Goal: Task Accomplishment & Management: Manage account settings

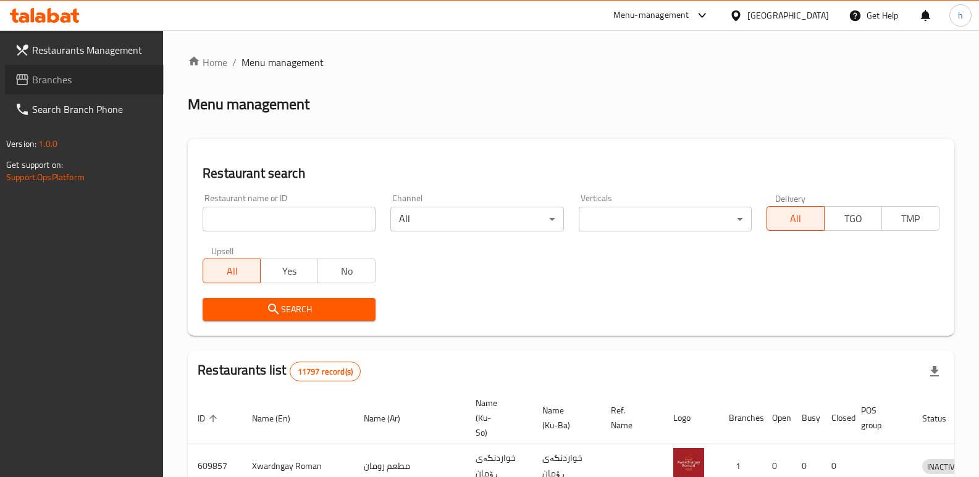
click at [65, 83] on span "Branches" at bounding box center [93, 79] width 122 height 15
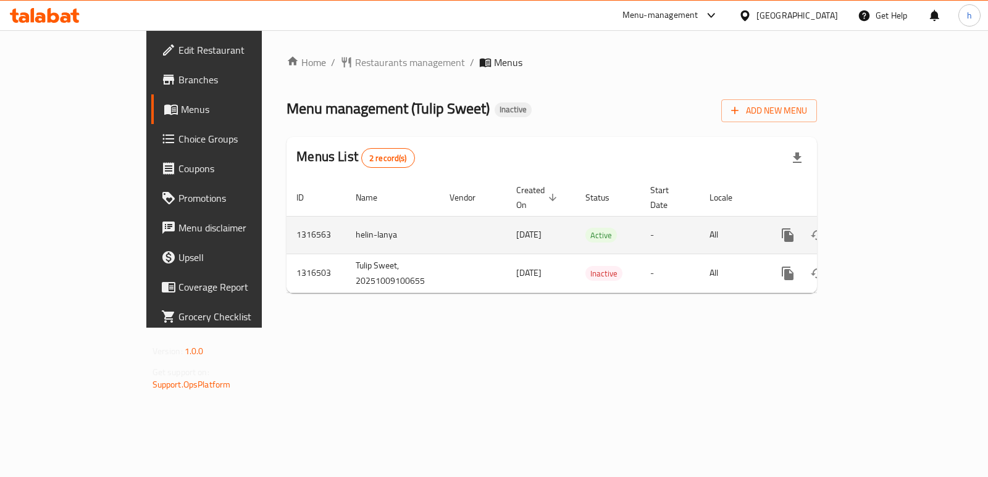
click at [892, 220] on link "enhanced table" at bounding box center [877, 235] width 30 height 30
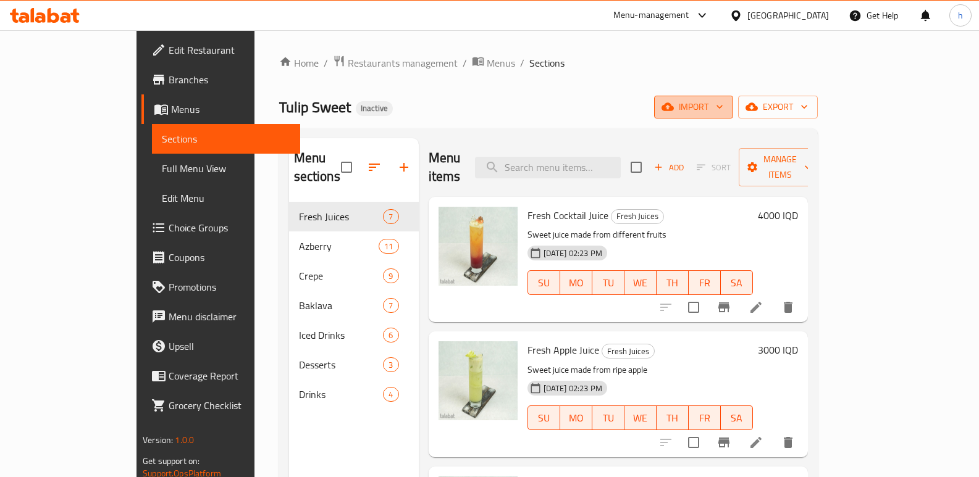
click at [733, 99] on button "import" at bounding box center [693, 107] width 79 height 23
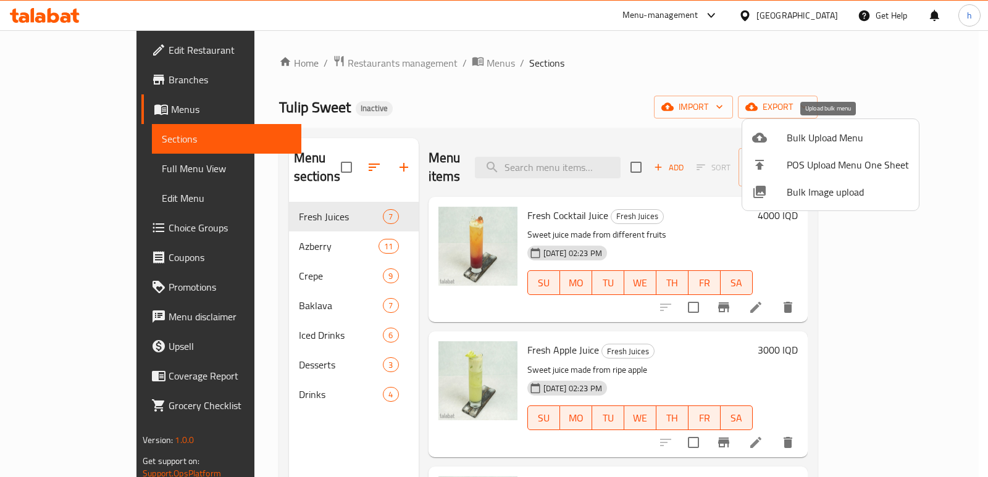
click at [825, 141] on span "Bulk Upload Menu" at bounding box center [848, 137] width 122 height 15
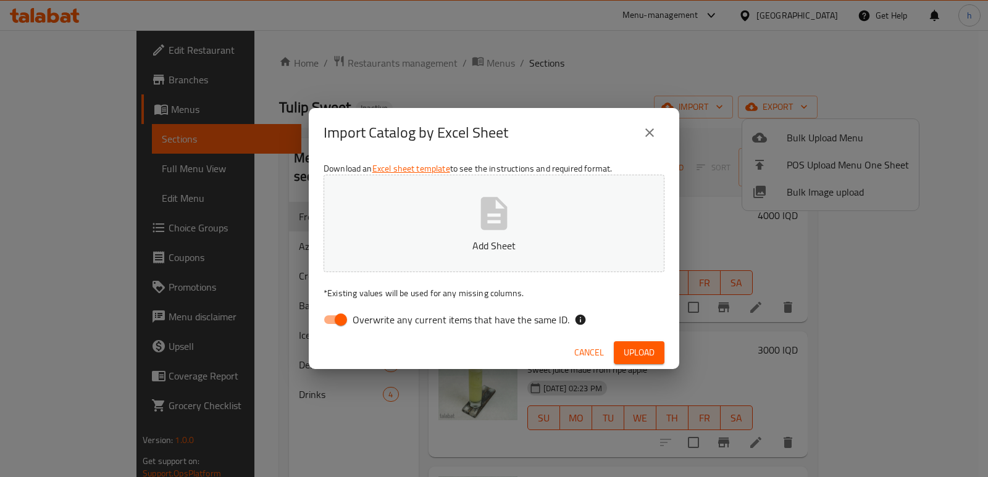
click at [333, 319] on input "Overwrite any current items that have the same ID." at bounding box center [341, 319] width 70 height 23
checkbox input "false"
click at [427, 208] on button "Add Sheet" at bounding box center [494, 224] width 341 height 98
click at [642, 348] on span "Upload" at bounding box center [639, 352] width 31 height 15
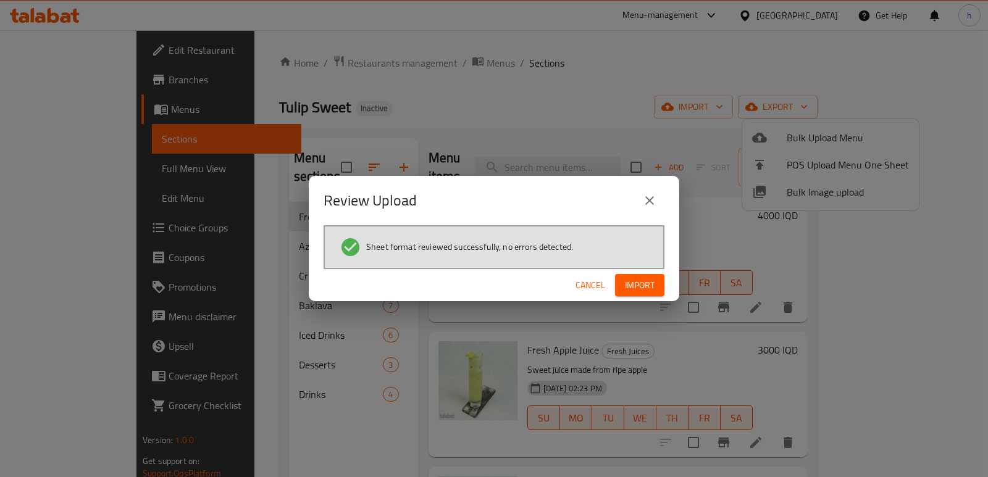
click at [640, 281] on span "Import" at bounding box center [640, 285] width 30 height 15
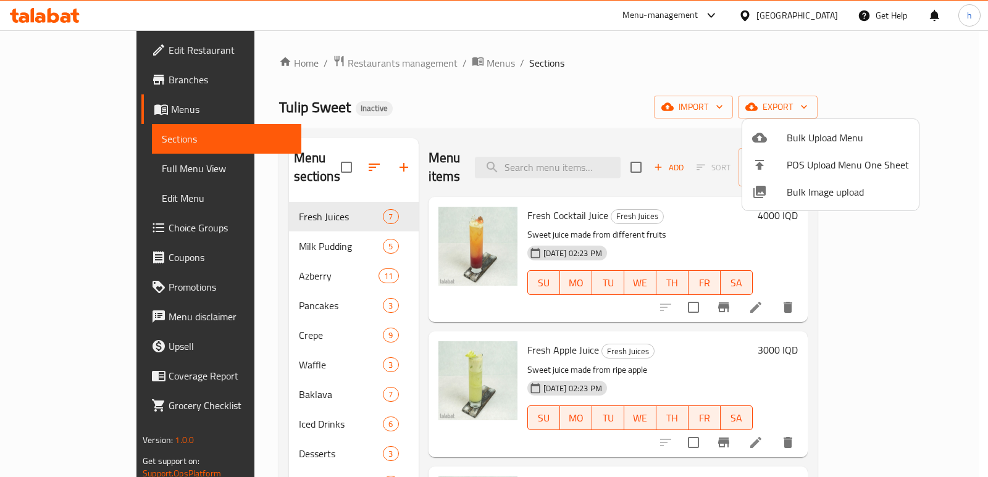
click at [425, 112] on div at bounding box center [494, 238] width 988 height 477
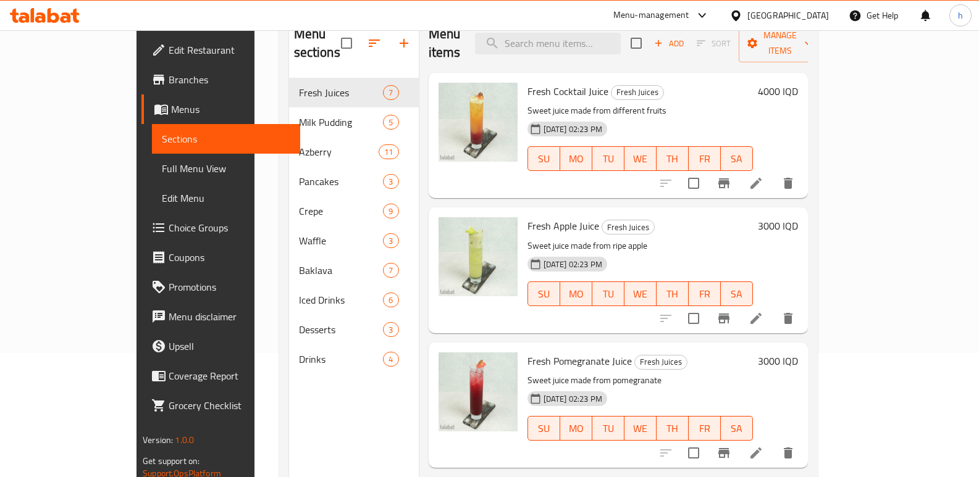
scroll to position [118, 0]
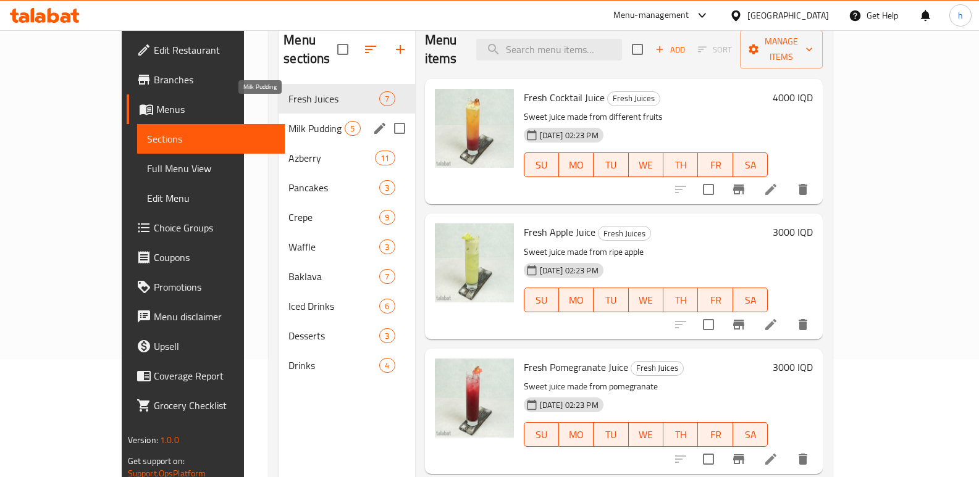
click at [288, 121] on span "Milk Pudding" at bounding box center [316, 128] width 56 height 15
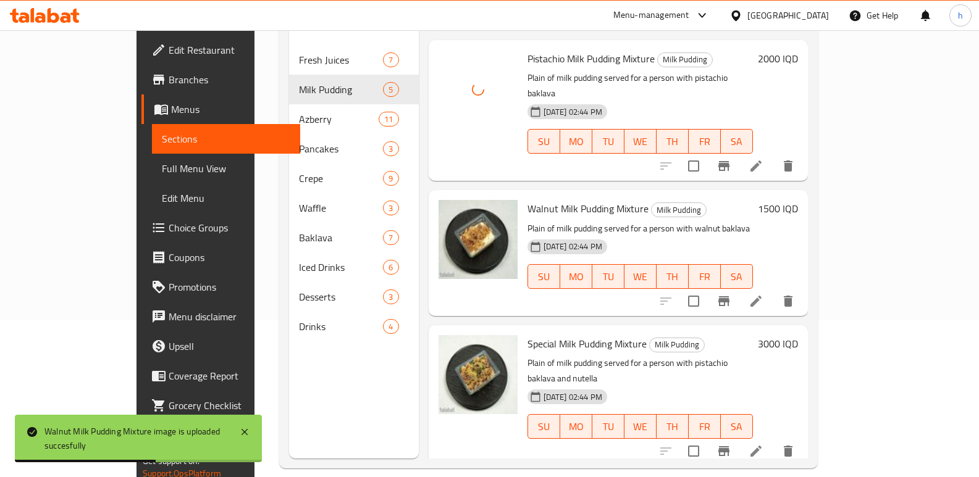
scroll to position [173, 0]
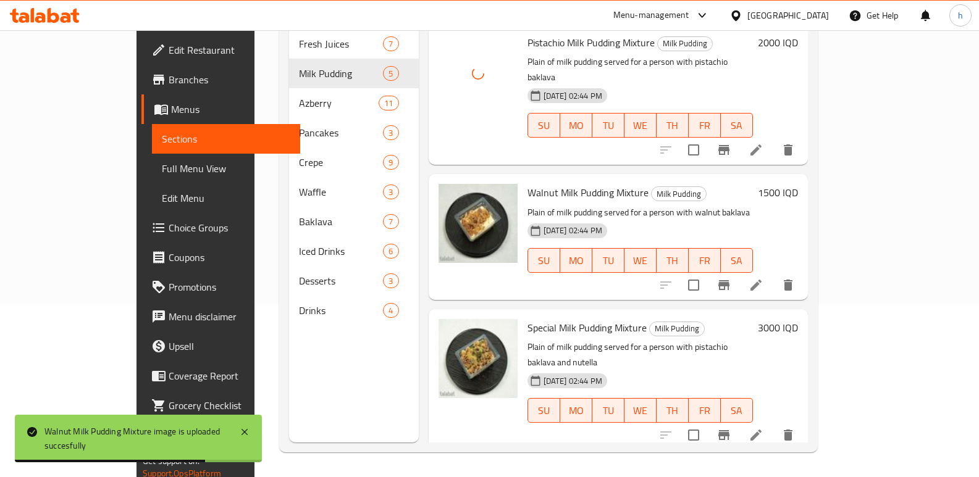
drag, startPoint x: 932, startPoint y: 225, endPoint x: 937, endPoint y: 232, distance: 8.6
click at [808, 232] on div "Menu items Add Sort Manage items Pistachio Milk Pudding Mixture Milk Pudding Pl…" at bounding box center [613, 203] width 389 height 477
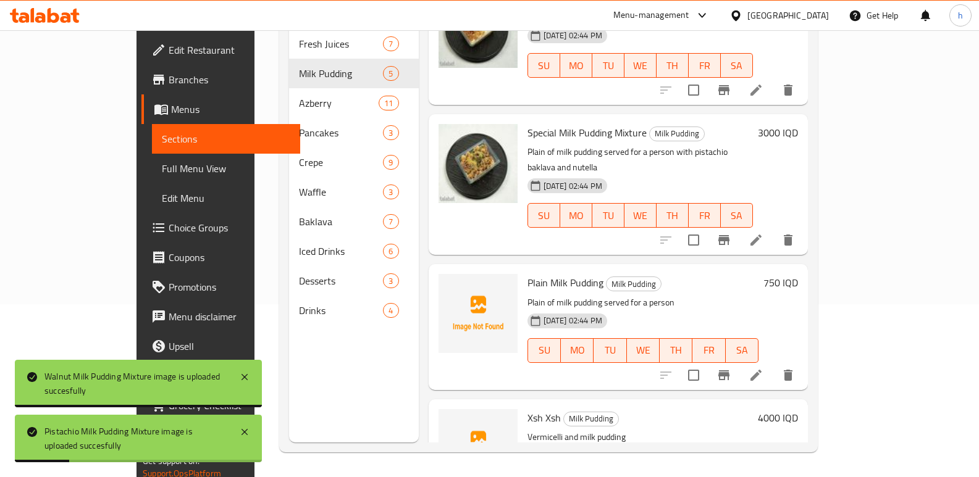
scroll to position [228, 0]
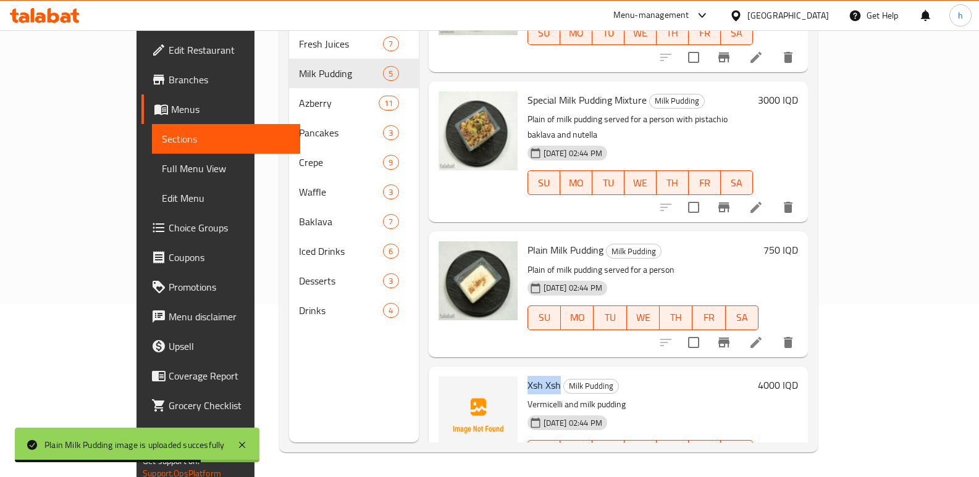
drag, startPoint x: 494, startPoint y: 333, endPoint x: 526, endPoint y: 333, distance: 31.5
click at [527, 376] on span "Xsh Xsh" at bounding box center [543, 385] width 33 height 19
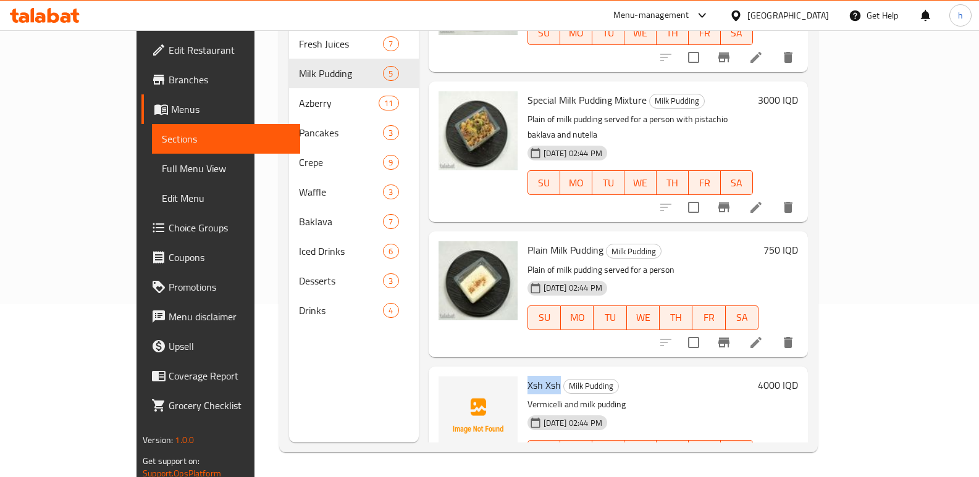
copy span "Xsh Xsh"
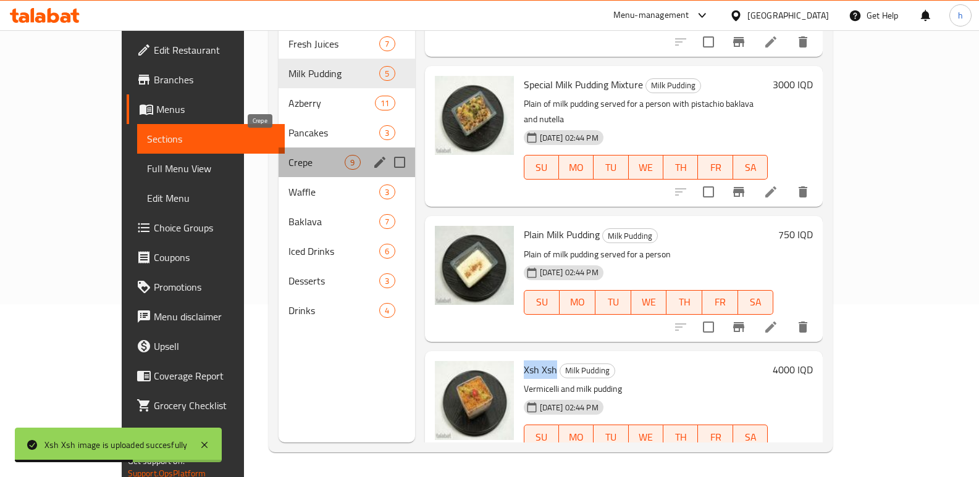
click at [288, 155] on span "Crepe" at bounding box center [316, 162] width 56 height 15
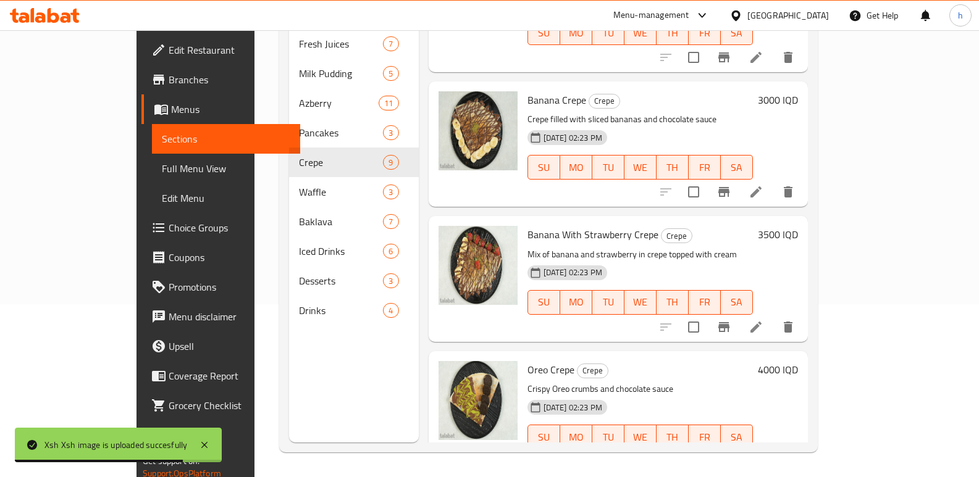
click at [609, 225] on span "Banana With Strawberry Crepe" at bounding box center [592, 234] width 131 height 19
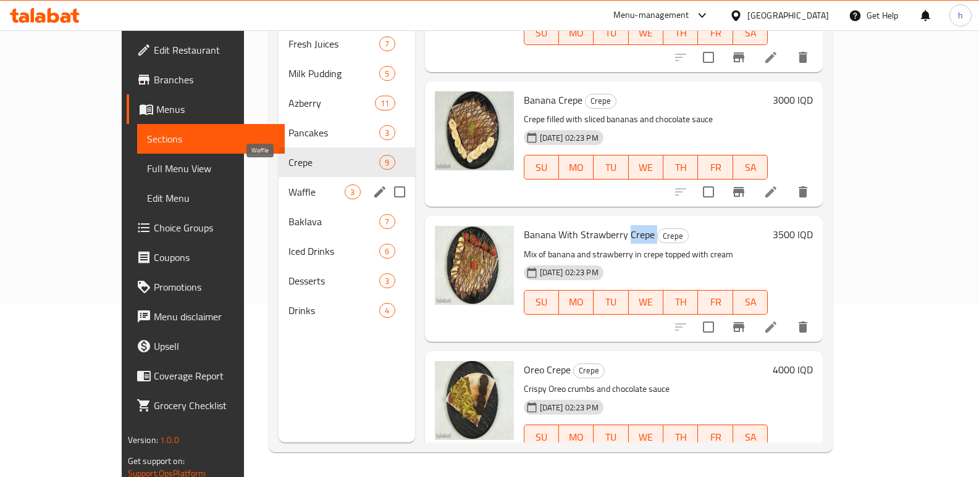
click at [288, 185] on span "Waffle" at bounding box center [316, 192] width 56 height 15
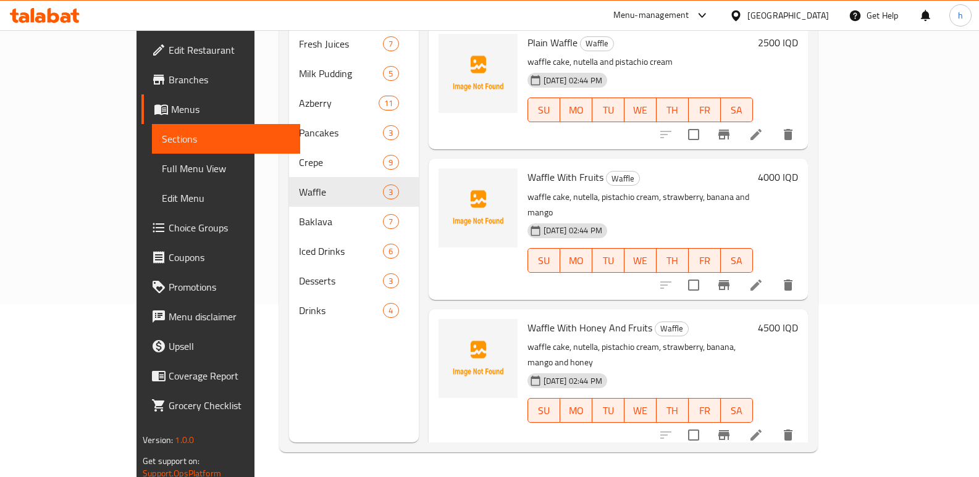
click at [527, 168] on span "Waffle With Fruits" at bounding box center [565, 177] width 76 height 19
copy span "Waffle"
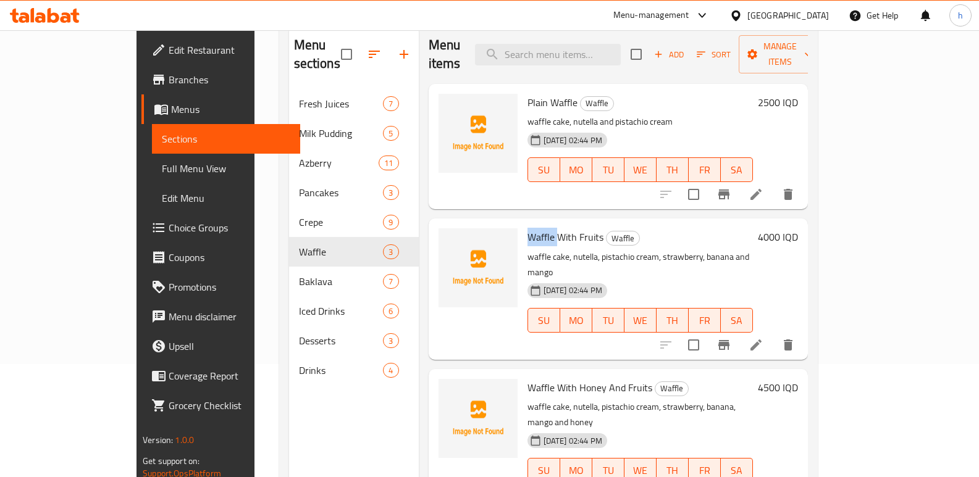
scroll to position [112, 0]
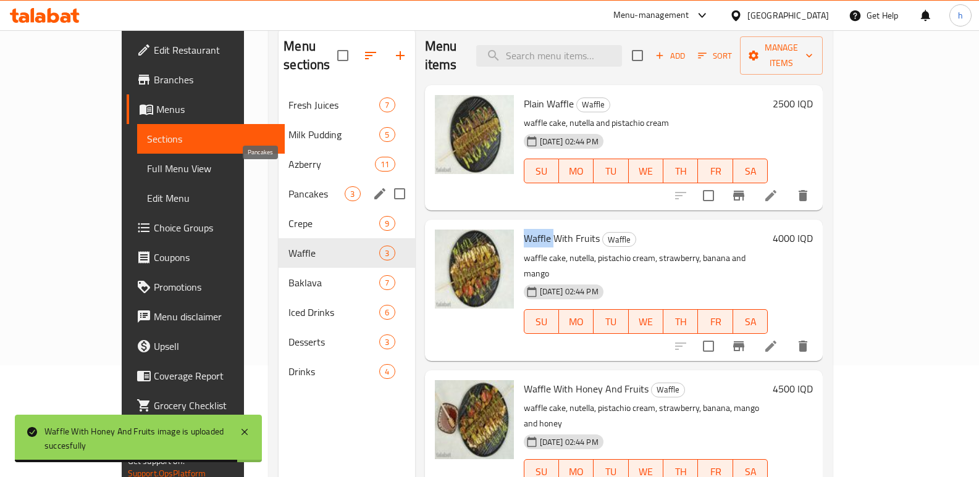
click at [288, 186] on span "Pancakes" at bounding box center [316, 193] width 56 height 15
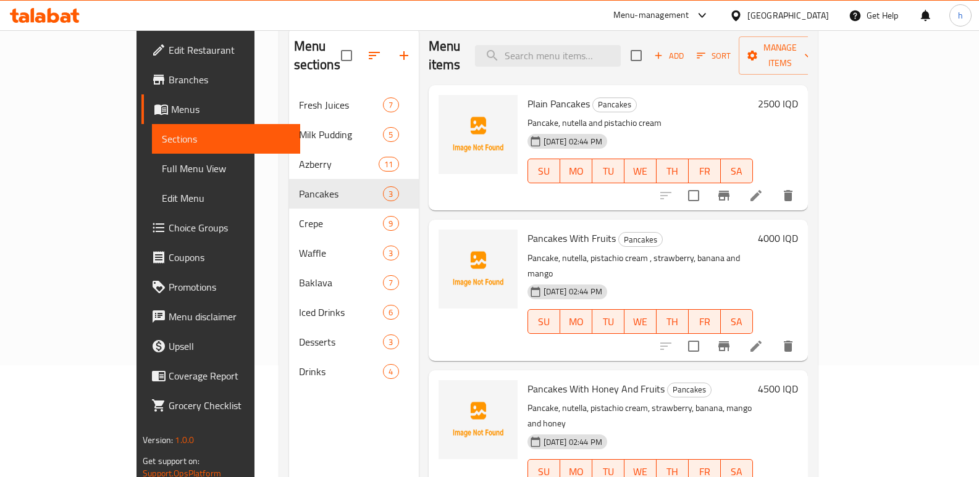
click at [527, 229] on span "Pancakes With Fruits" at bounding box center [571, 238] width 88 height 19
copy span "Pancakes"
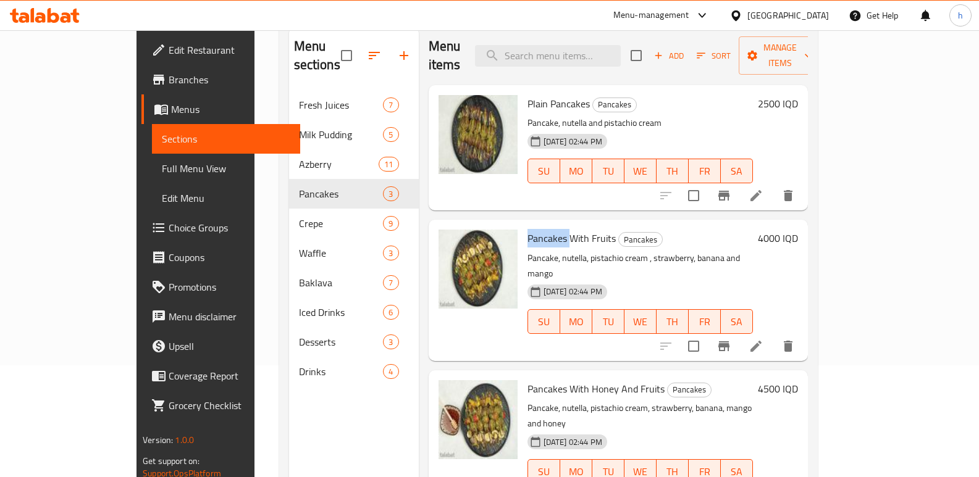
click at [162, 162] on span "Full Menu View" at bounding box center [226, 168] width 128 height 15
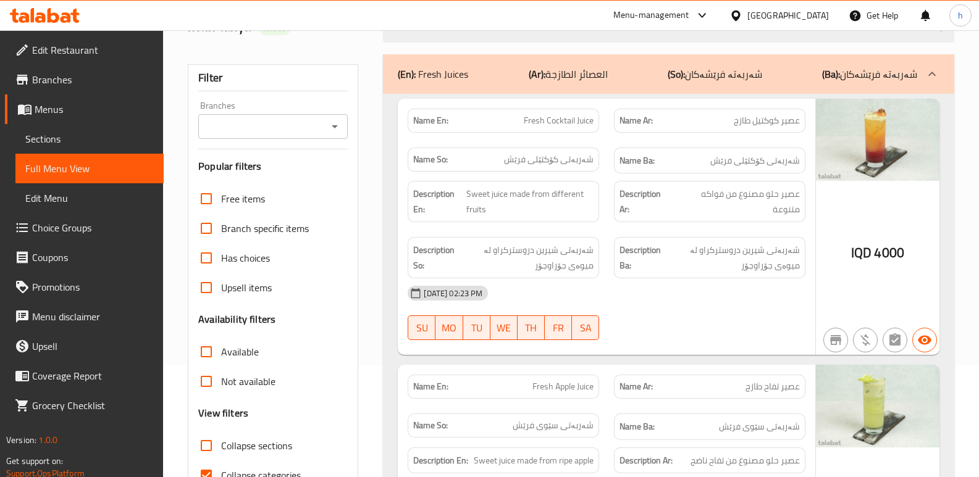
click at [270, 132] on input "Branches" at bounding box center [263, 126] width 122 height 17
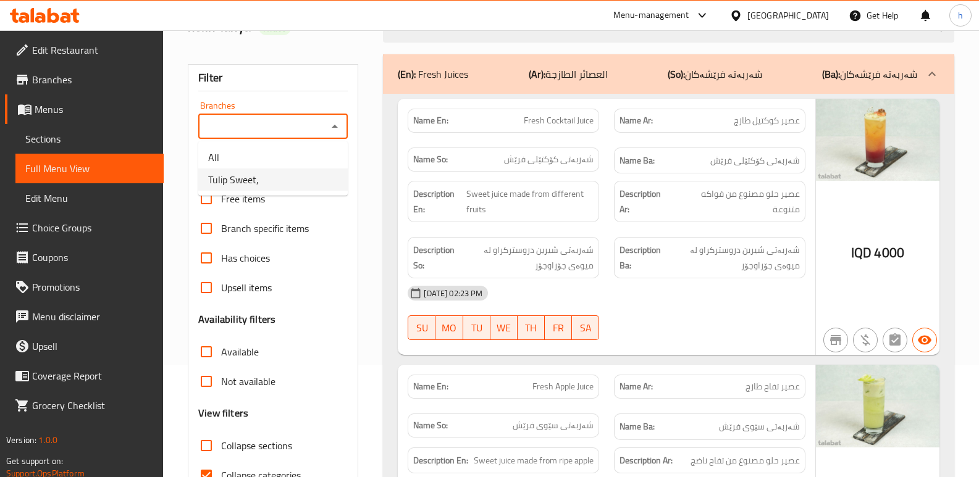
click at [275, 185] on li "Tulip Sweet," at bounding box center [272, 180] width 149 height 22
type input "Tulip Sweet,"
click at [209, 469] on input "Collapse categories" at bounding box center [206, 476] width 30 height 30
checkbox input "false"
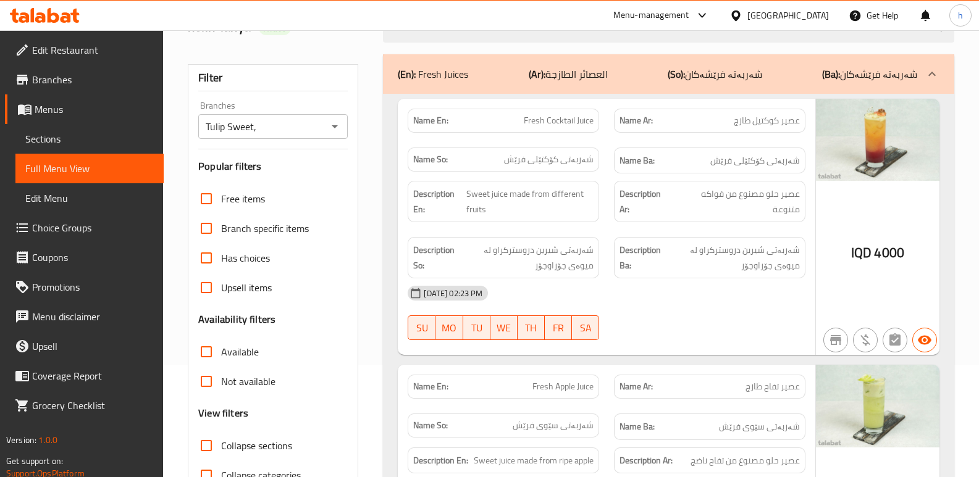
click at [208, 446] on input "Collapse sections" at bounding box center [206, 446] width 30 height 30
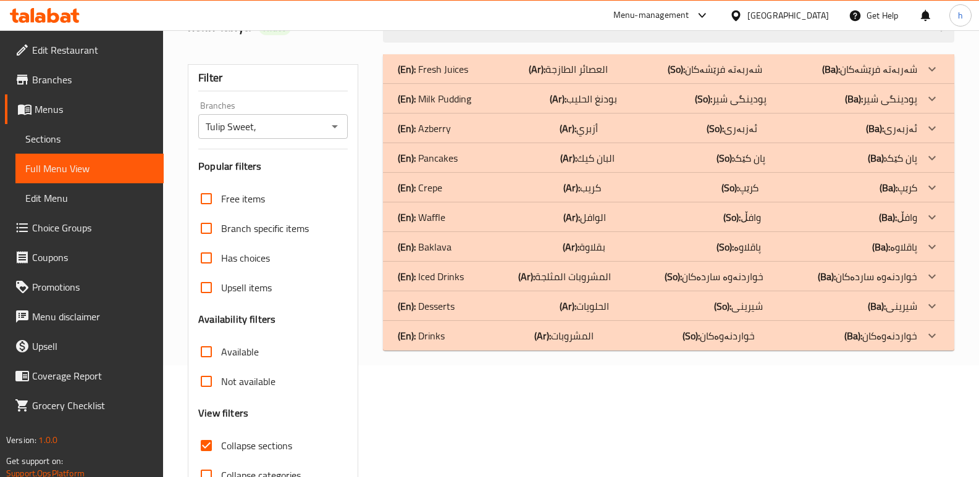
click at [451, 214] on div "(En): Waffle (Ar): الوافل (So): وافڵ (Ba): وافڵ" at bounding box center [657, 217] width 519 height 15
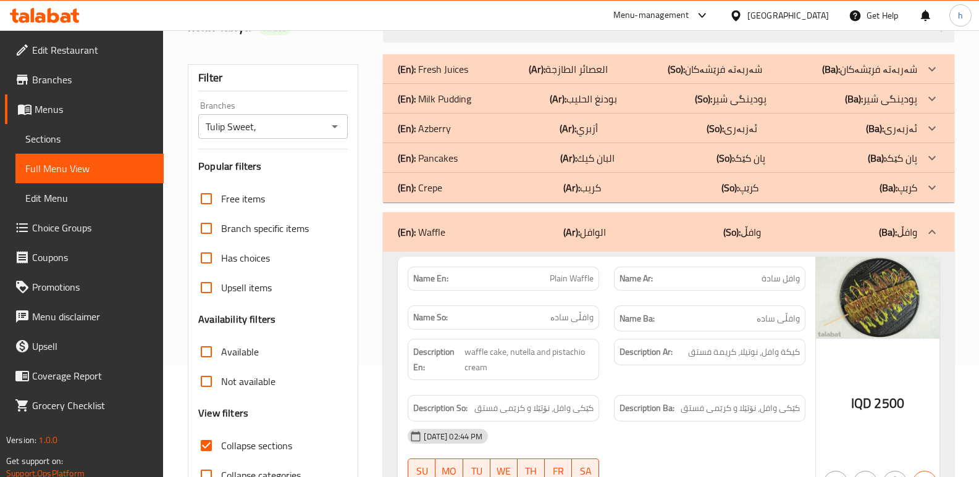
click at [463, 154] on div "(En): Pancakes (Ar): البان كيك (So): پان کێک (Ba): پان کێک" at bounding box center [657, 158] width 519 height 15
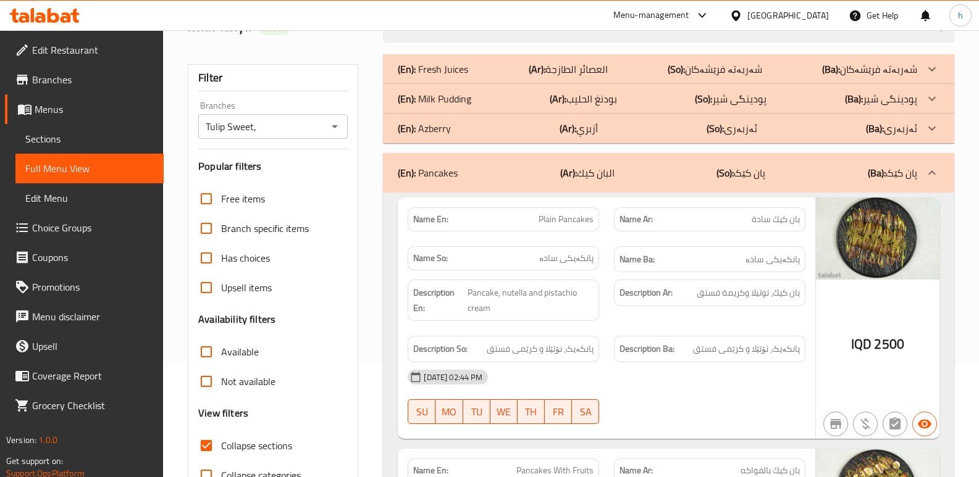
click at [480, 95] on div "(En): Milk Pudding (Ar): بودنغ الحليب (So): پودینگی شیر (Ba): پودینگی شیر" at bounding box center [657, 98] width 519 height 15
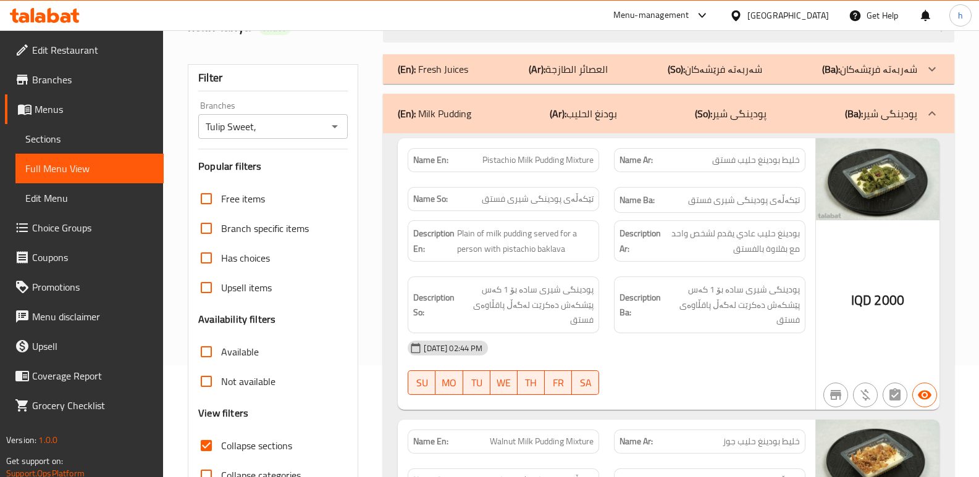
scroll to position [136, 0]
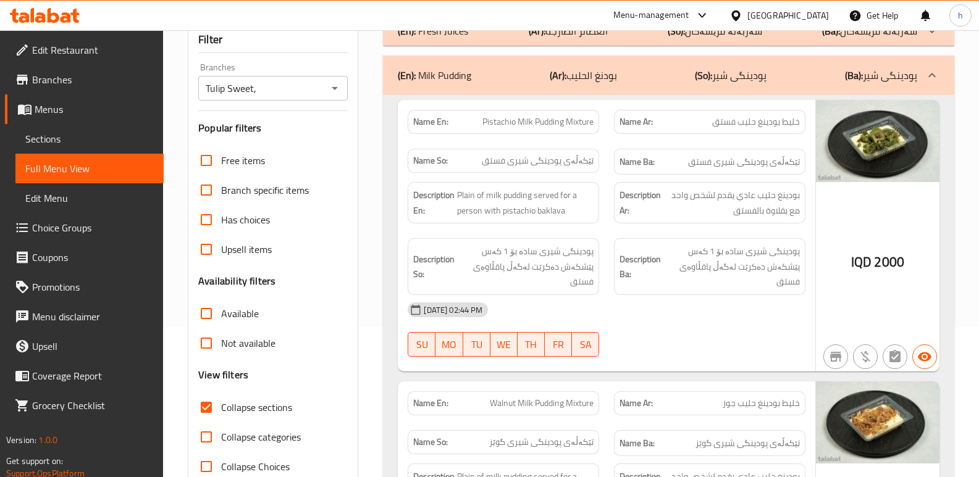
scroll to position [161, 0]
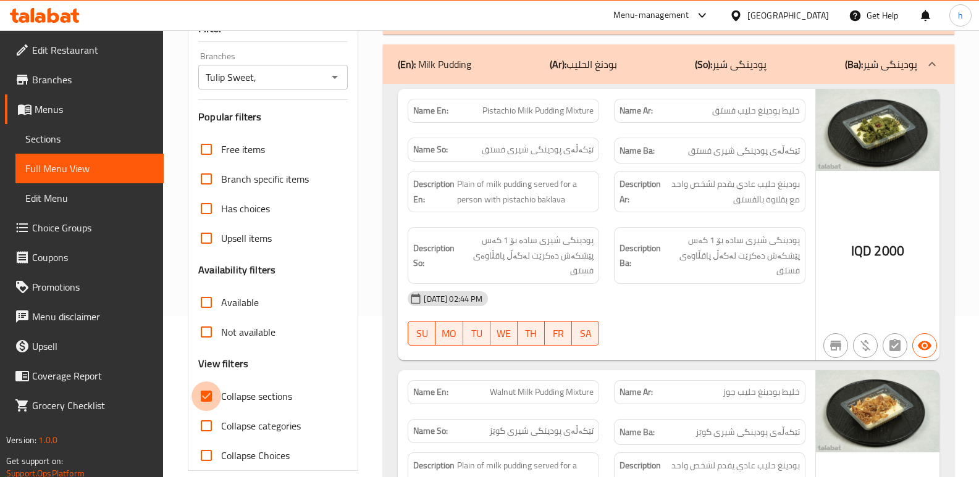
click at [206, 396] on input "Collapse sections" at bounding box center [206, 397] width 30 height 30
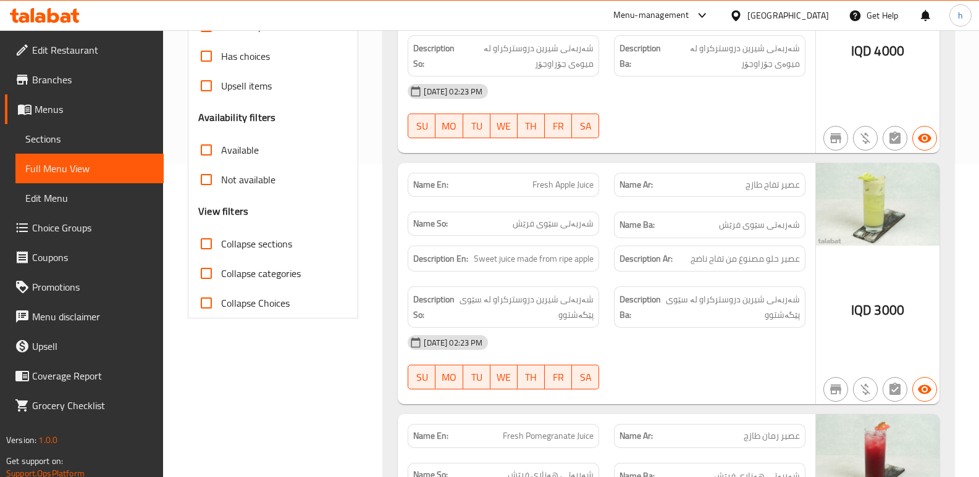
scroll to position [264, 0]
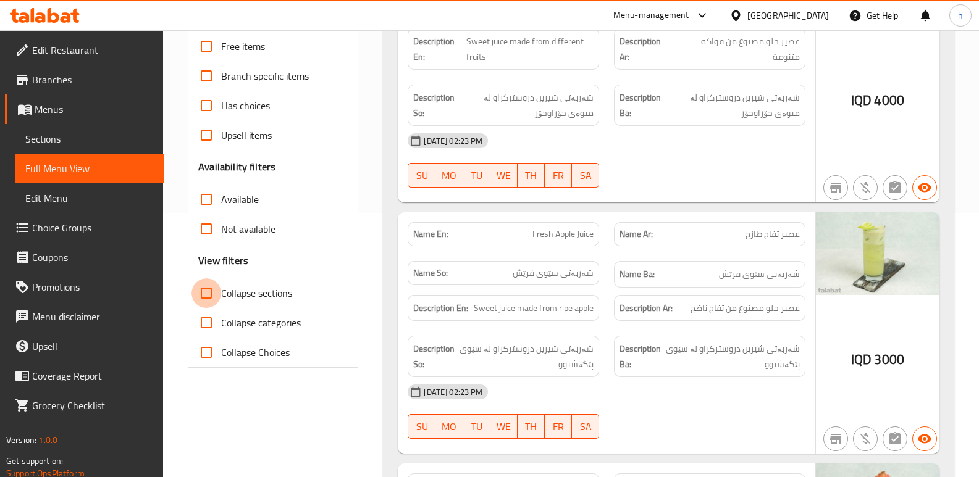
click at [201, 291] on input "Collapse sections" at bounding box center [206, 294] width 30 height 30
checkbox input "true"
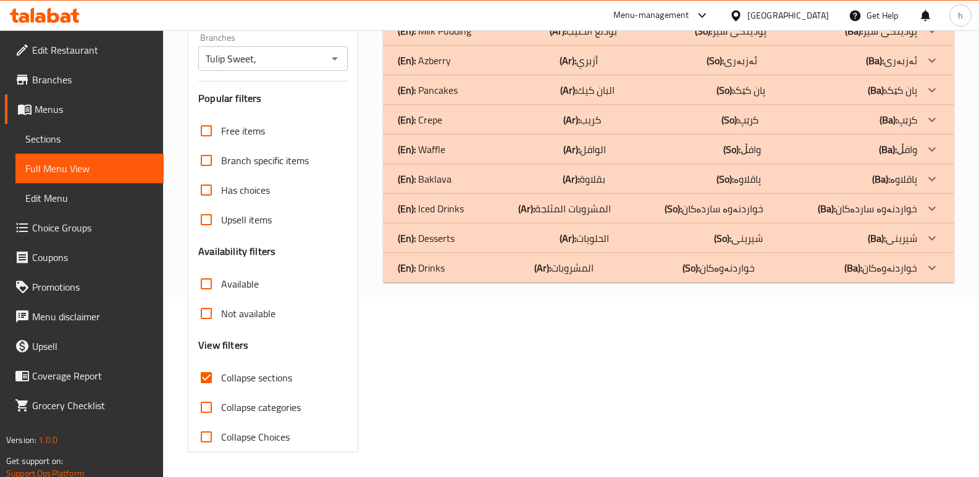
scroll to position [180, 0]
click at [453, 154] on div "(En): Waffle (Ar): الوافل (So): وافڵ (Ba): وافڵ" at bounding box center [657, 149] width 519 height 15
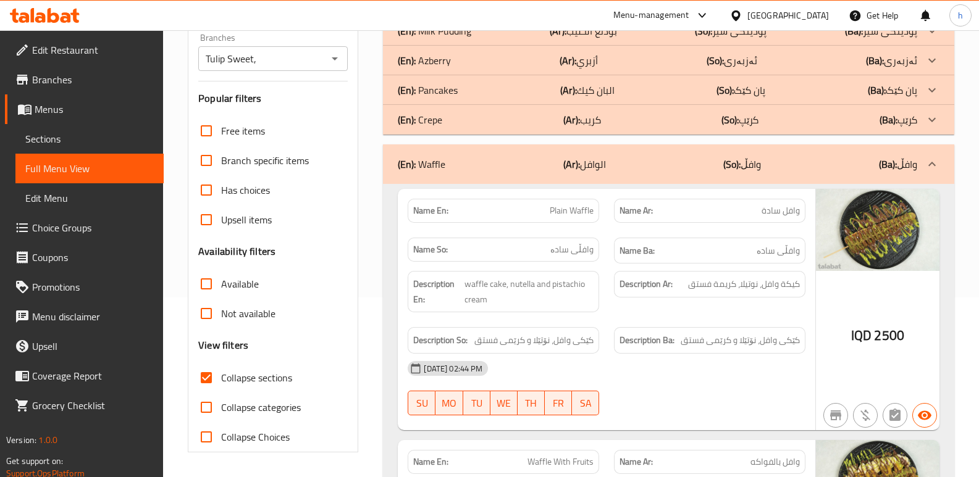
click at [456, 117] on div "(En): Crepe (Ar): كريب (So): کرێپ (Ba): کرێپ" at bounding box center [657, 119] width 519 height 15
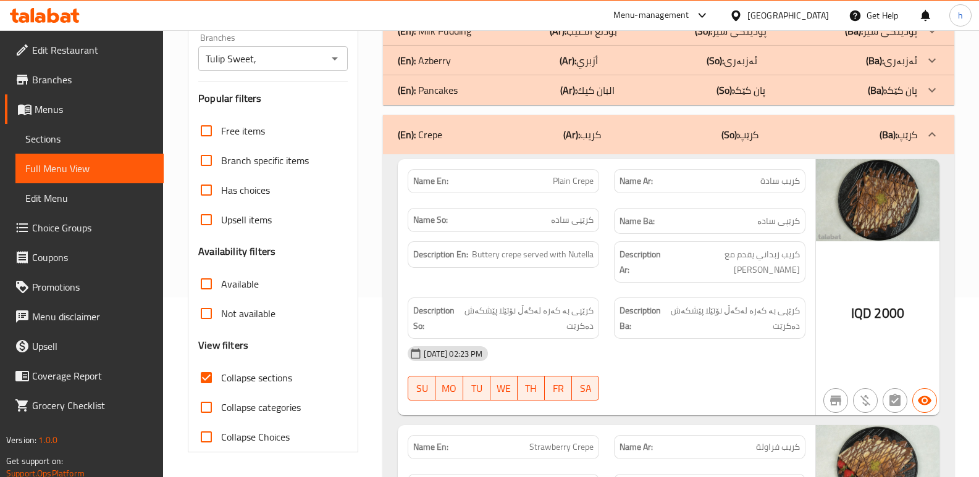
click at [470, 134] on div "(En): Crepe (Ar): كريب (So): کرێپ (Ba): کرێپ" at bounding box center [657, 134] width 519 height 15
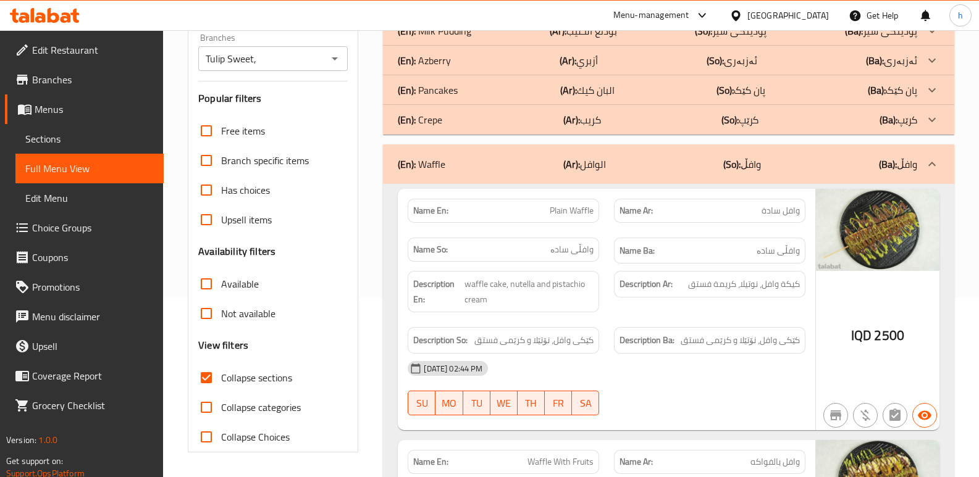
click at [500, 170] on div "(En): Waffle (Ar): الوافل (So): وافڵ (Ba): وافڵ" at bounding box center [657, 164] width 519 height 15
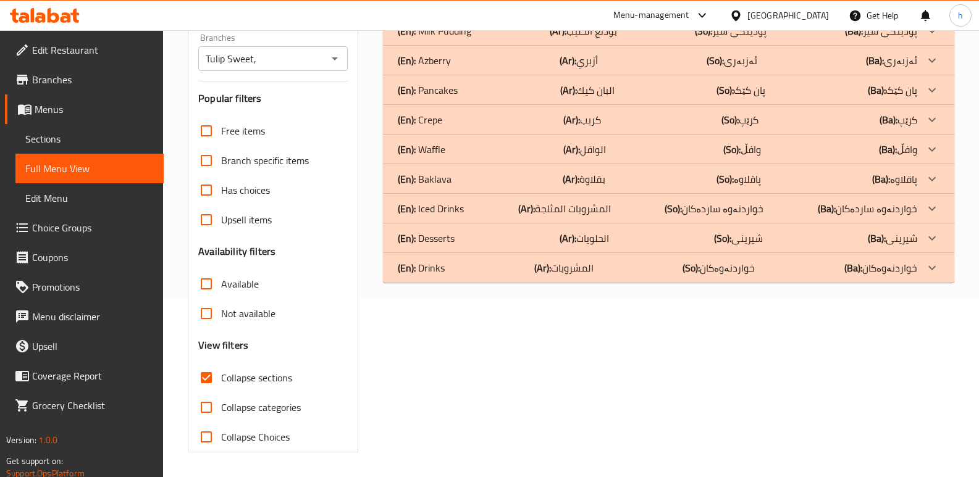
click at [500, 152] on div "(En): Waffle (Ar): الوافل (So): وافڵ (Ba): وافڵ" at bounding box center [657, 149] width 519 height 15
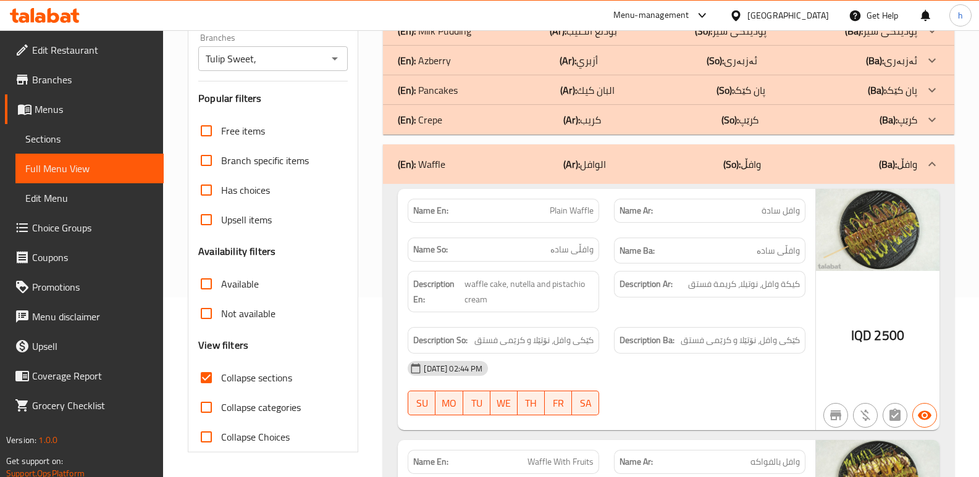
click at [490, 85] on div "(En): Pancakes (Ar): البان كيك (So): پان کێک (Ba): پان کێک" at bounding box center [657, 90] width 519 height 15
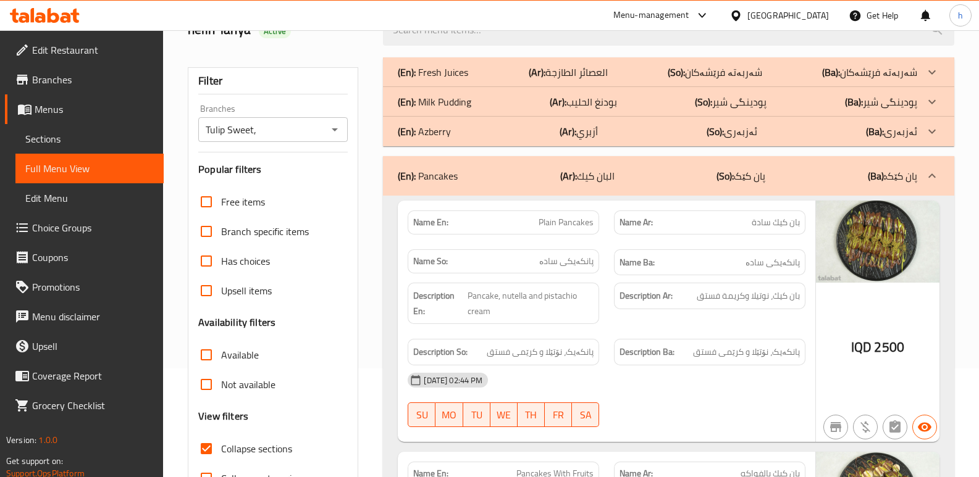
scroll to position [76, 0]
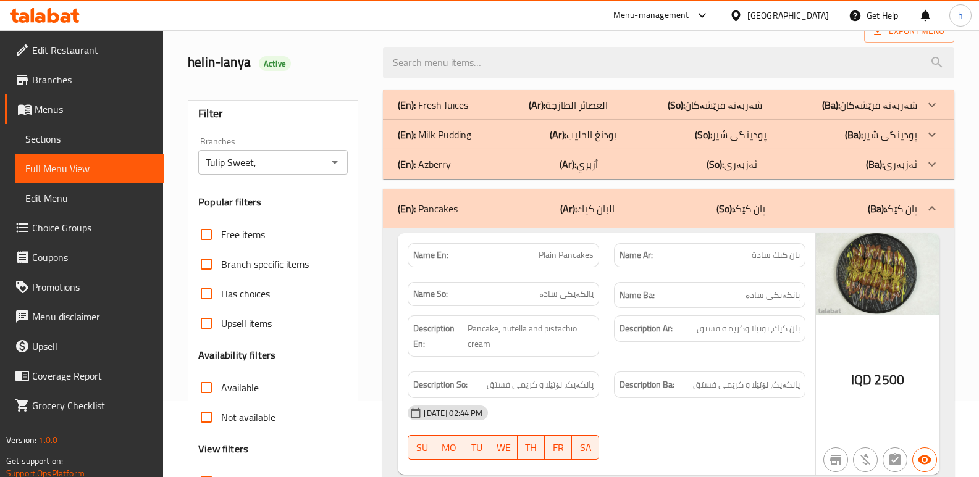
click at [522, 132] on div "(En): Milk Pudding (Ar): بودنغ الحليب (So): پودینگی شیر (Ba): پودینگی شیر" at bounding box center [657, 134] width 519 height 15
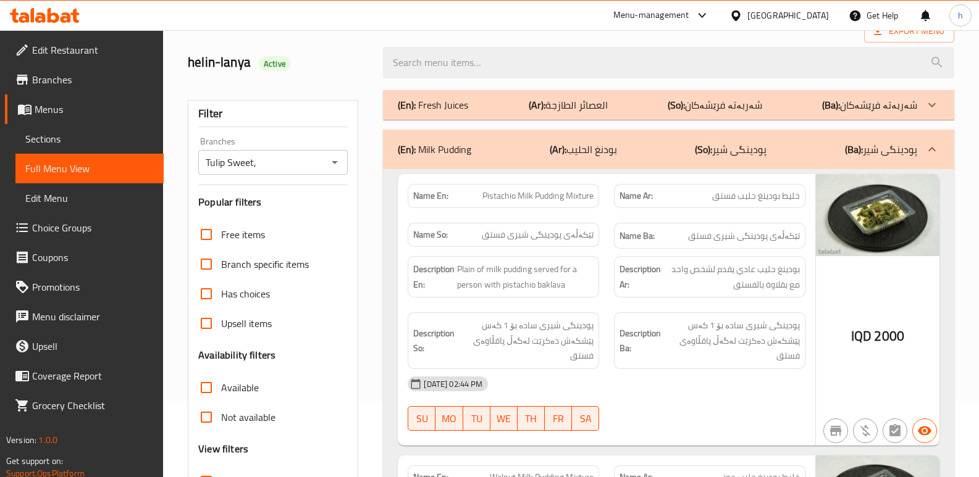
click at [51, 140] on span "Sections" at bounding box center [89, 139] width 128 height 15
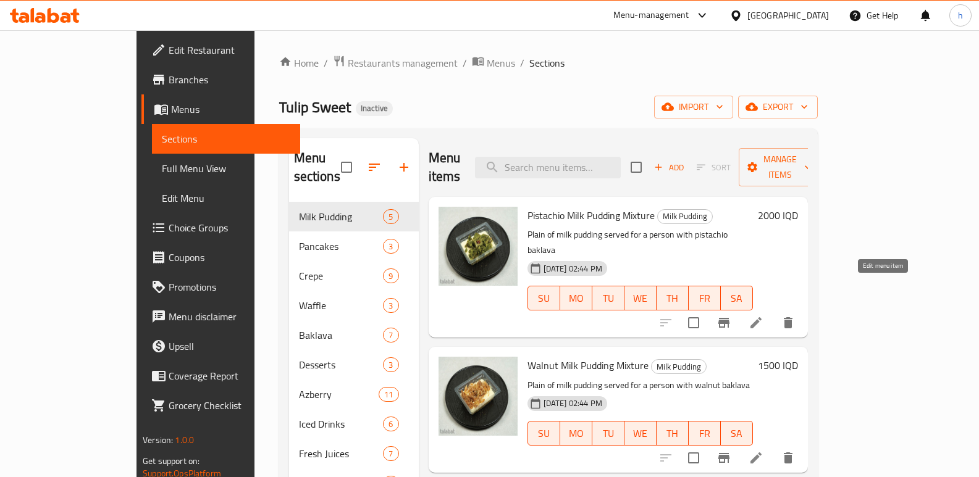
click at [763, 316] on icon at bounding box center [755, 323] width 15 height 15
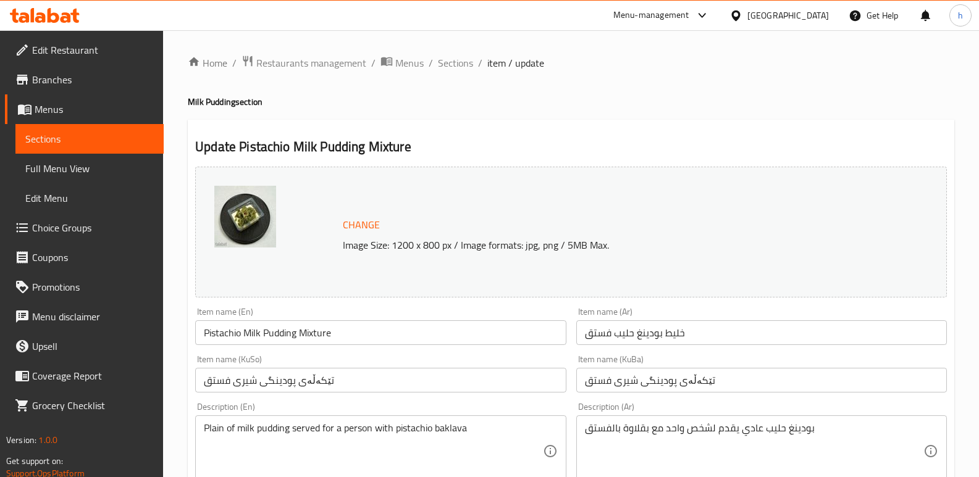
scroll to position [206, 0]
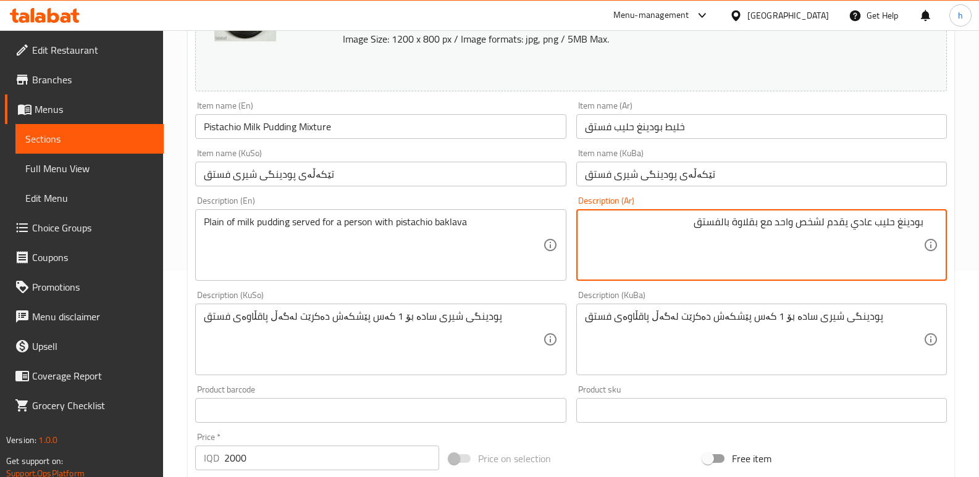
click at [864, 228] on textarea "بودينغ حليب عادي يقدم لشخص واحد مع بقلاوة بالفستق" at bounding box center [754, 245] width 338 height 59
paste textarea "ادة"
type textarea "بودينغ حليب سادة يقدم لشخص واحد مع بقلاوة بالفستق"
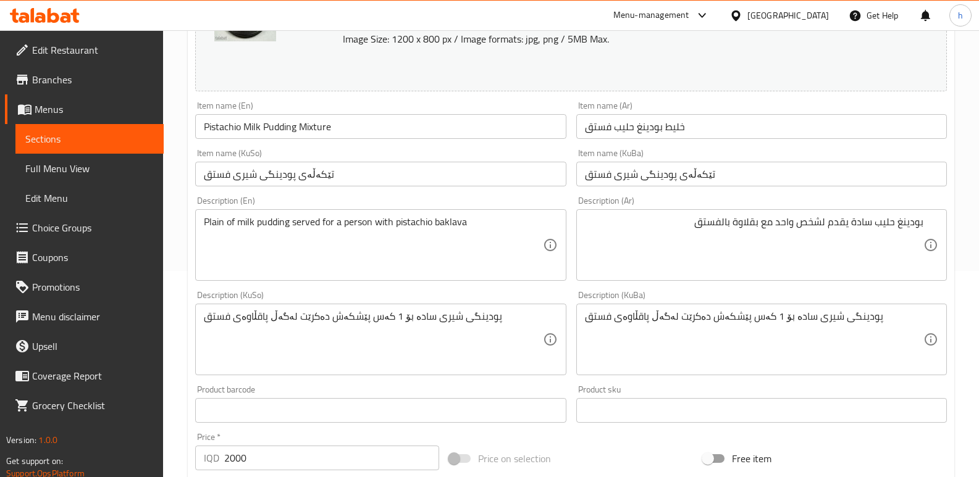
click at [898, 309] on div "پودینگی شیری سادە بۆ 1 کەس پێشکەش دەکرێت لەگەڵ پاقڵاوەی فستق Description (KuBa)" at bounding box center [761, 340] width 371 height 72
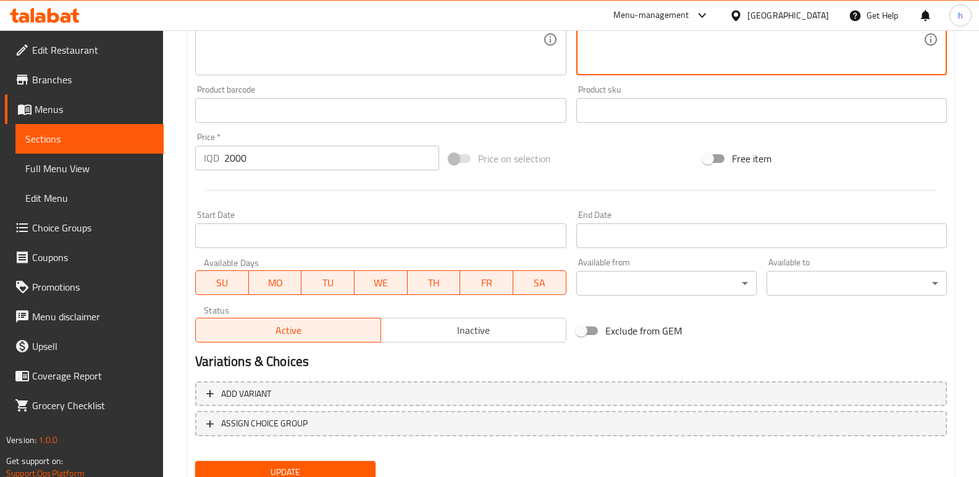
scroll to position [555, 0]
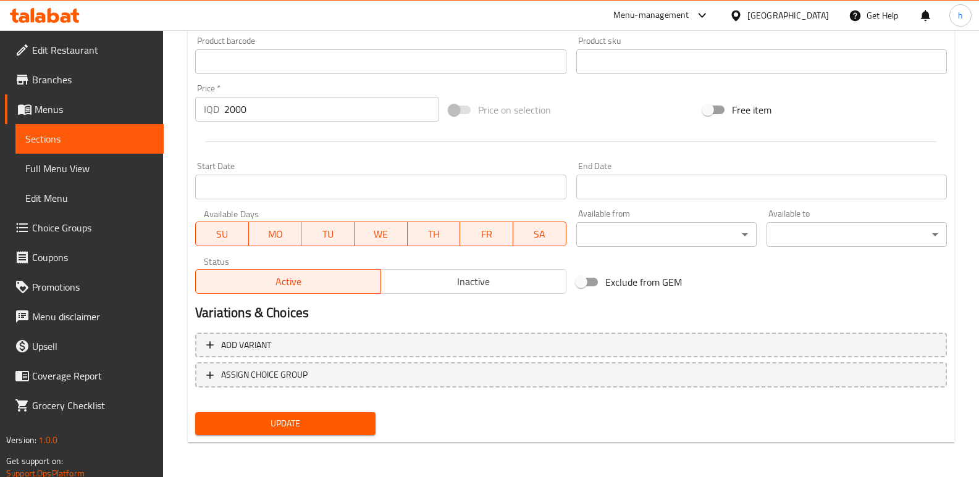
click at [357, 416] on button "Update" at bounding box center [285, 424] width 180 height 23
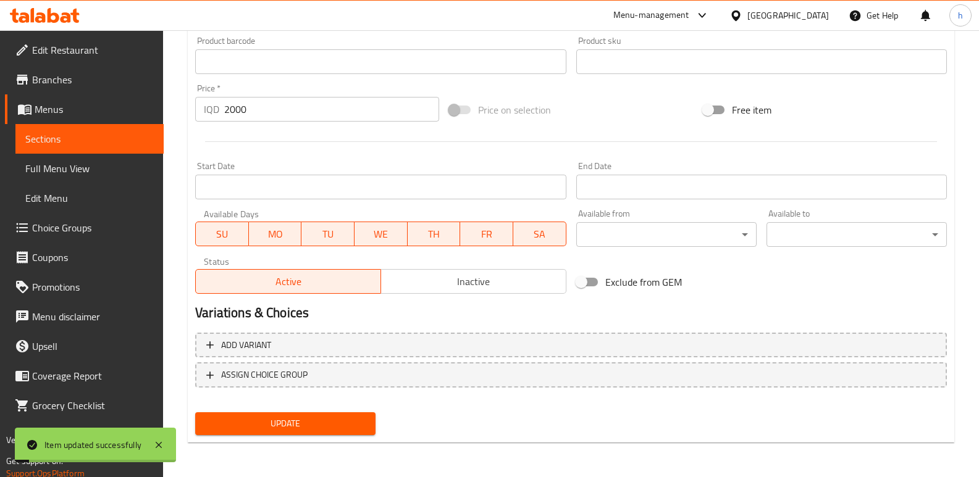
click at [109, 140] on span "Sections" at bounding box center [89, 139] width 128 height 15
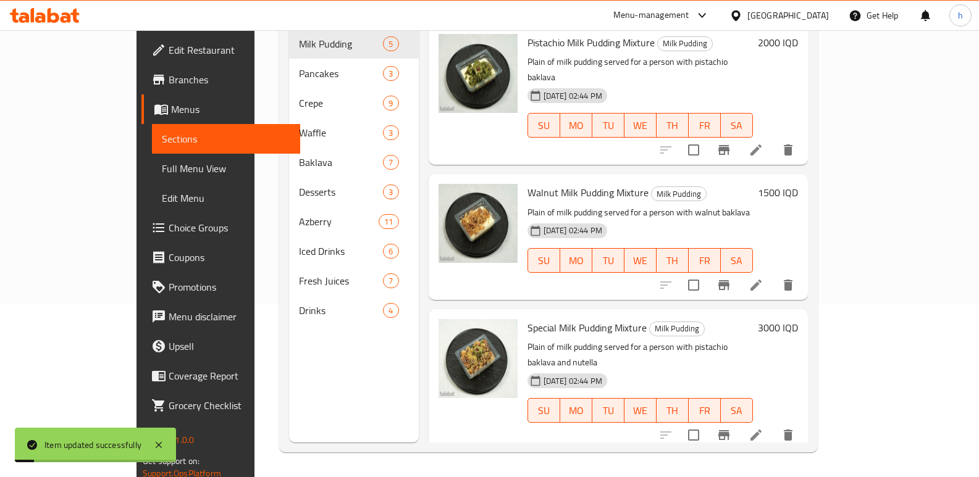
scroll to position [173, 0]
click at [162, 174] on span "Full Menu View" at bounding box center [226, 168] width 128 height 15
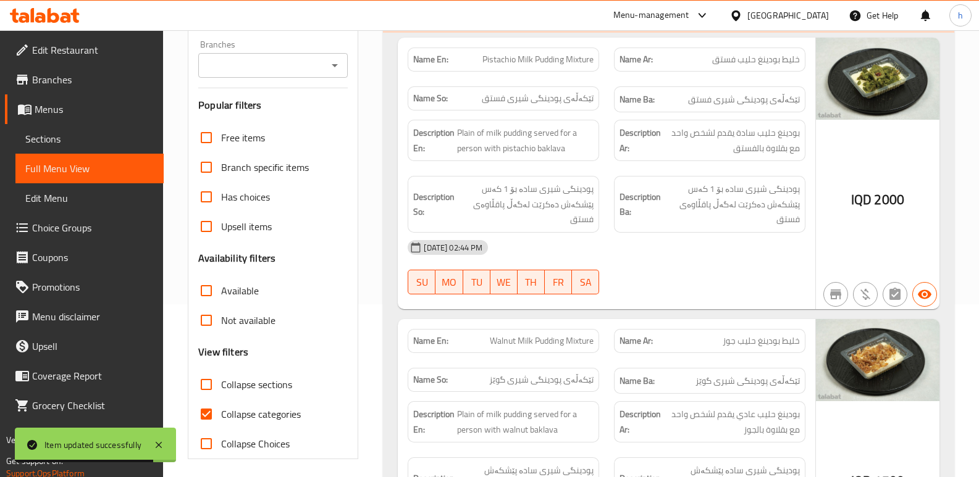
click at [254, 76] on div "Branches" at bounding box center [272, 65] width 149 height 25
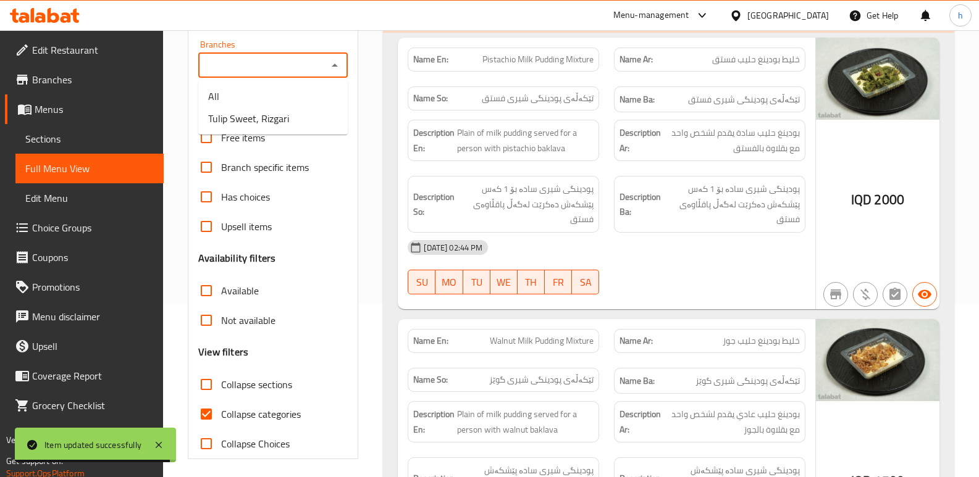
click at [285, 68] on input "Branches" at bounding box center [263, 65] width 122 height 17
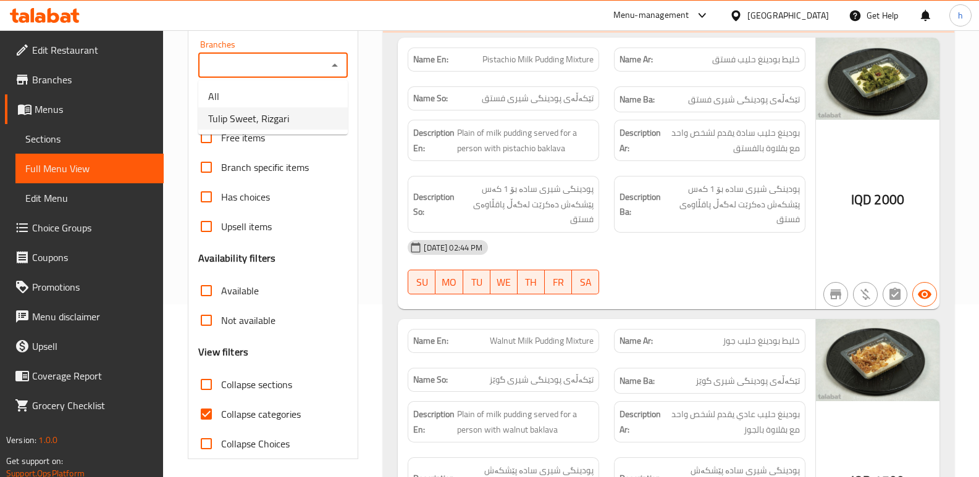
click at [282, 111] on span "Tulip Sweet, Rizgari" at bounding box center [248, 118] width 81 height 15
type input "Tulip Sweet, Rizgari"
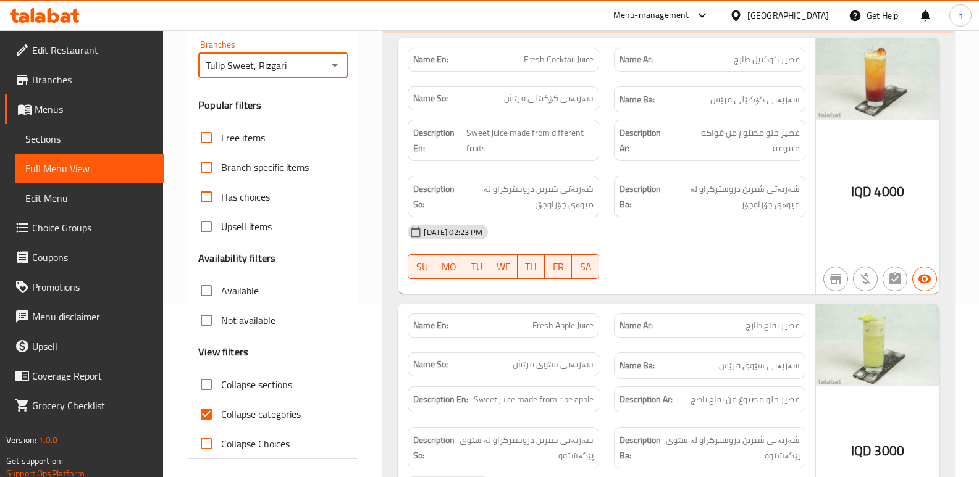
click at [209, 406] on input "Collapse categories" at bounding box center [206, 415] width 30 height 30
checkbox input "false"
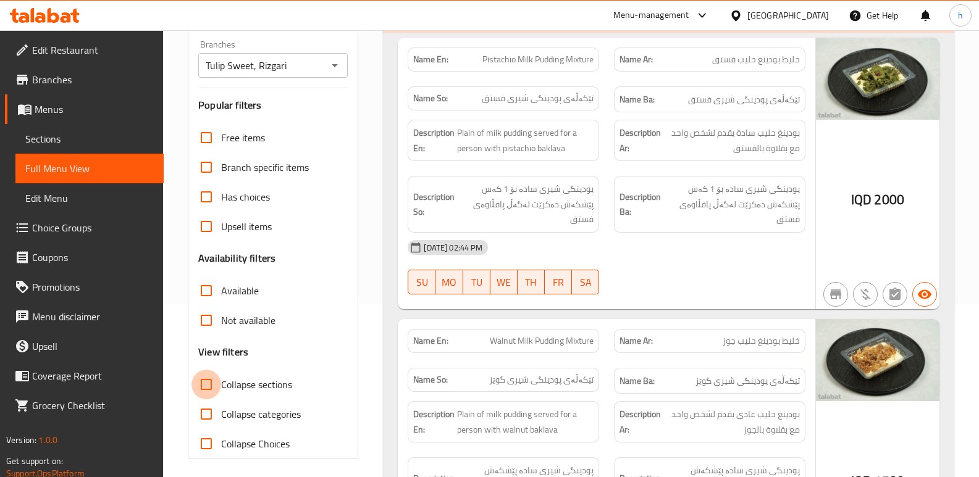
click at [207, 381] on input "Collapse sections" at bounding box center [206, 385] width 30 height 30
checkbox input "true"
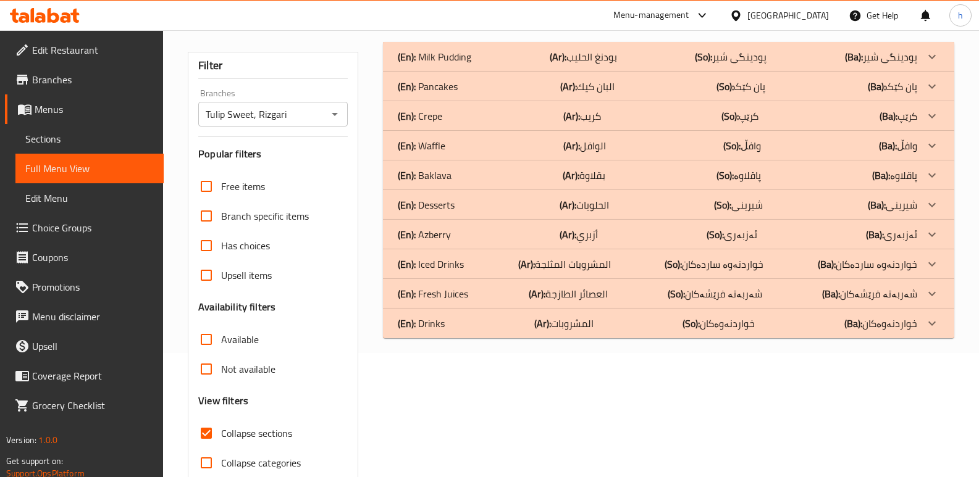
scroll to position [122, 0]
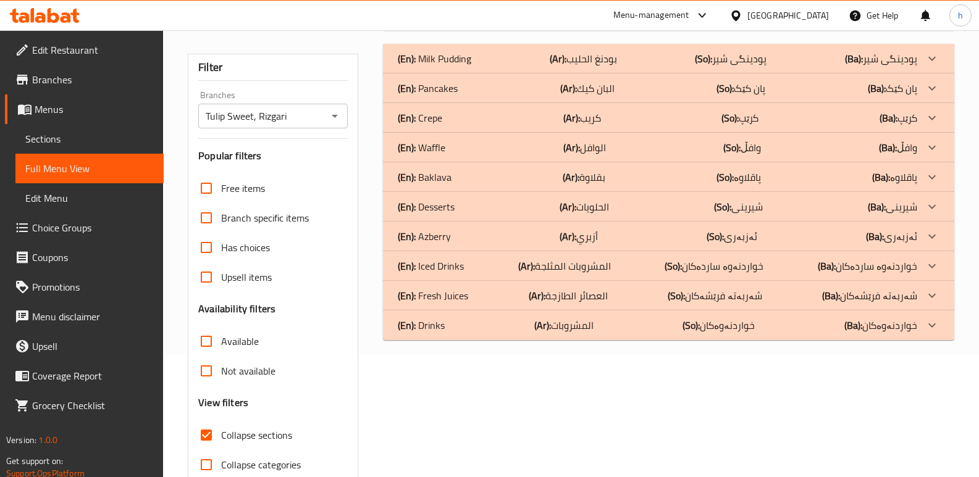
click at [461, 144] on div "(En): Waffle (Ar): الوافل (So): وافڵ (Ba): وافڵ" at bounding box center [657, 147] width 519 height 15
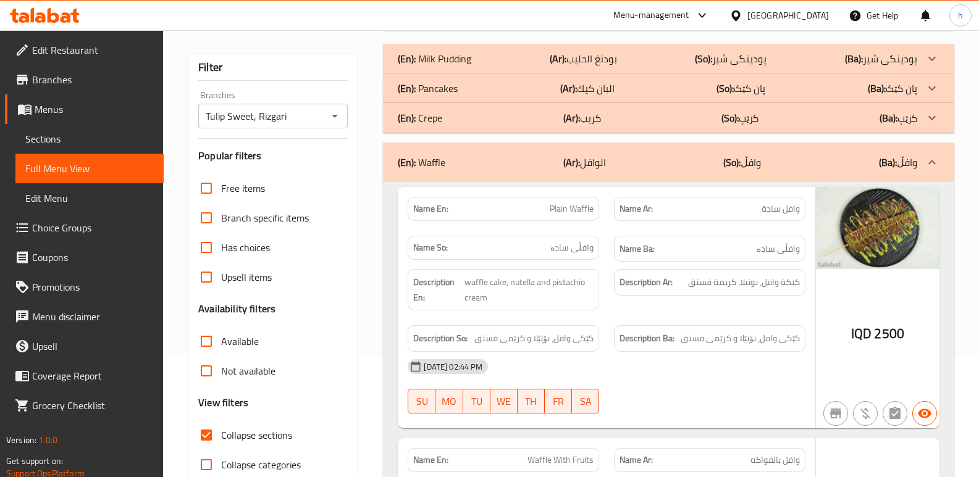
click at [477, 94] on div "(En): Pancakes (Ar): البان كيك (So): پان کێک (Ba): پان کێک" at bounding box center [657, 88] width 519 height 15
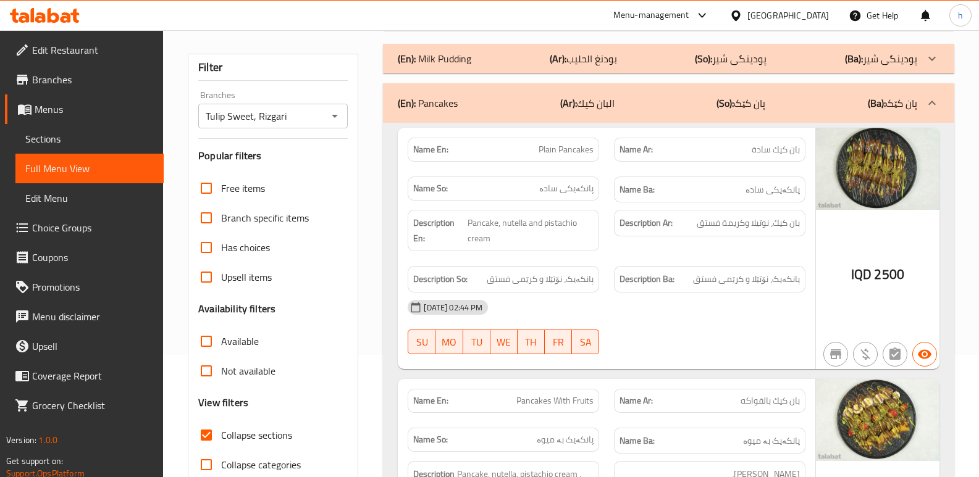
click at [491, 61] on div "(En): Milk Pudding (Ar): بودنغ الحليب (So): پودینگی شیر (Ba): پودینگی شیر" at bounding box center [657, 58] width 519 height 15
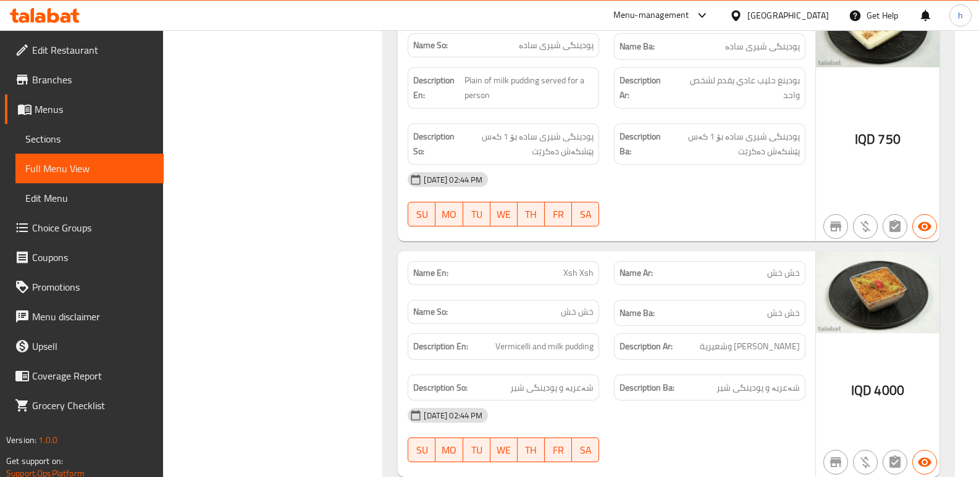
scroll to position [1126, 0]
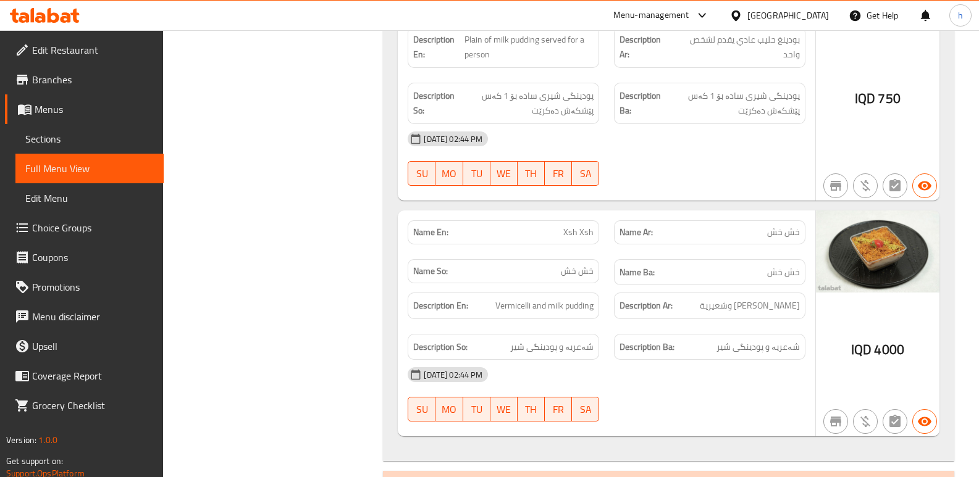
click at [78, 141] on span "Sections" at bounding box center [89, 139] width 128 height 15
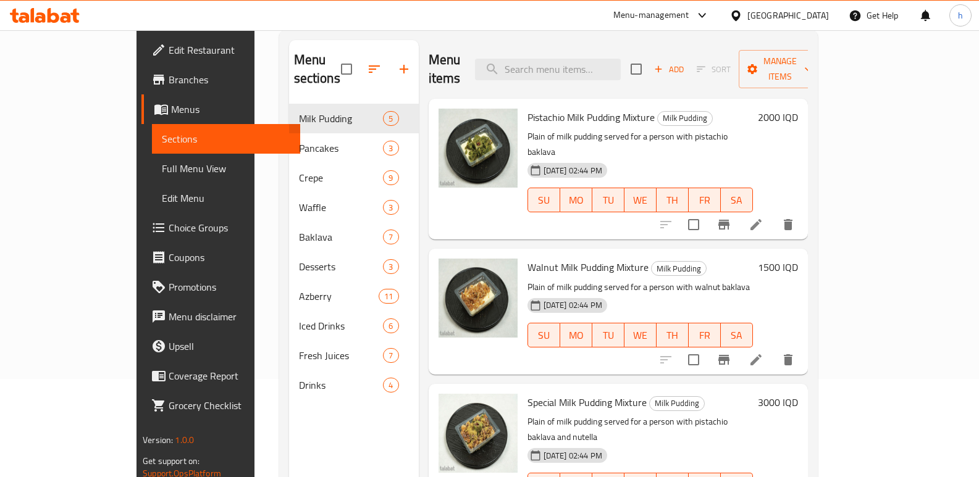
scroll to position [138, 0]
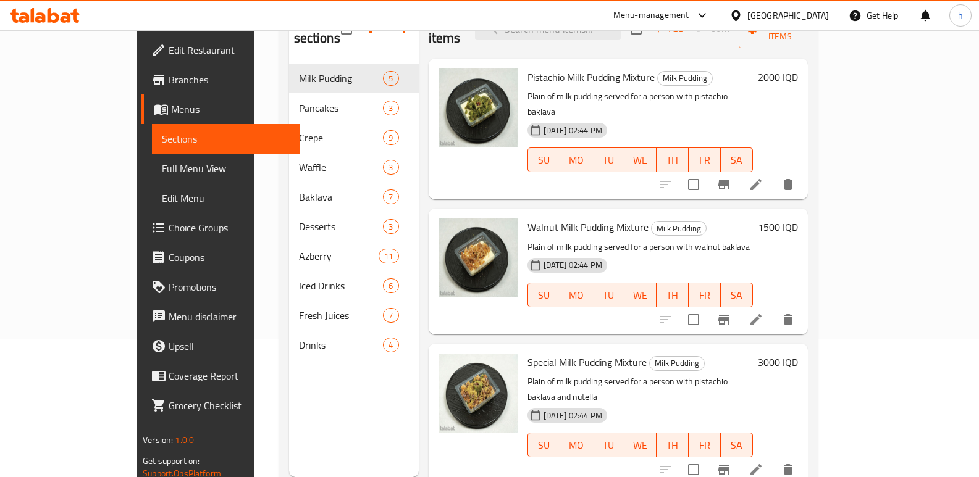
click at [763, 312] on icon at bounding box center [755, 319] width 15 height 15
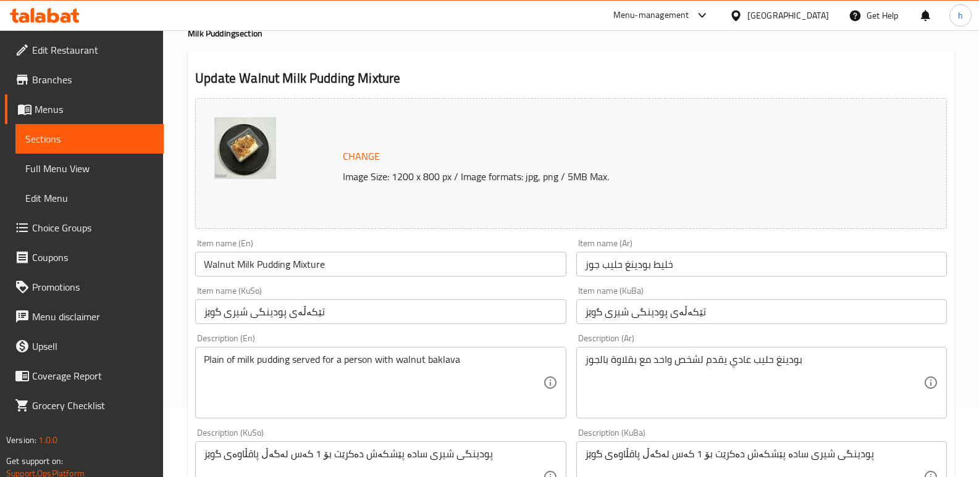
scroll to position [99, 0]
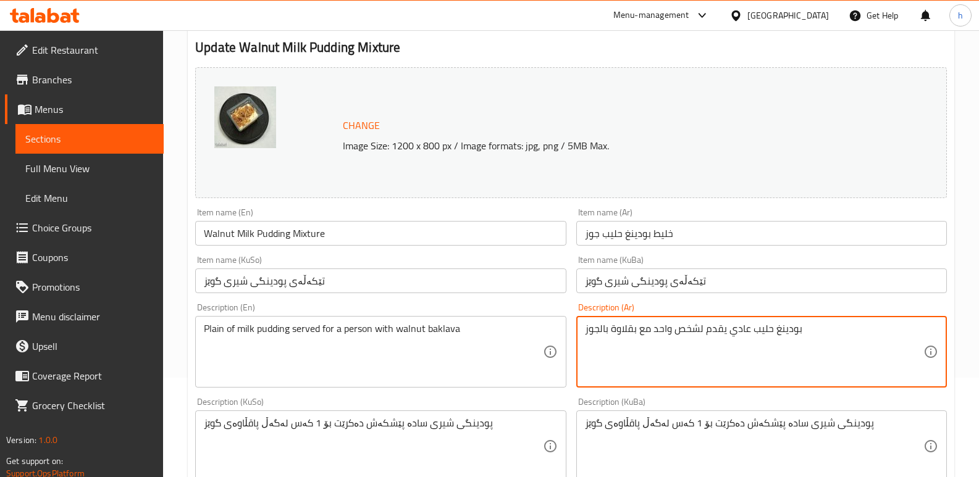
click at [742, 332] on textarea "بودينغ حليب عادي يقدم لشخص واحد مع بقلاوة بالجوز" at bounding box center [754, 352] width 338 height 59
paste textarea "ادة"
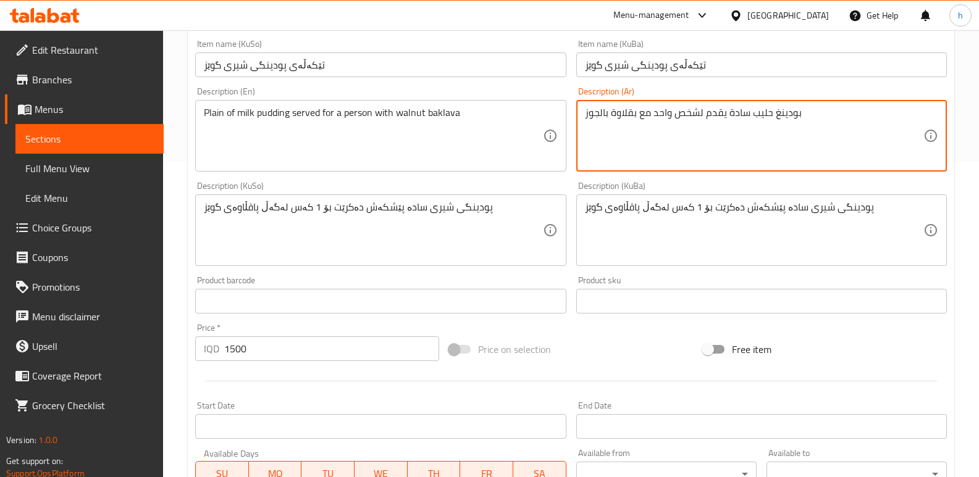
scroll to position [555, 0]
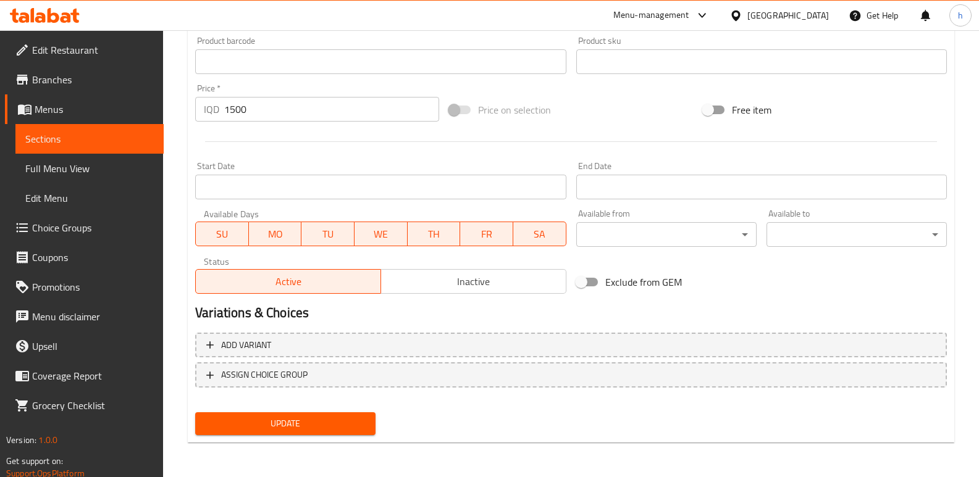
type textarea "بودينغ حليب سادة يقدم لشخص واحد مع بقلاوة بالجوز"
click at [329, 422] on span "Update" at bounding box center [285, 423] width 161 height 15
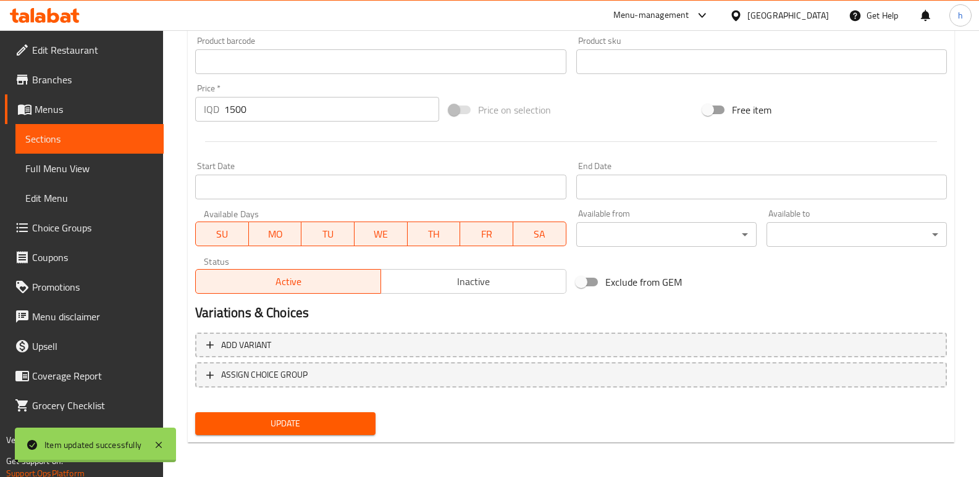
click at [129, 141] on span "Sections" at bounding box center [89, 139] width 128 height 15
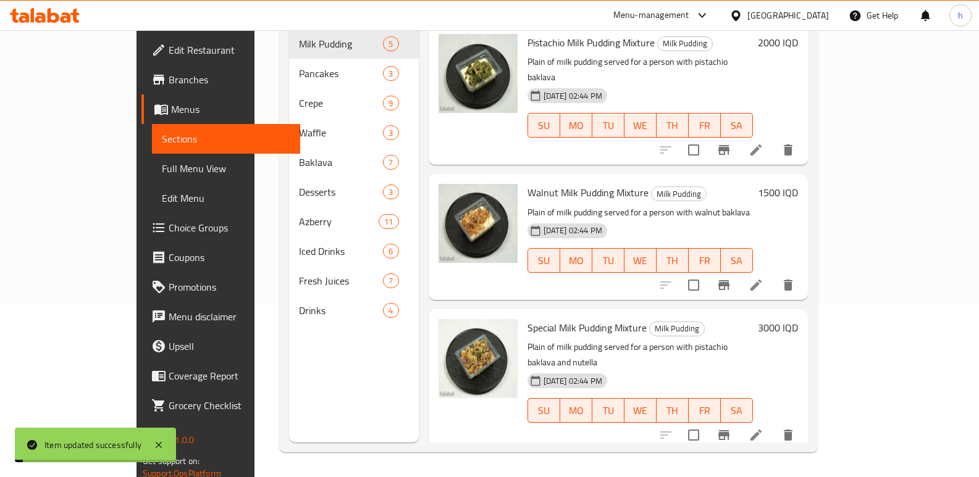
scroll to position [173, 0]
click at [763, 428] on icon at bounding box center [755, 435] width 15 height 15
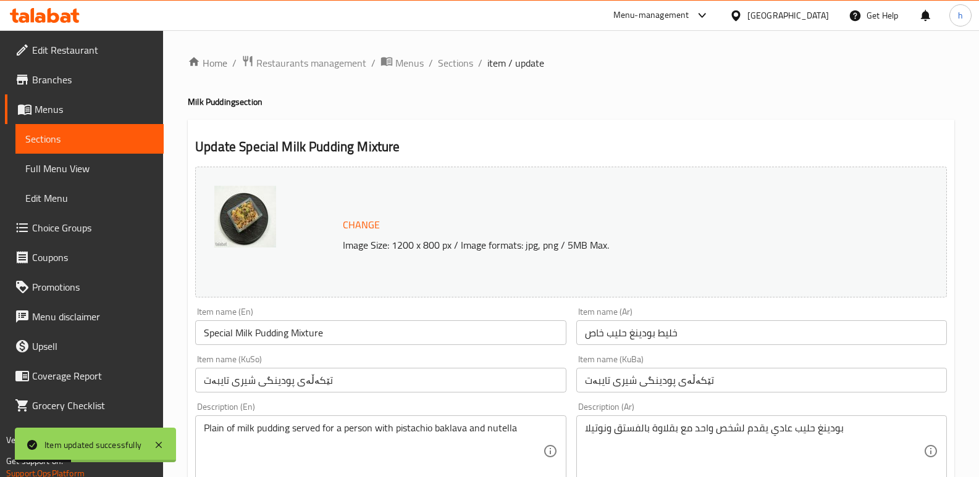
click at [776, 425] on textarea "بودينغ حليب عادي يقدم لشخص واحد مع بقلاوة بالفستق ونوتيلا" at bounding box center [754, 451] width 338 height 59
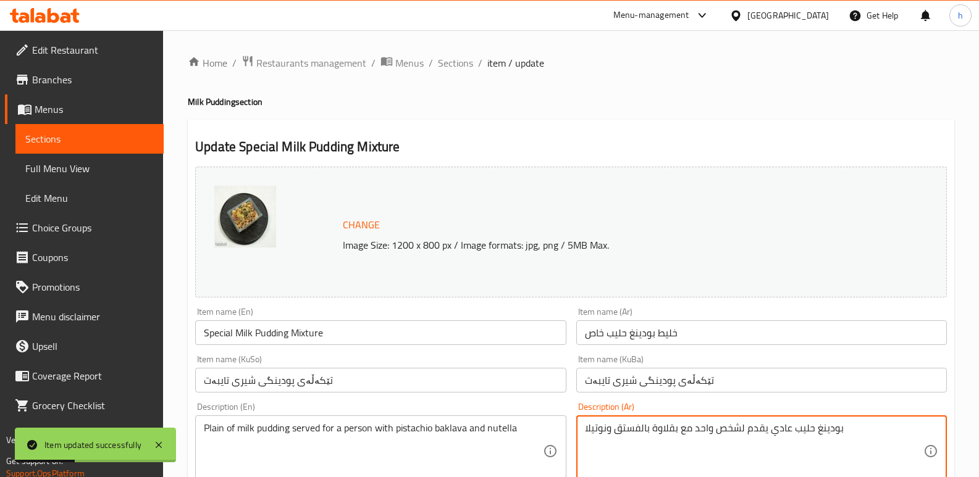
paste textarea "ادة"
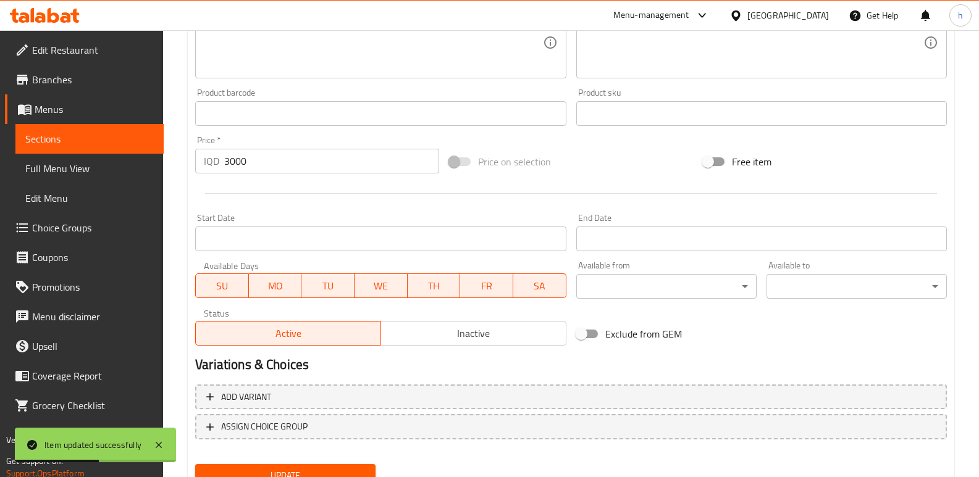
scroll to position [555, 0]
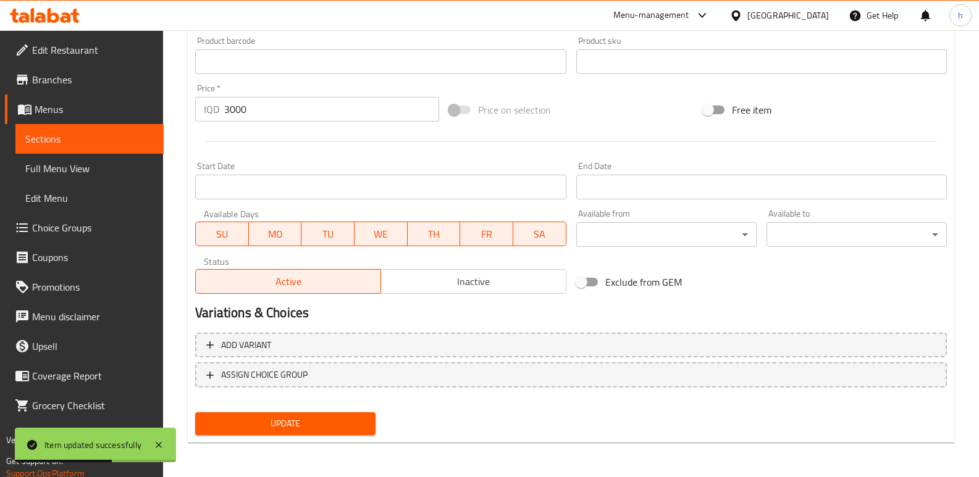
type textarea "بودينغ حليب سادة يقدم لشخص واحد مع بقلاوة بالفستق ونوتيلا"
click at [346, 430] on span "Update" at bounding box center [285, 423] width 161 height 15
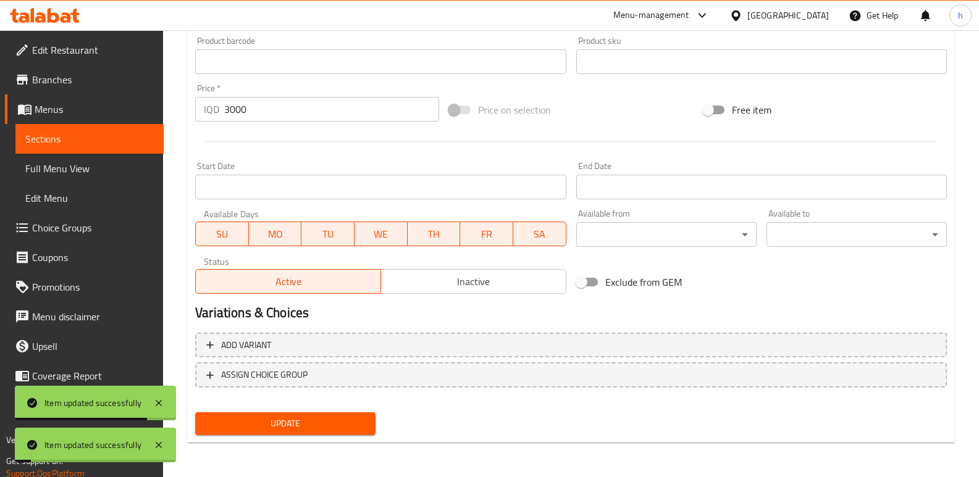
click at [104, 148] on link "Sections" at bounding box center [89, 139] width 148 height 30
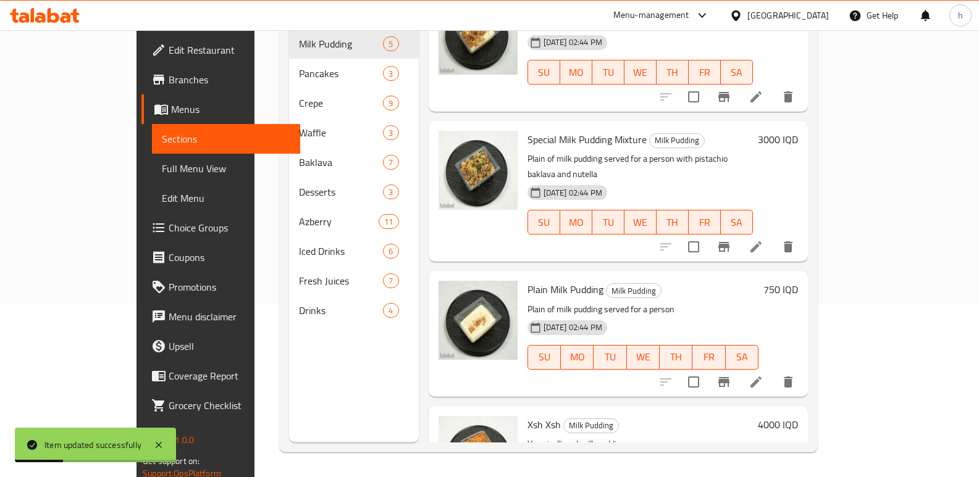
scroll to position [203, 0]
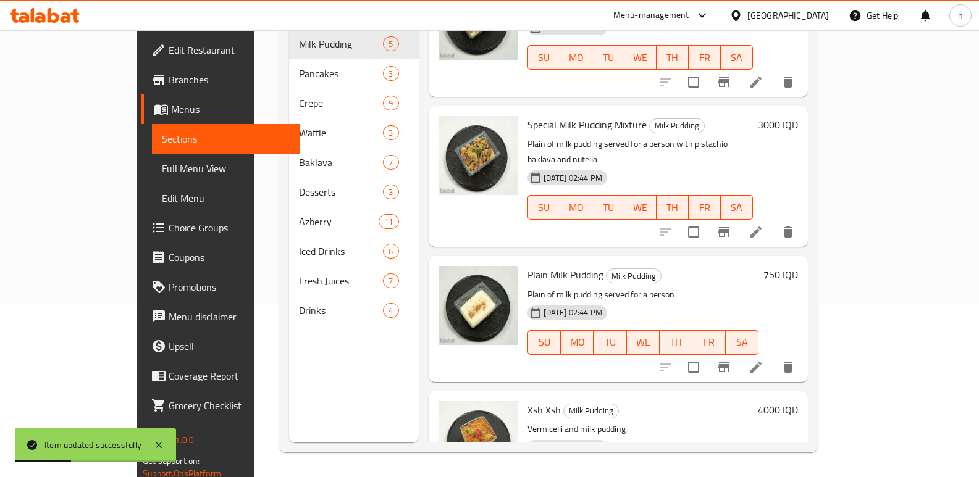
click at [763, 360] on icon at bounding box center [755, 367] width 15 height 15
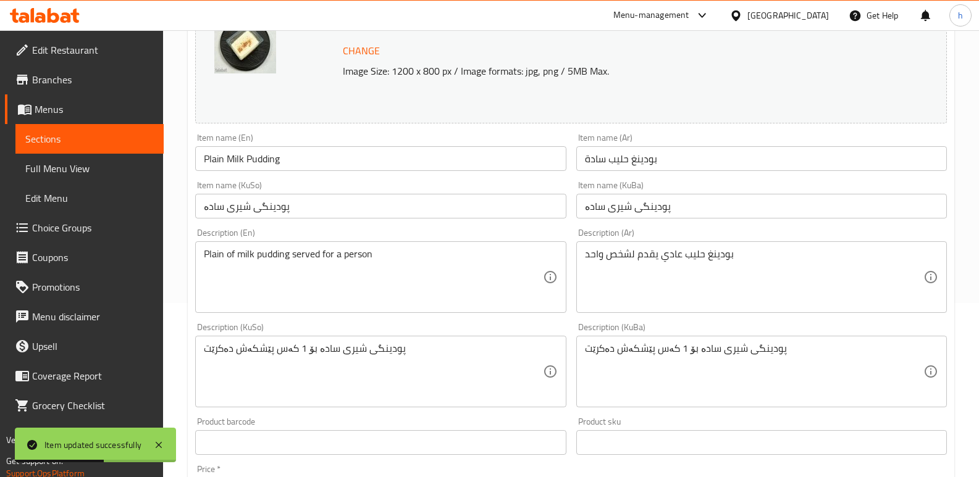
scroll to position [175, 0]
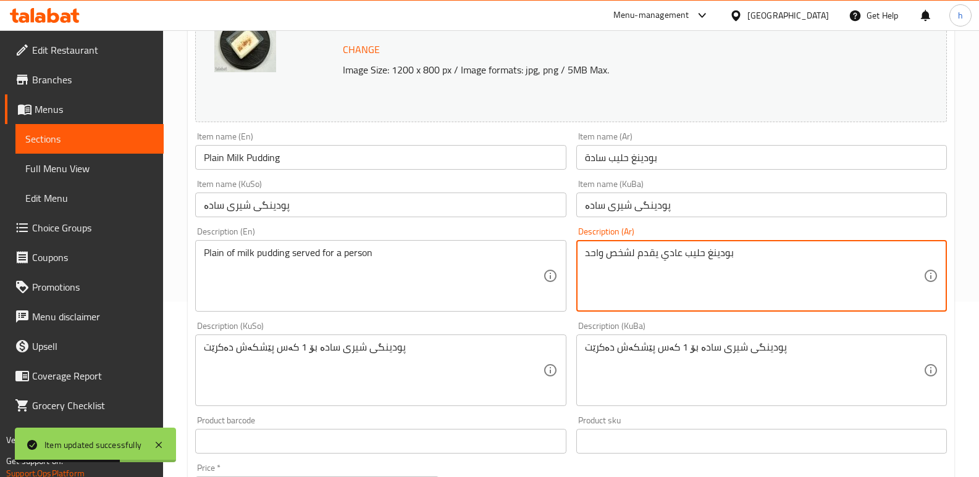
click at [669, 252] on textarea "بودينغ حليب عادي يقدم لشخص واحد" at bounding box center [754, 276] width 338 height 59
paste textarea "ادة"
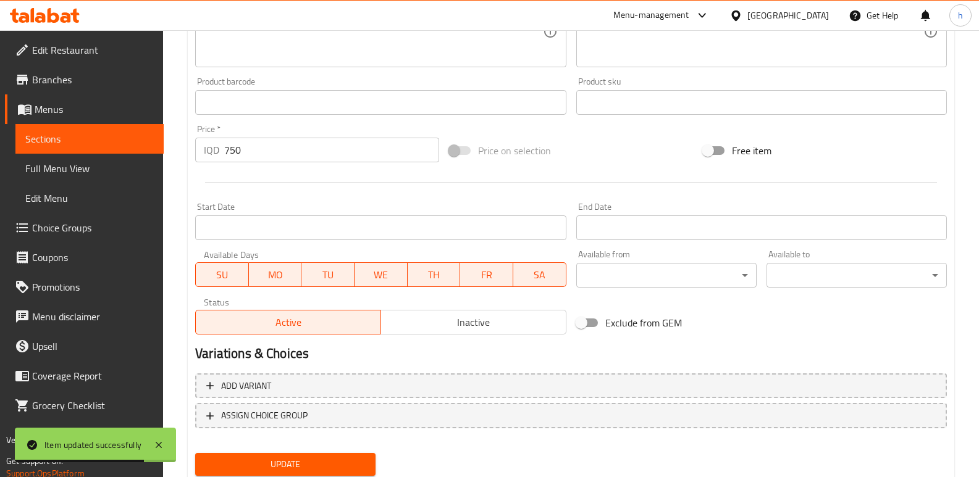
scroll to position [541, 0]
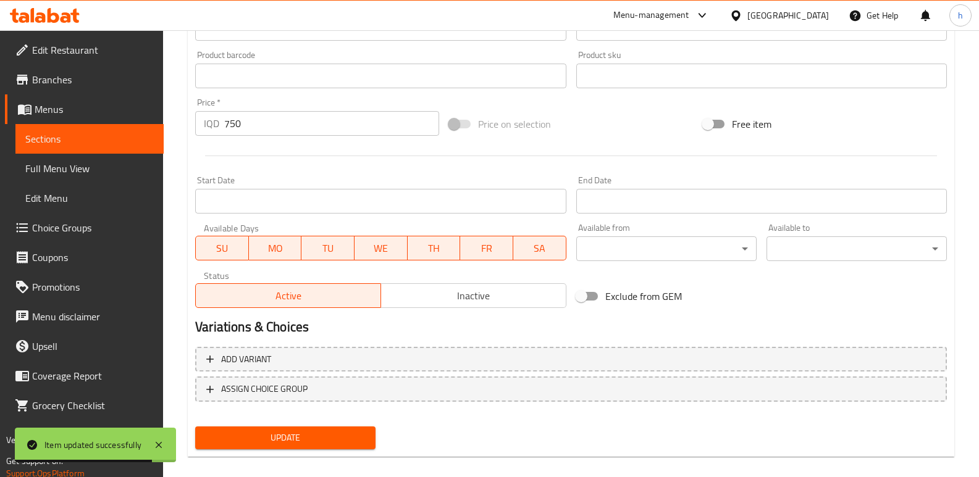
type textarea "بودينغ حليب سادة يقدم لشخص واحد"
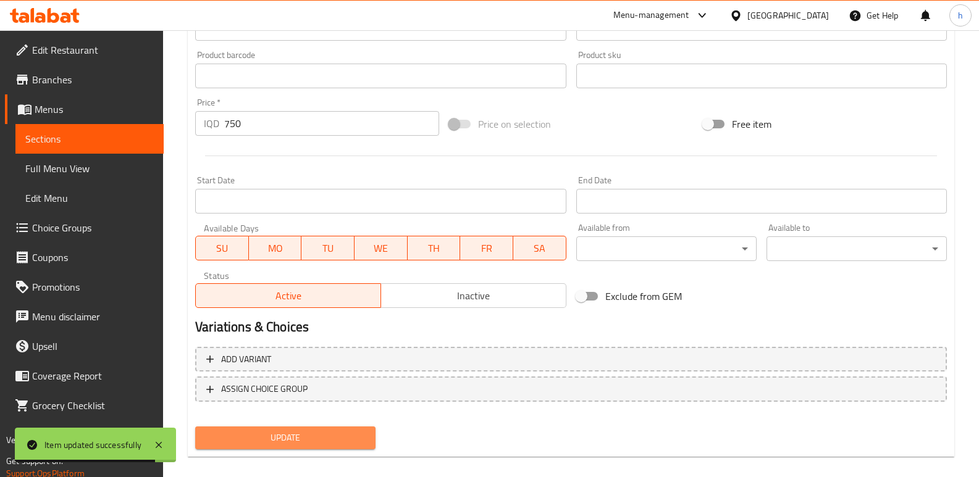
click at [324, 435] on span "Update" at bounding box center [285, 437] width 161 height 15
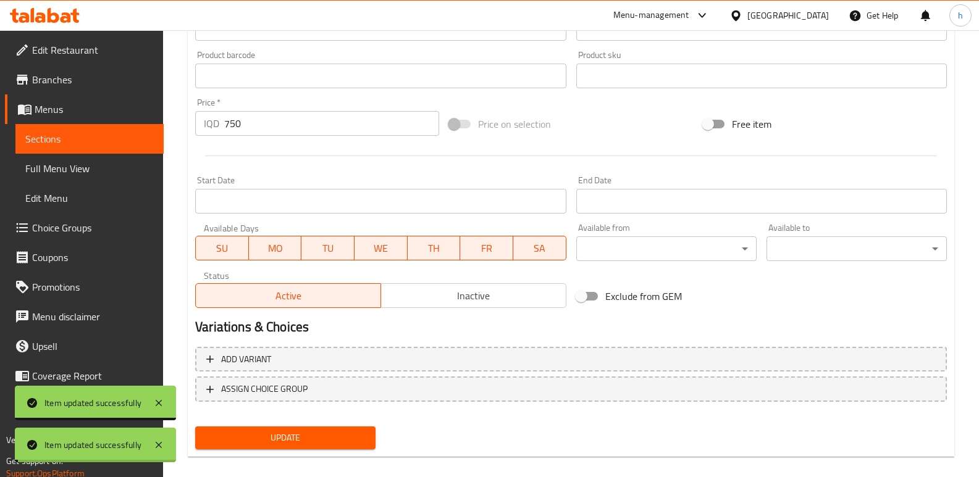
click at [143, 144] on span "Sections" at bounding box center [89, 139] width 128 height 15
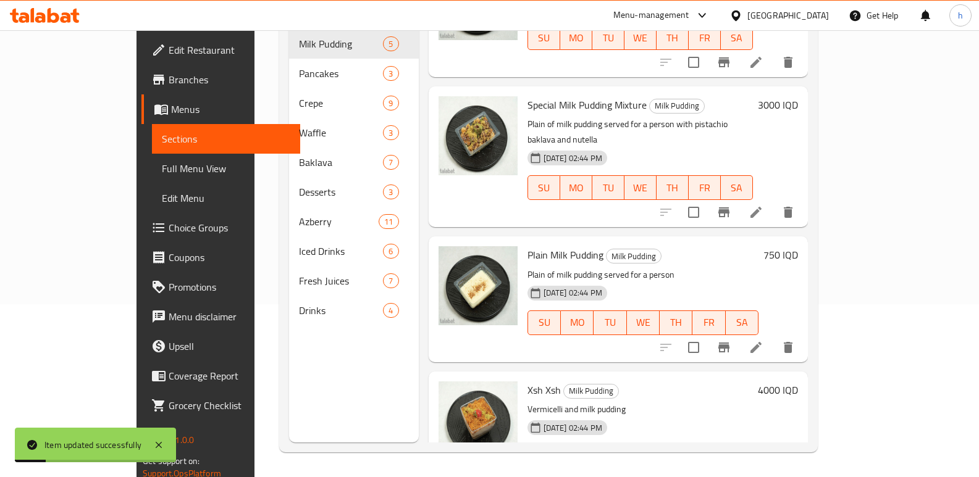
scroll to position [228, 0]
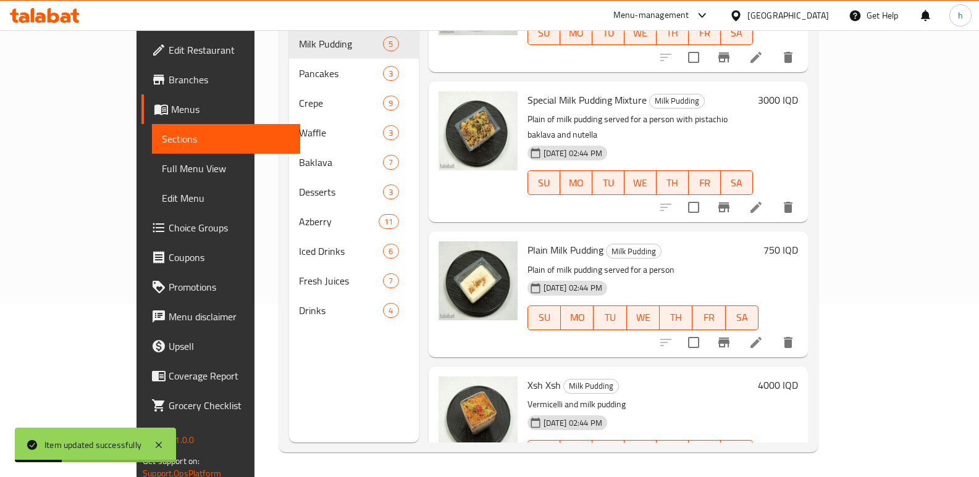
click at [761, 472] on icon at bounding box center [755, 477] width 11 height 11
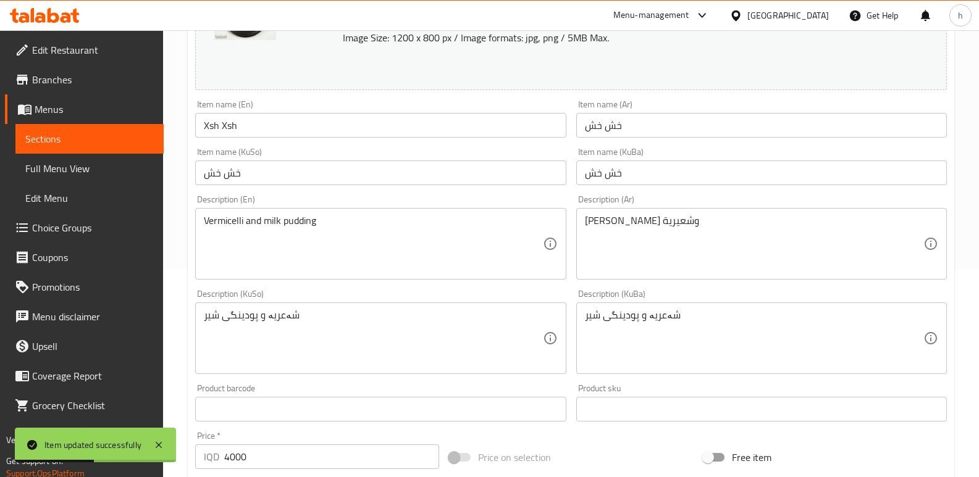
scroll to position [226, 0]
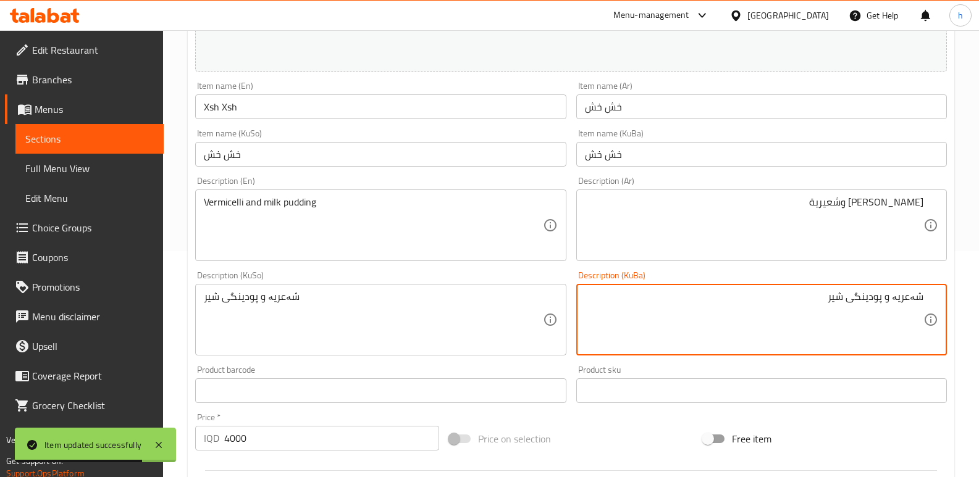
click at [896, 298] on textarea "شەعریە و پودینگی شیر" at bounding box center [754, 320] width 338 height 59
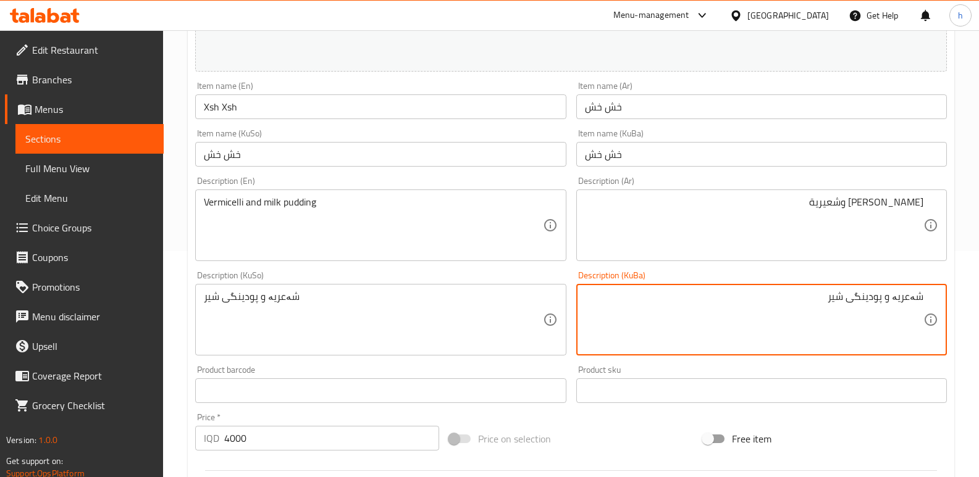
drag, startPoint x: 829, startPoint y: 301, endPoint x: 884, endPoint y: 300, distance: 55.6
click at [884, 300] on textarea "شەعریە و پودینگی شیر" at bounding box center [754, 320] width 338 height 59
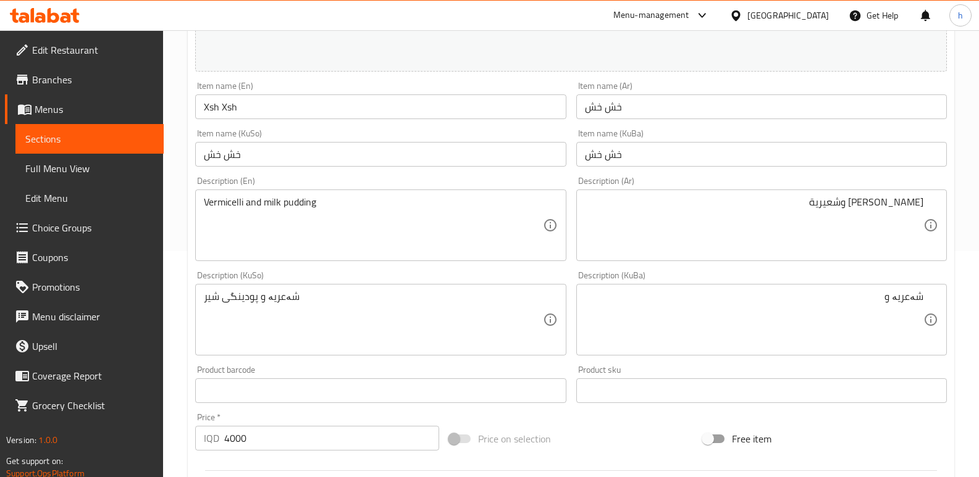
click at [924, 294] on div "شەعریە و Description (KuBa)" at bounding box center [761, 320] width 371 height 72
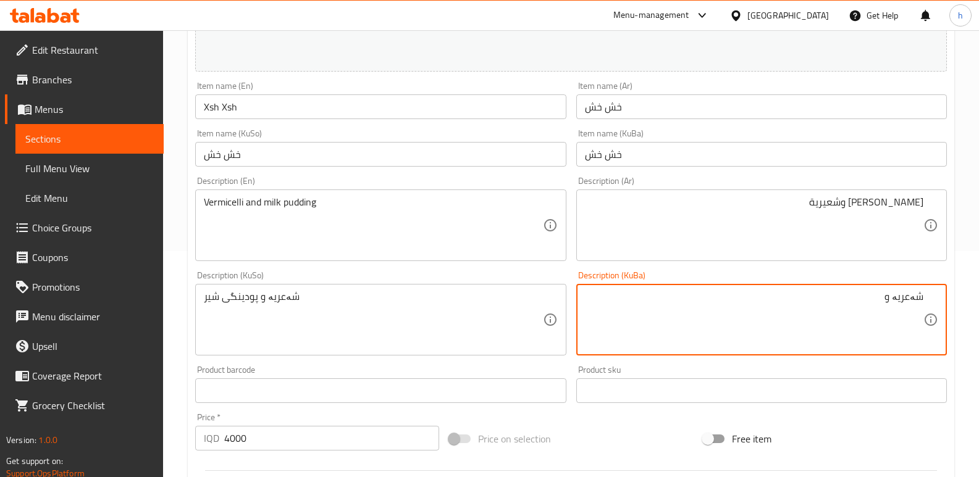
click at [921, 296] on textarea "شەعریە و" at bounding box center [754, 320] width 338 height 59
paste textarea "پودینگی شیر"
click at [816, 296] on textarea "پودینگی شیر و شەعریە و" at bounding box center [754, 320] width 338 height 59
drag, startPoint x: 826, startPoint y: 299, endPoint x: 943, endPoint y: 293, distance: 117.5
click at [943, 293] on div "پودینگی شیر و شەعریە Description (KuBa)" at bounding box center [761, 320] width 371 height 72
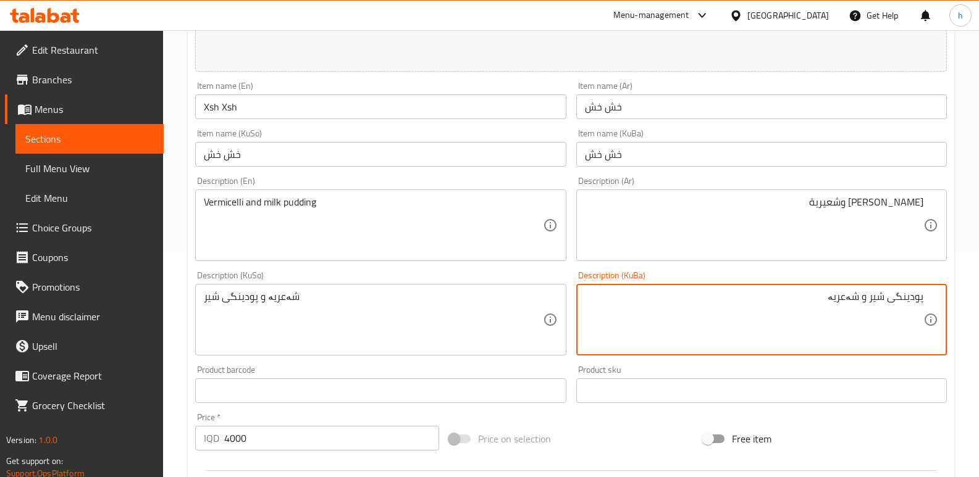
type textarea "پودینگی شیر و شەعریە"
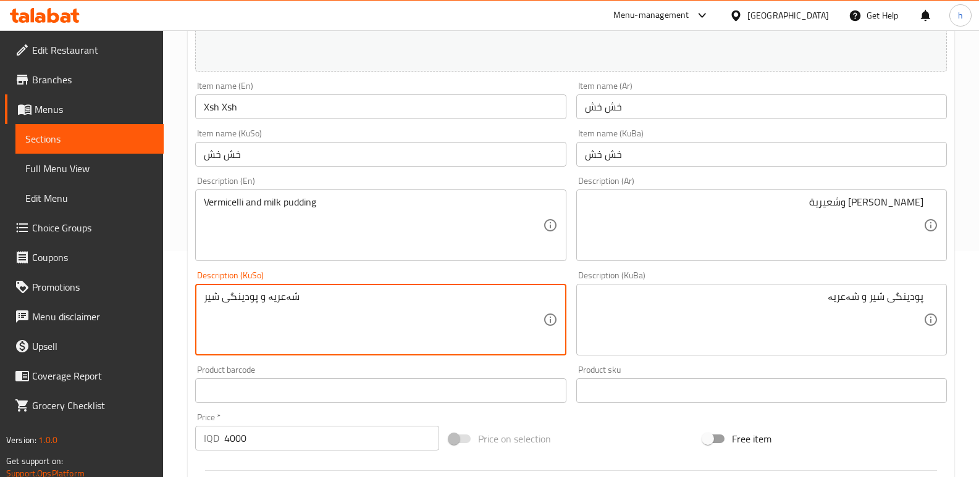
paste textarea "پودینگی شیر و شەعریە"
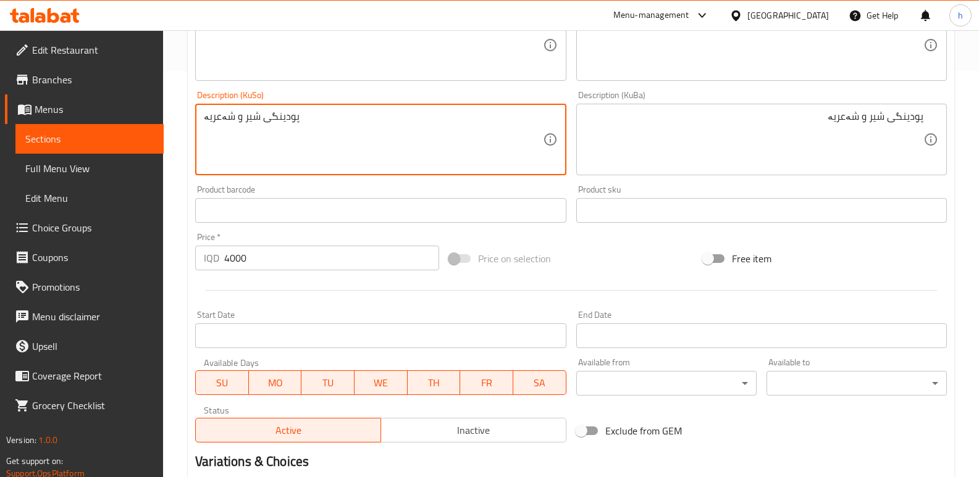
scroll to position [555, 0]
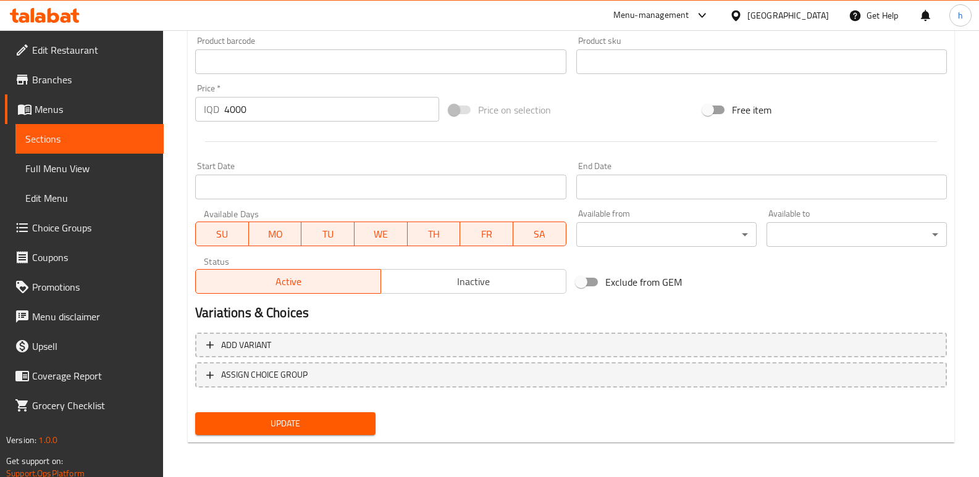
type textarea "پودینگی شیر و شەعریە"
click at [325, 420] on span "Update" at bounding box center [285, 423] width 161 height 15
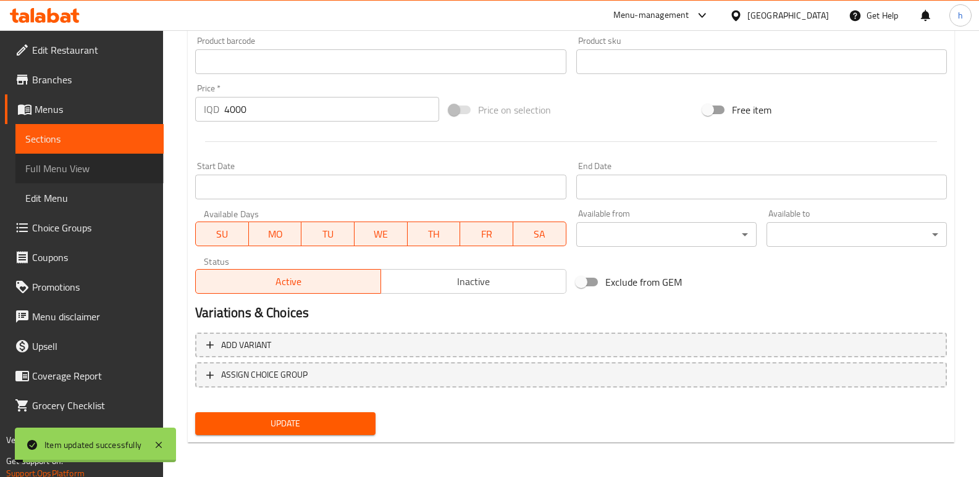
click at [122, 177] on link "Full Menu View" at bounding box center [89, 169] width 148 height 30
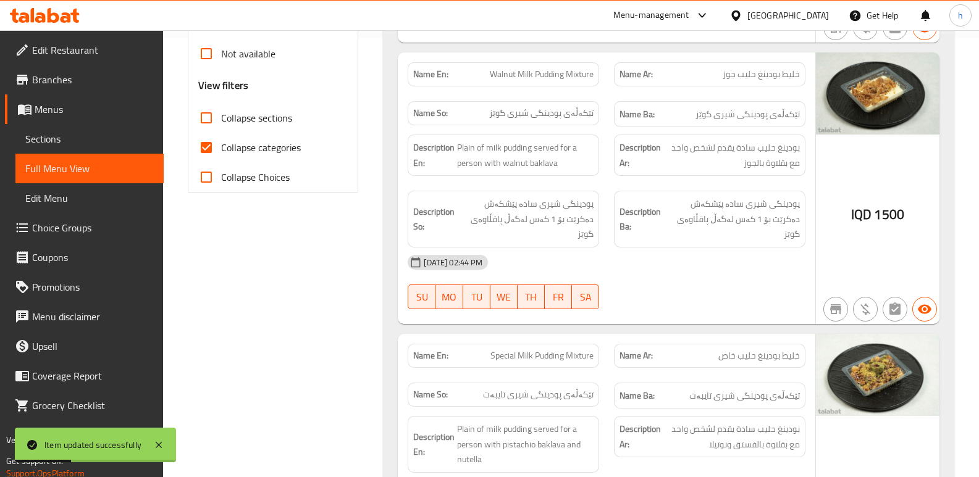
scroll to position [432, 0]
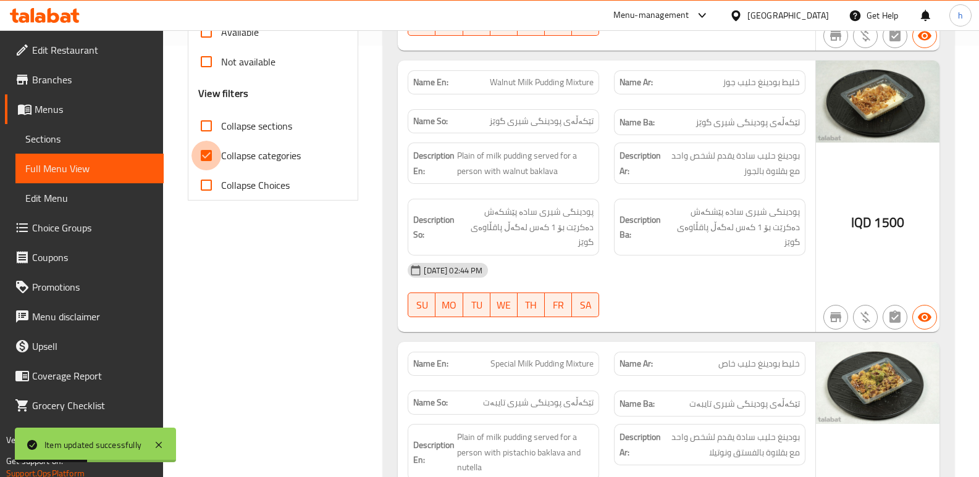
click at [200, 155] on input "Collapse categories" at bounding box center [206, 156] width 30 height 30
checkbox input "false"
click at [210, 125] on input "Collapse sections" at bounding box center [206, 126] width 30 height 30
checkbox input "true"
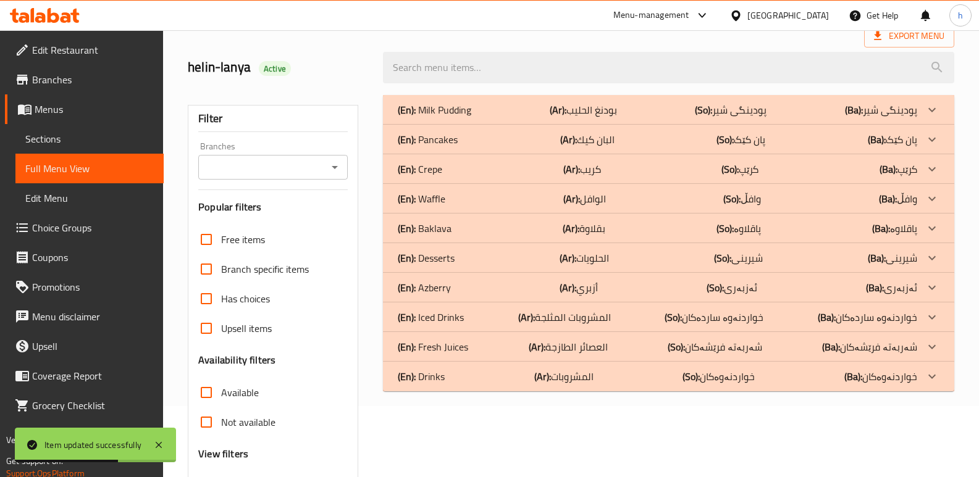
scroll to position [64, 0]
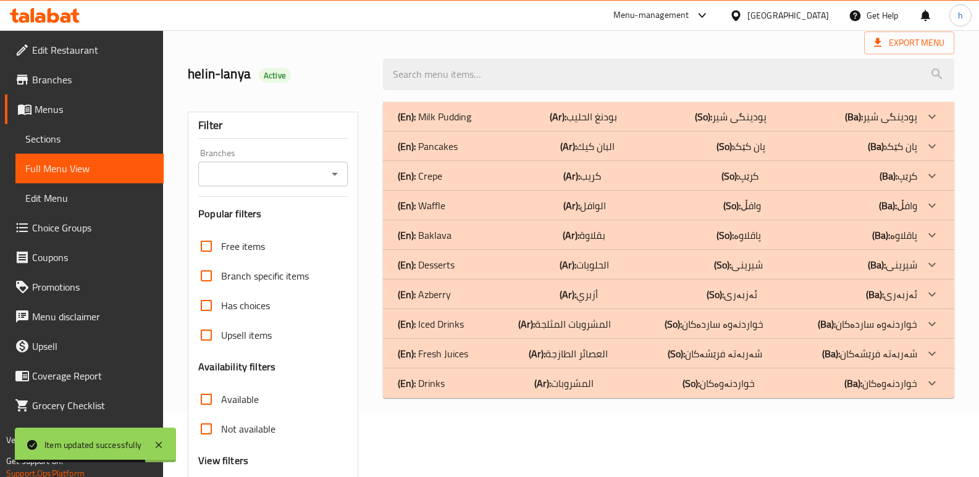
click at [456, 209] on div "(En): Waffle (Ar): الوافل (So): وافڵ (Ba): وافڵ" at bounding box center [657, 205] width 519 height 15
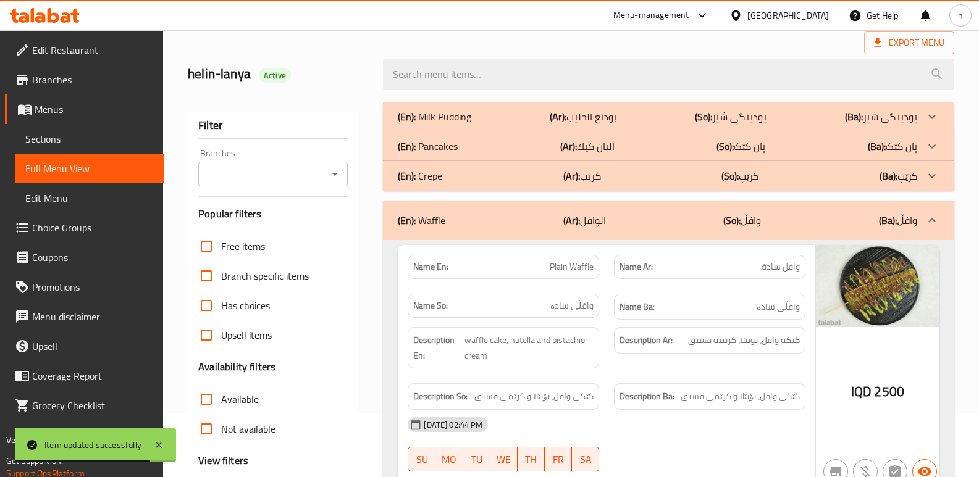
click at [463, 139] on div "(En): Pancakes (Ar): البان كيك (So): پان کێک (Ba): پان کێک" at bounding box center [657, 146] width 519 height 15
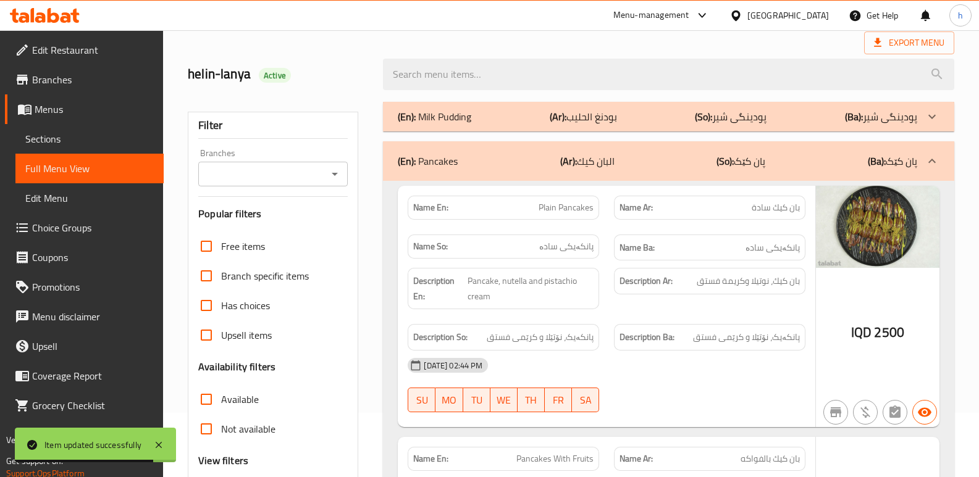
click at [488, 111] on div "(En): Milk Pudding (Ar): بودنغ الحليب (So): پودینگی شیر (Ba): پودینگی شیر" at bounding box center [657, 116] width 519 height 15
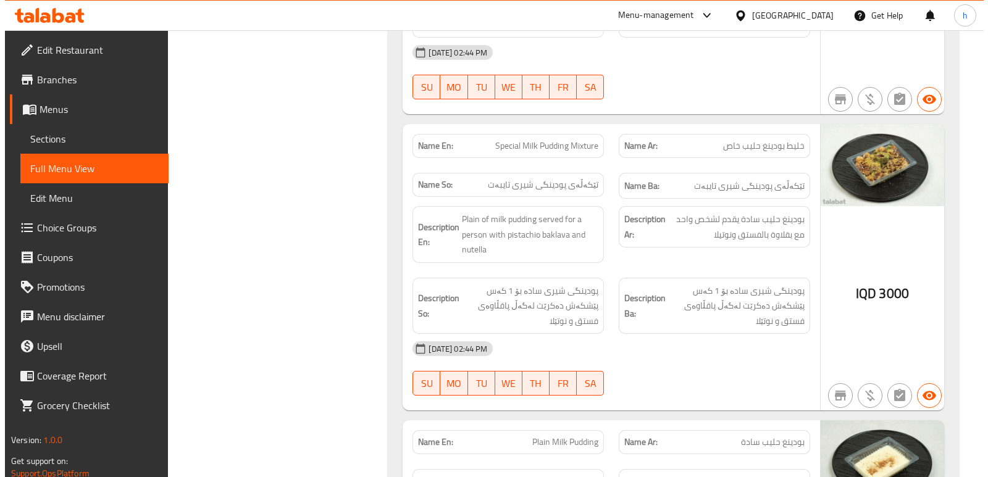
scroll to position [0, 0]
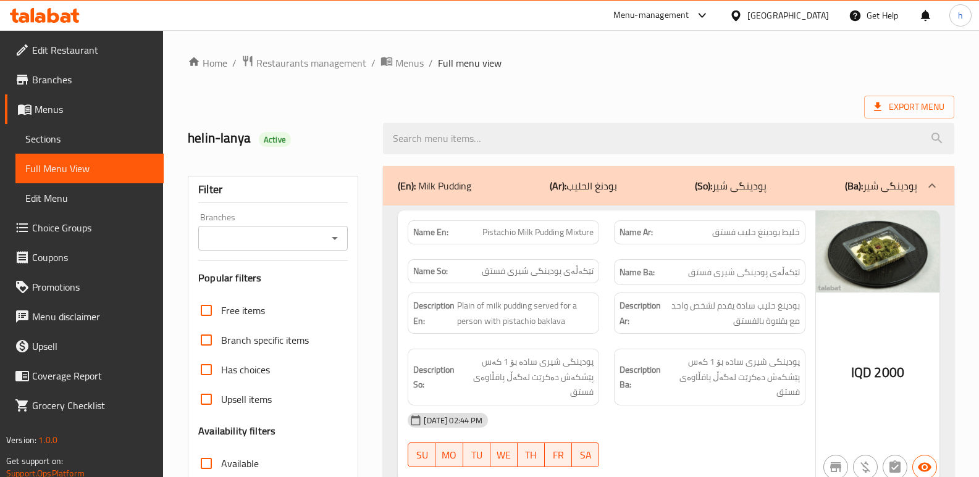
click at [266, 243] on input "Branches" at bounding box center [263, 238] width 122 height 17
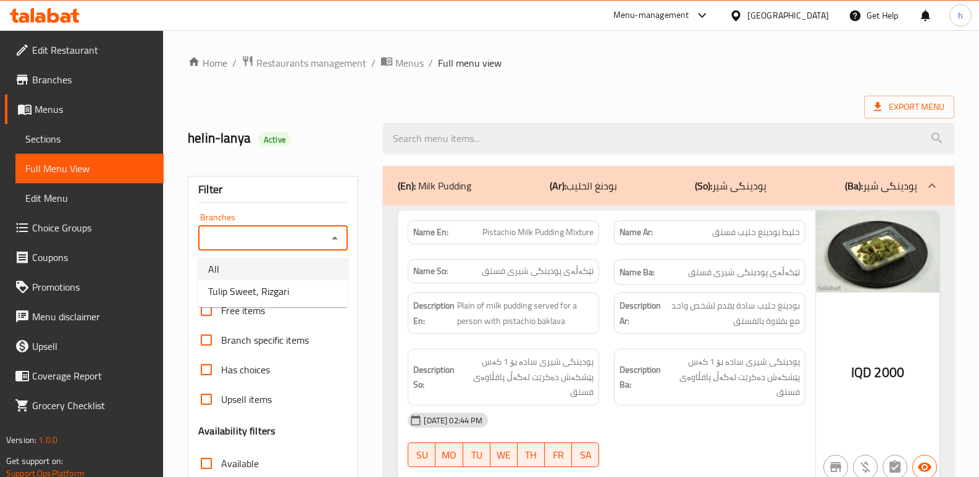
click at [279, 273] on li "All" at bounding box center [272, 269] width 149 height 22
click at [290, 294] on div "Filter Branches All Branches Popular filters Free items Branch specific items H…" at bounding box center [273, 404] width 170 height 456
click at [280, 234] on input "All" at bounding box center [263, 238] width 122 height 17
click at [335, 228] on div "All Branches" at bounding box center [272, 238] width 149 height 25
click at [335, 241] on icon "Open" at bounding box center [334, 238] width 15 height 15
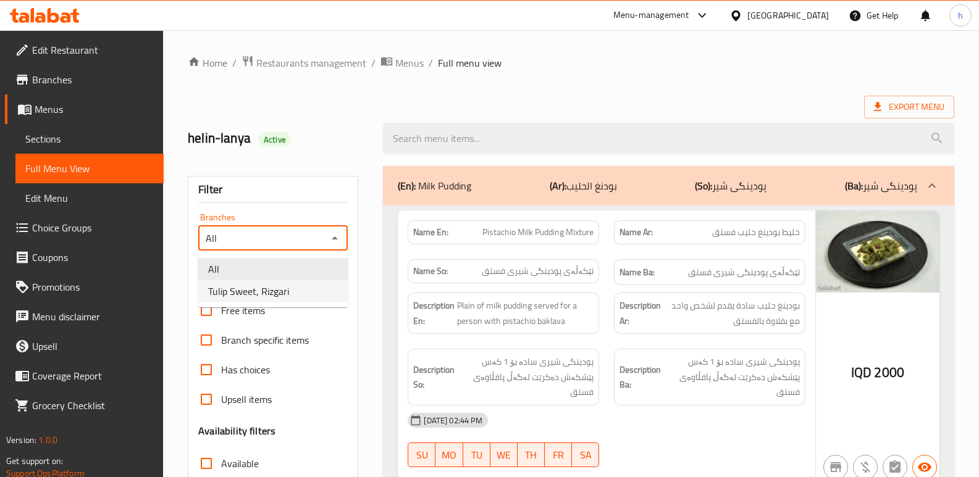
click at [306, 294] on li "Tulip Sweet, Rizgari" at bounding box center [272, 291] width 149 height 22
type input "Tulip Sweet, Rizgari"
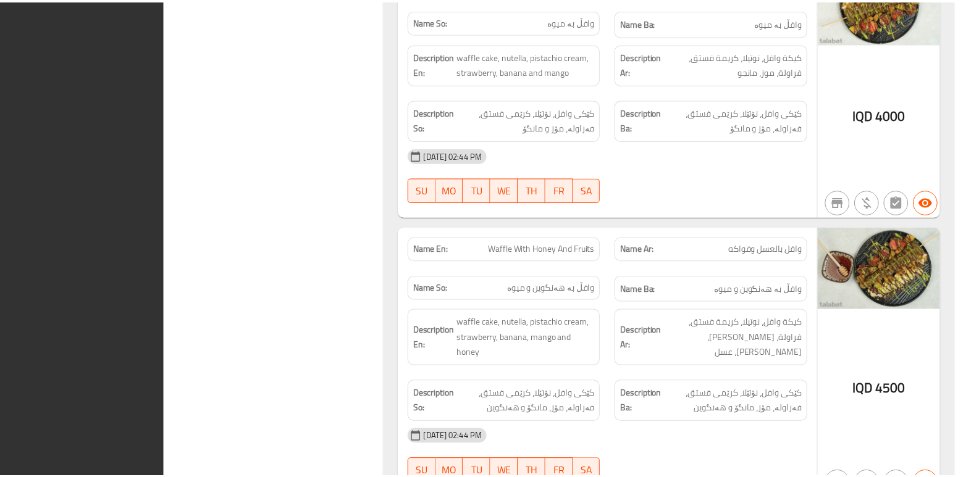
scroll to position [3039, 0]
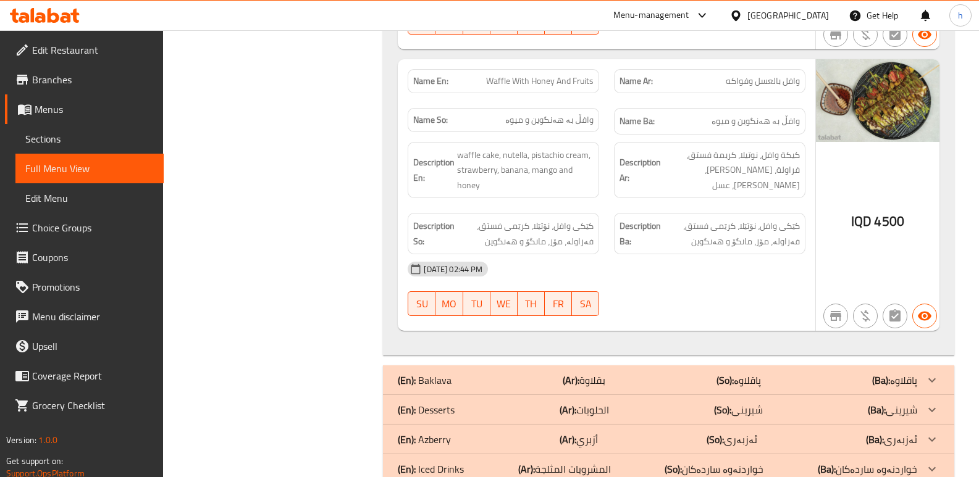
click at [70, 13] on icon at bounding box center [45, 15] width 70 height 15
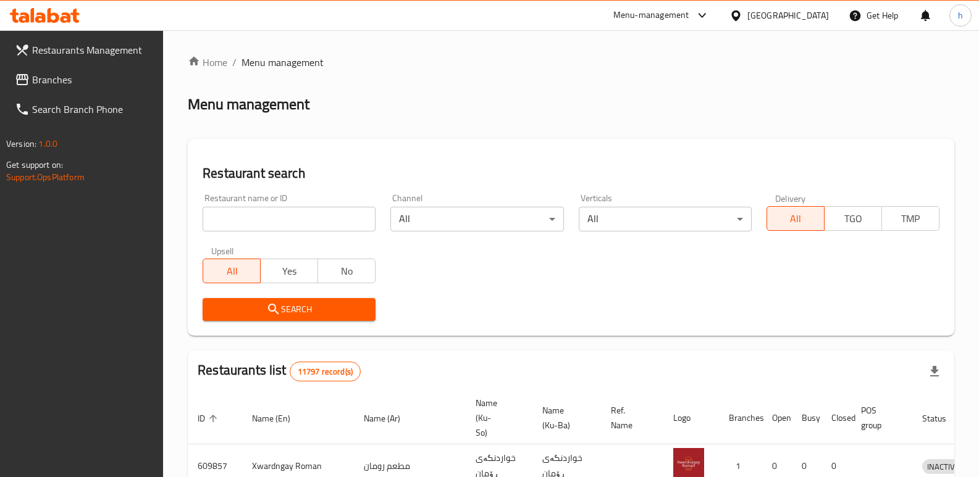
scroll to position [161, 0]
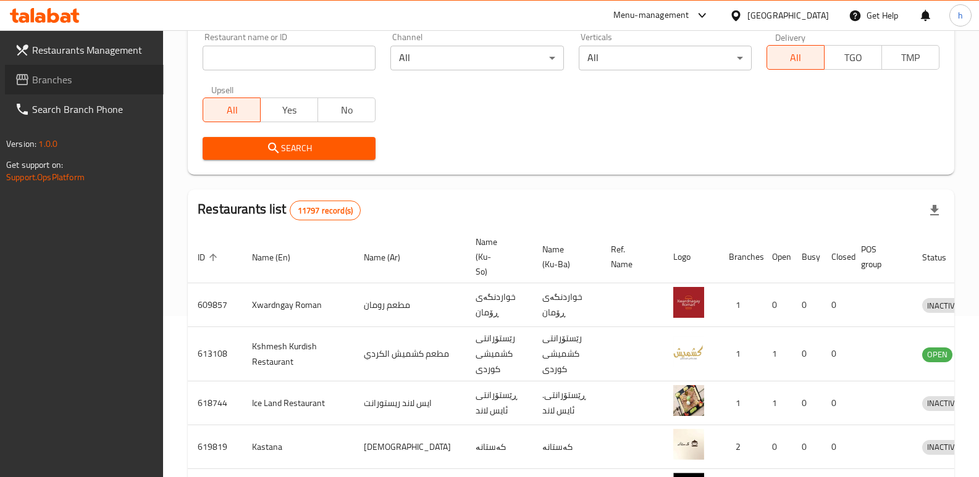
click at [65, 85] on span "Branches" at bounding box center [93, 79] width 122 height 15
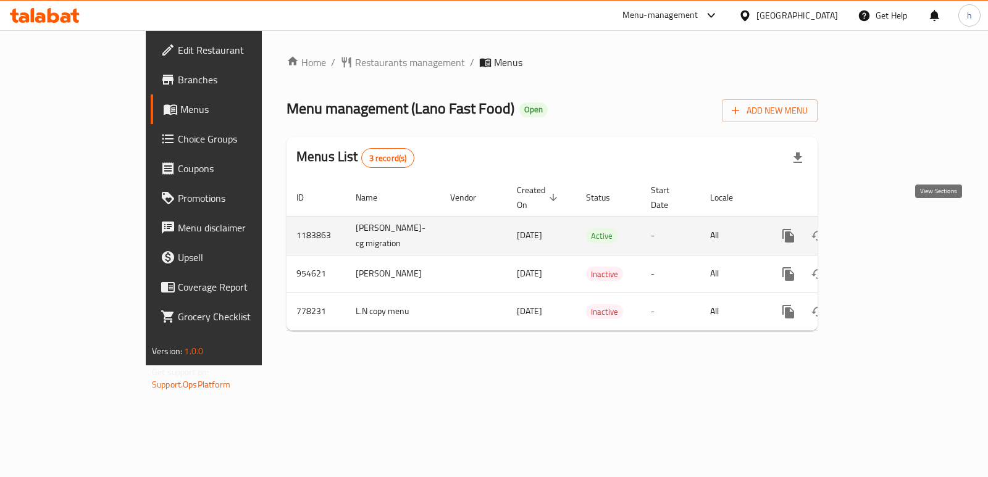
click at [885, 228] on icon "enhanced table" at bounding box center [877, 235] width 15 height 15
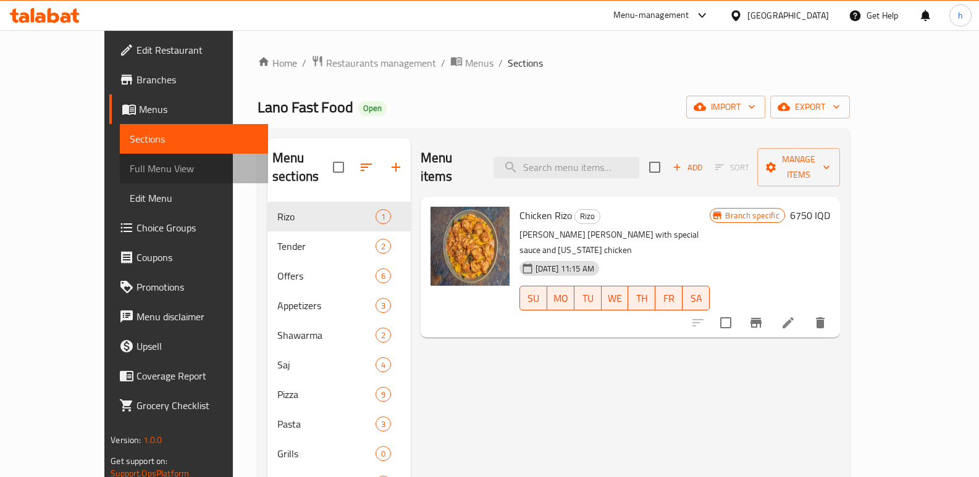
click at [130, 172] on span "Full Menu View" at bounding box center [194, 168] width 128 height 15
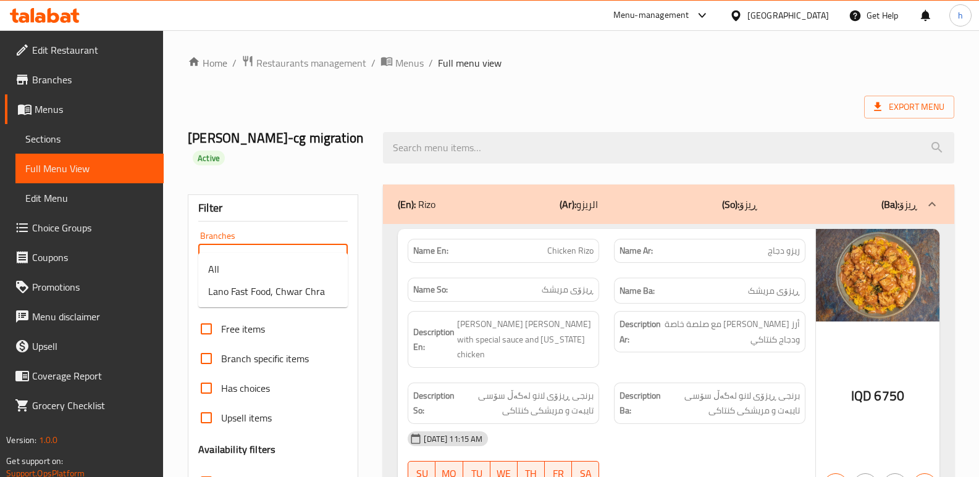
click at [235, 248] on input "Branches" at bounding box center [263, 256] width 122 height 17
click at [253, 291] on span "Lano Fast Food, Chwar Chra" at bounding box center [266, 291] width 117 height 15
type input "Lano Fast Food, Chwar Chra"
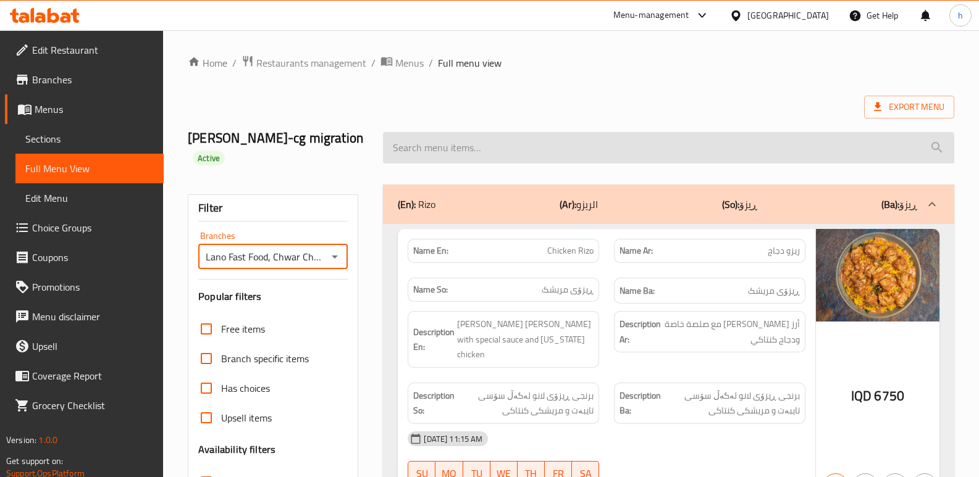
click at [482, 139] on input "search" at bounding box center [668, 147] width 571 height 31
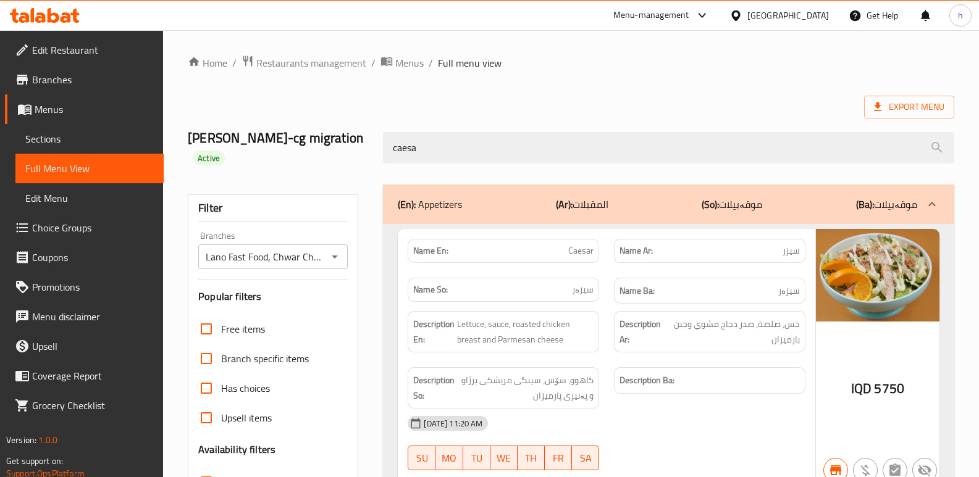
click at [580, 245] on span "Caesar" at bounding box center [580, 251] width 25 height 13
copy span "Caesar"
drag, startPoint x: 445, startPoint y: 135, endPoint x: 328, endPoint y: 140, distance: 116.8
click at [330, 139] on div "lana najm-cg migration Active caesa" at bounding box center [570, 147] width 781 height 73
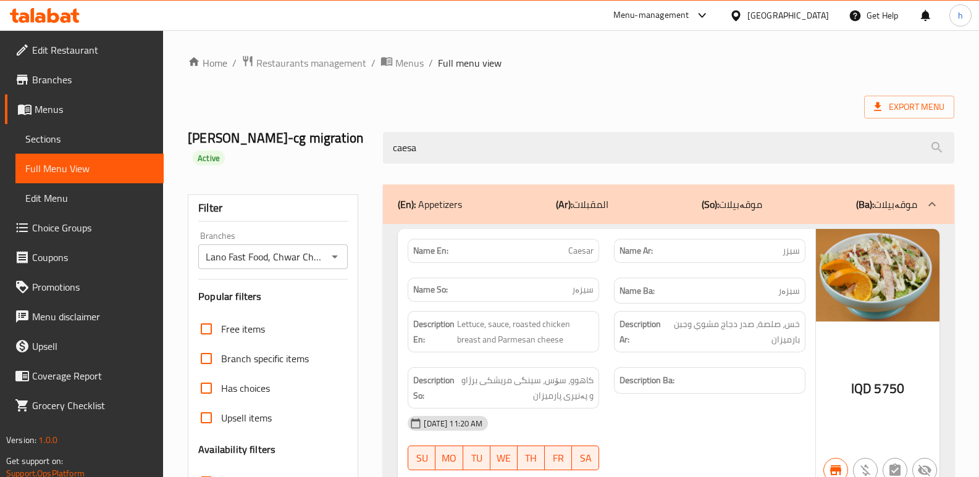
paste input "Caesar"
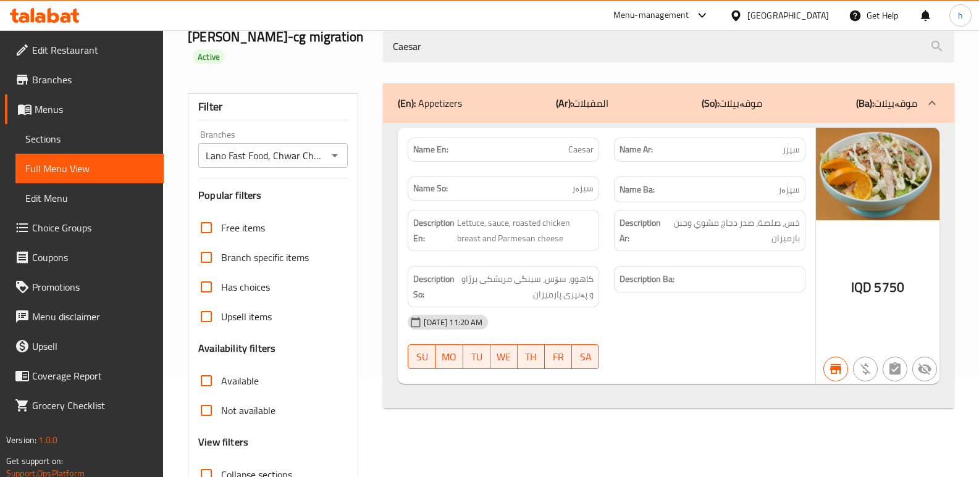
scroll to position [60, 0]
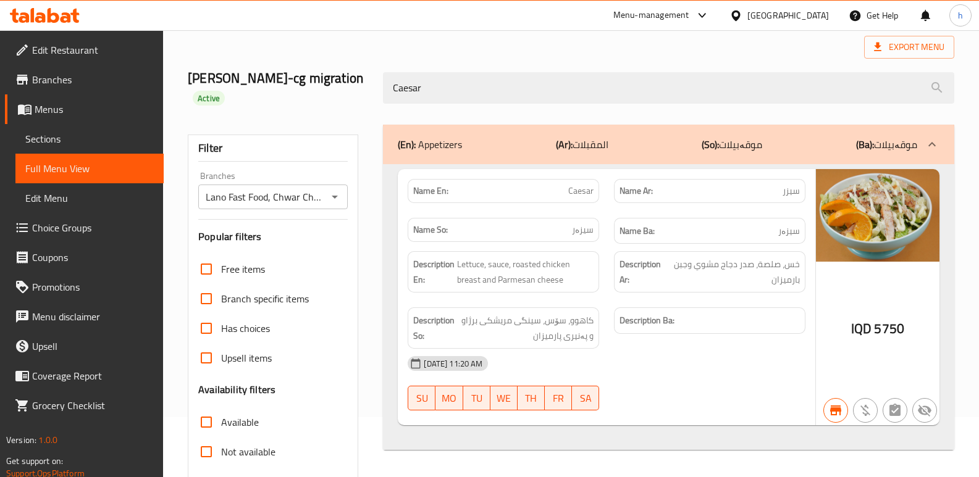
type input "Caesar"
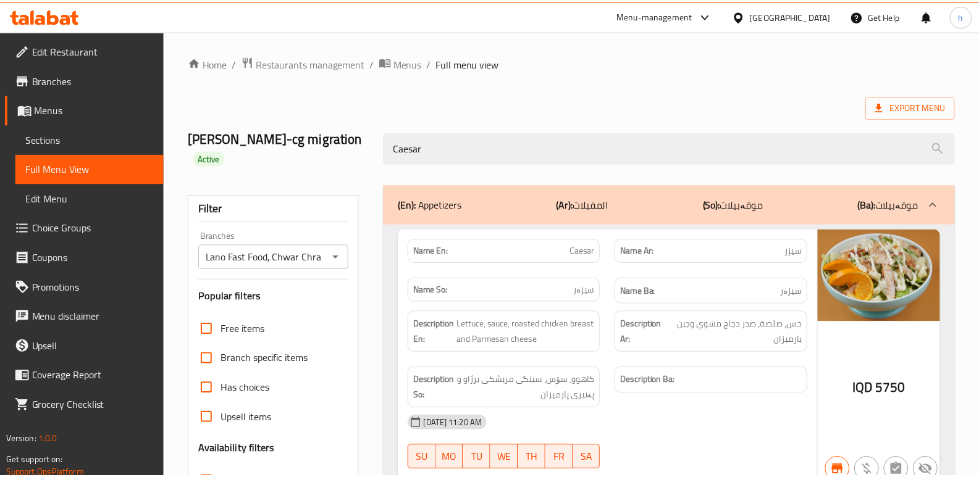
scroll to position [180, 0]
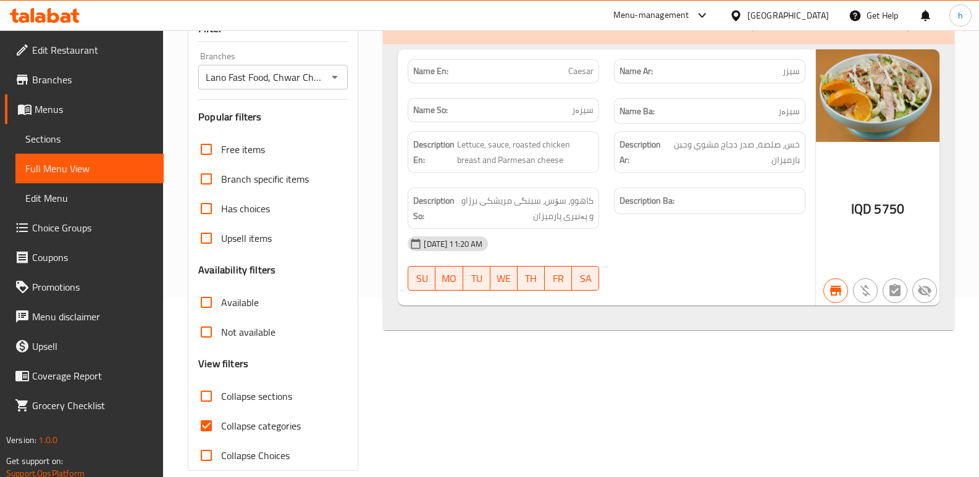
click at [58, 135] on span "Sections" at bounding box center [89, 139] width 128 height 15
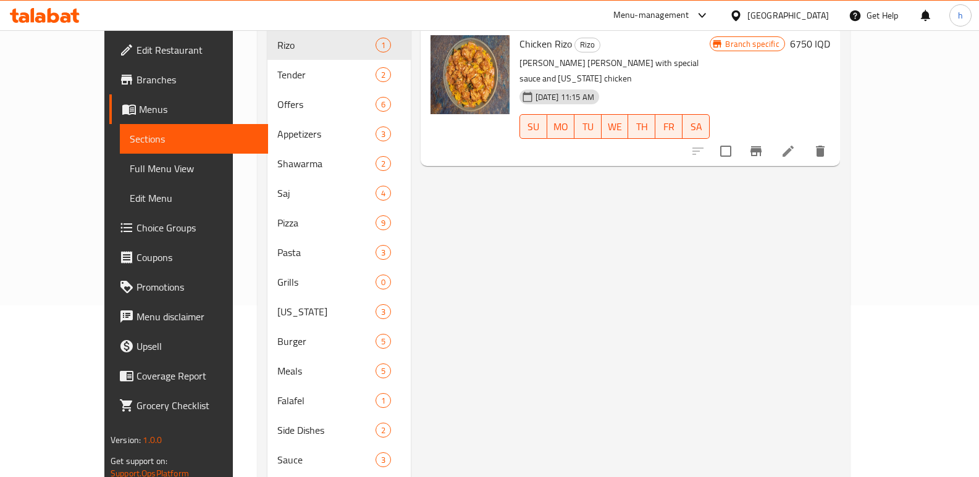
scroll to position [68, 0]
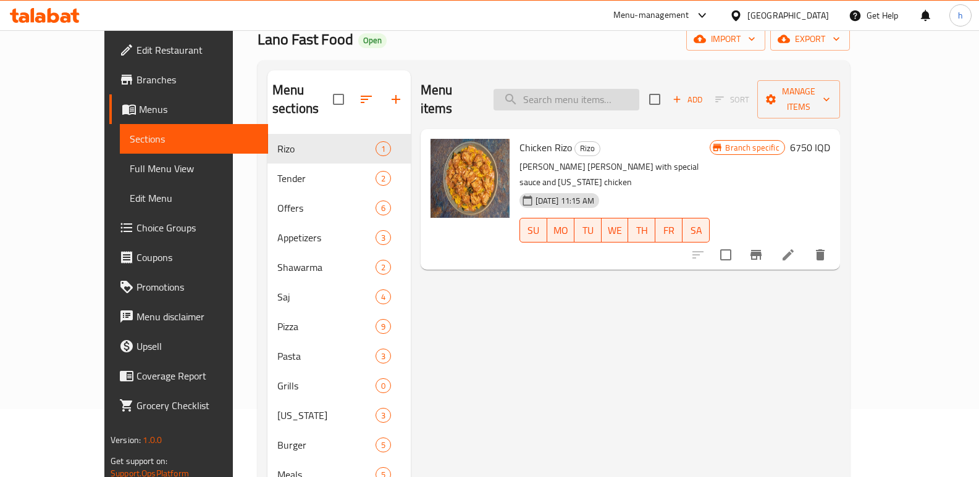
click at [627, 89] on input "search" at bounding box center [566, 100] width 146 height 22
paste input "Coleslaw Salad"
type input "Coleslaw Salad"
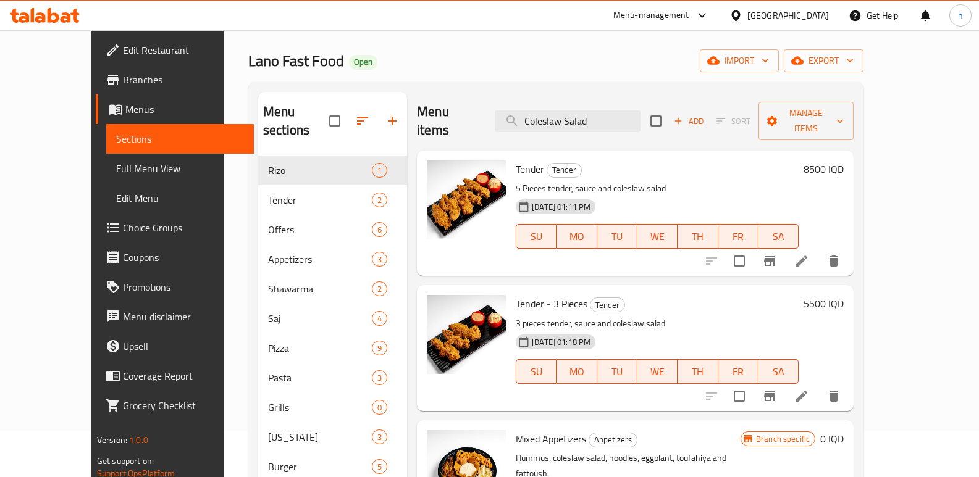
scroll to position [0, 0]
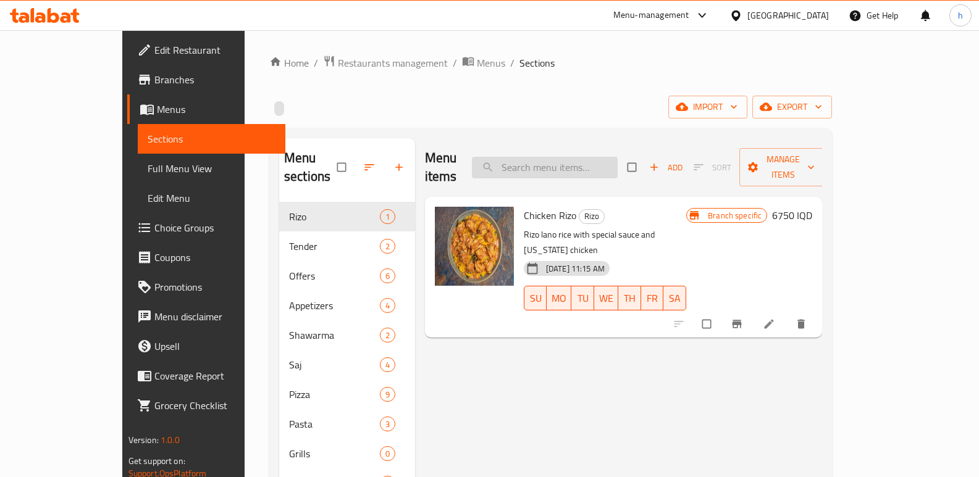
click at [614, 157] on input "search" at bounding box center [545, 168] width 146 height 22
paste input "Coleslaw Salad"
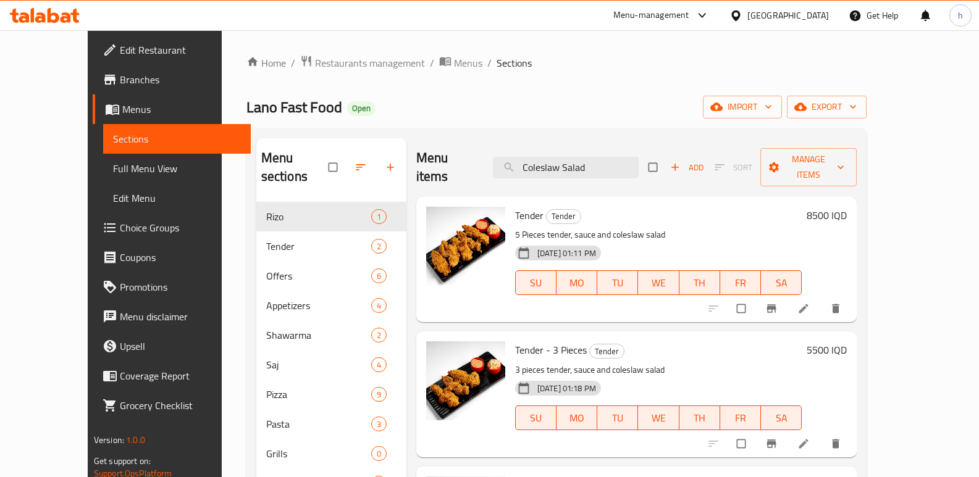
scroll to position [220, 0]
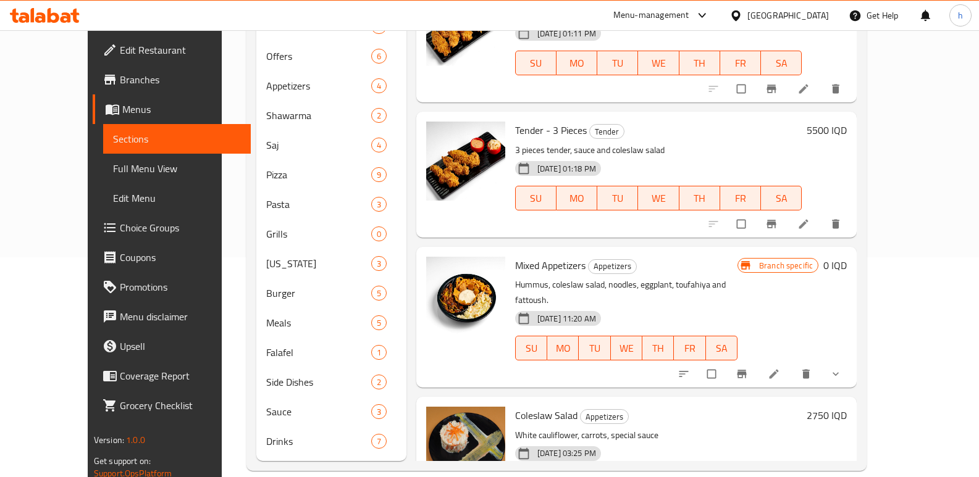
type input "Coleslaw Salad"
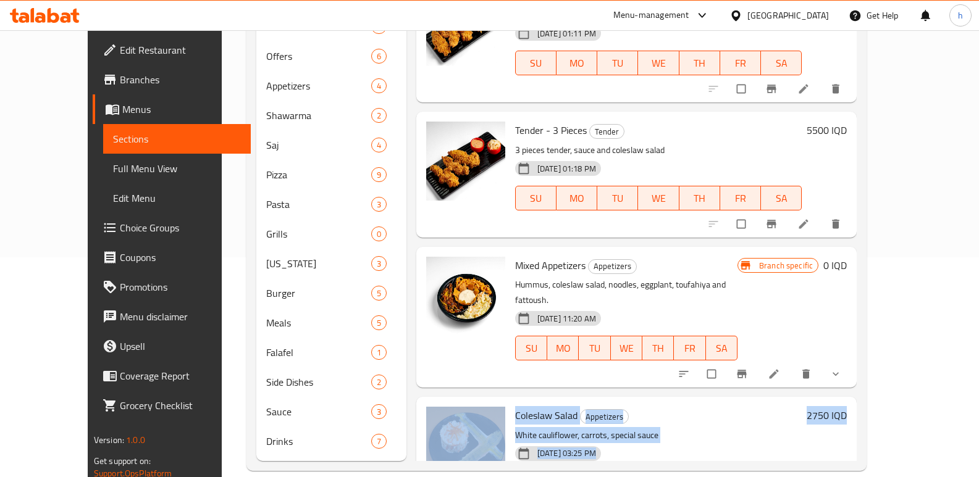
drag, startPoint x: 944, startPoint y: 269, endPoint x: 950, endPoint y: 354, distance: 86.1
click at [867, 390] on div "Menu sections Rizo 1 Tender 2 Offers 6 Appetizers 4 Shawarma 2 Saj 4 Pizza 9 Pa…" at bounding box center [556, 190] width 621 height 563
click at [867, 253] on div "Menu sections Rizo 1 Tender 2 Offers 6 Appetizers 4 Shawarma 2 Saj 4 Pizza 9 Pa…" at bounding box center [556, 190] width 621 height 563
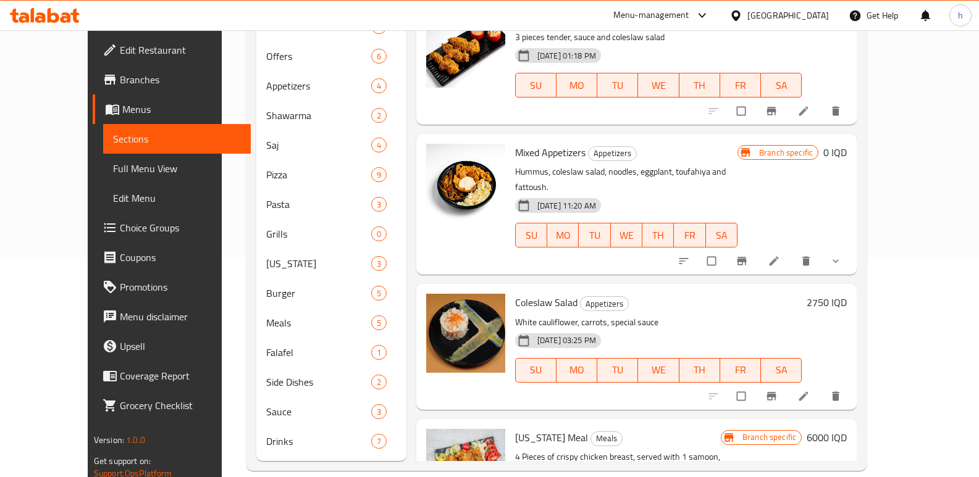
scroll to position [196, 0]
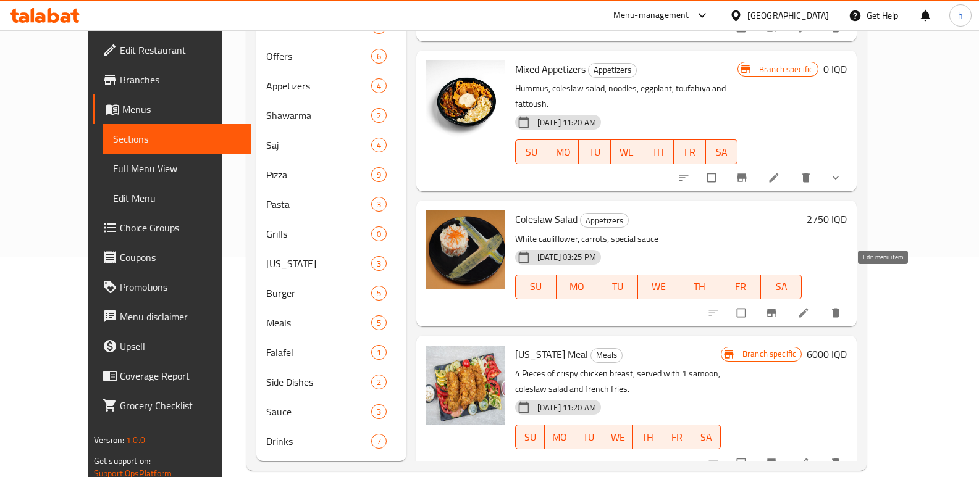
click at [810, 307] on icon at bounding box center [803, 313] width 12 height 12
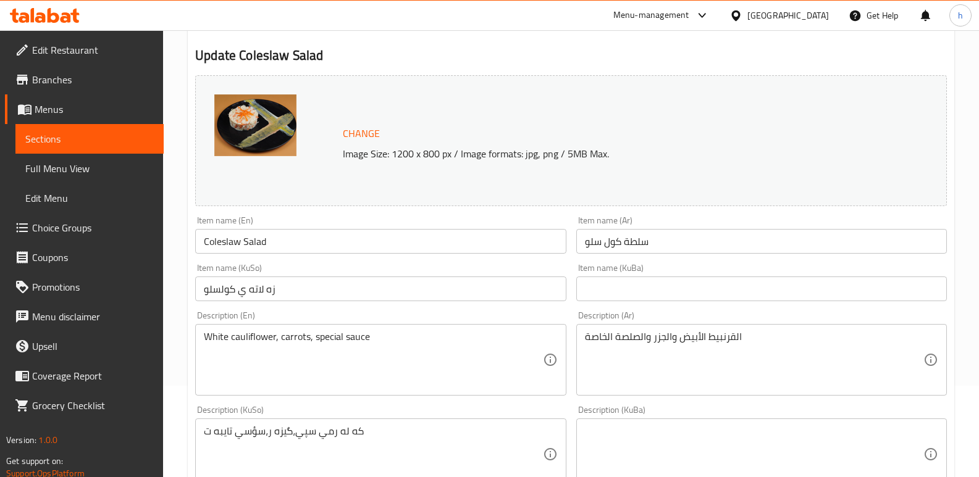
scroll to position [124, 0]
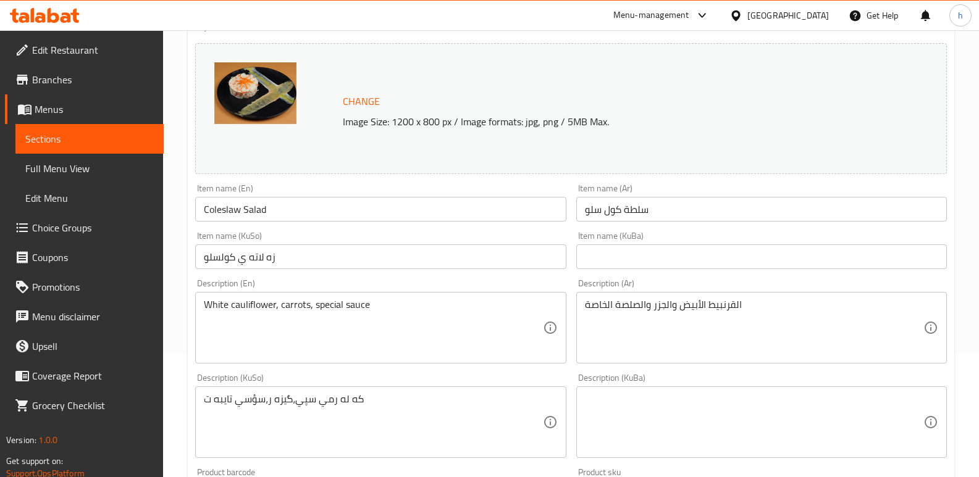
click at [387, 258] on input "زه لاته ي كولسلو" at bounding box center [380, 257] width 371 height 25
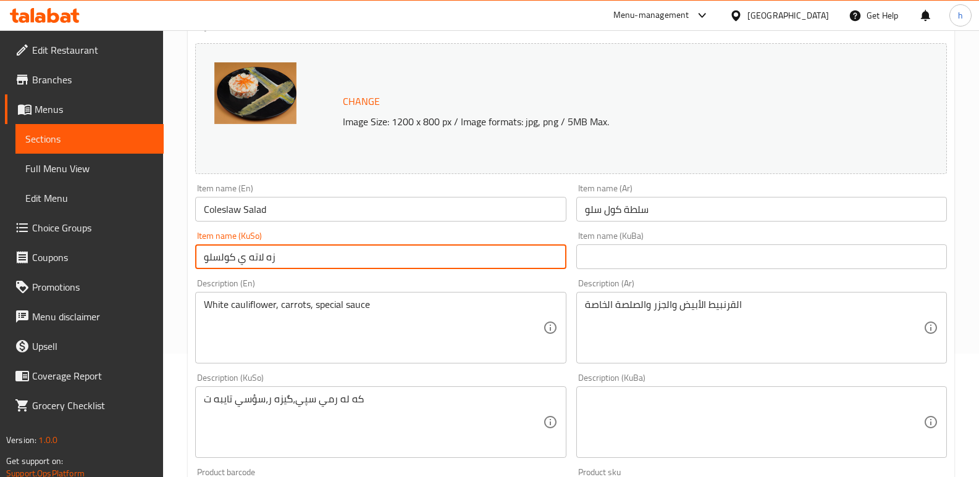
drag, startPoint x: 387, startPoint y: 258, endPoint x: 180, endPoint y: 255, distance: 206.9
click at [183, 258] on div "Home / Restaurants management / Menus / Sections / item / update Appetizers sec…" at bounding box center [571, 408] width 816 height 1002
type input "زەڵاتەی کول سلۆ"
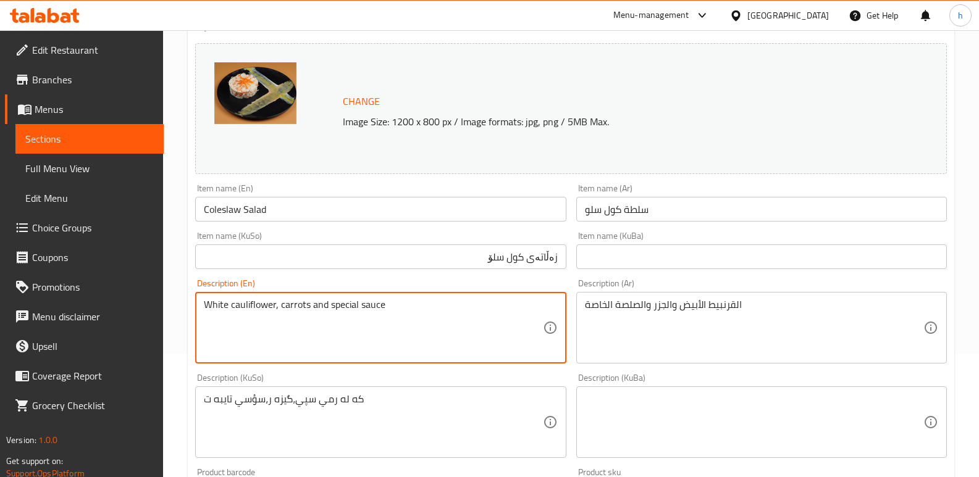
drag, startPoint x: 388, startPoint y: 304, endPoint x: 141, endPoint y: 302, distance: 247.0
click at [141, 302] on div "Edit Restaurant Branches Menus Sections Full Menu View Edit Menu Choice Groups …" at bounding box center [489, 408] width 979 height 1002
type textarea "White cauliflower, carrots and special sauce"
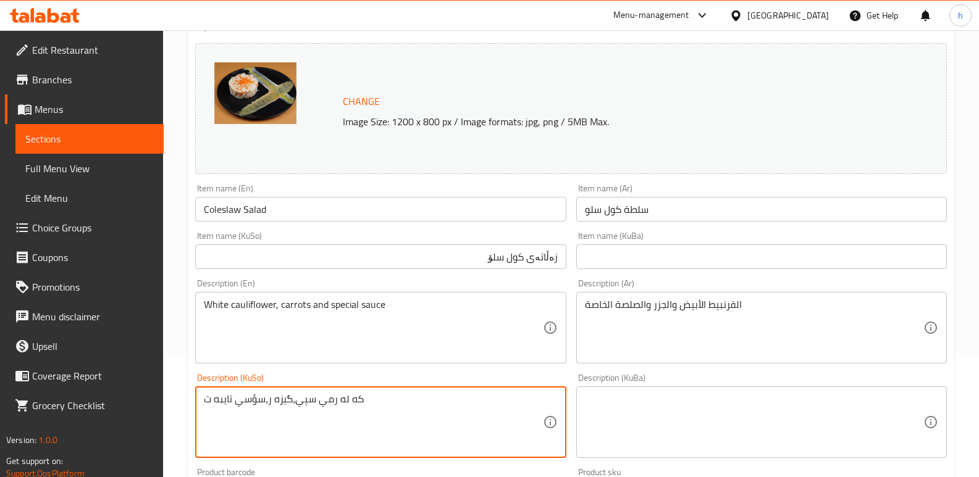
drag, startPoint x: 376, startPoint y: 406, endPoint x: 136, endPoint y: 401, distance: 239.6
paste textarea "کەلەرمی سپی و گێزەر و سۆسی تایبە"
click at [524, 399] on textarea "کەلەرمی سپی و گێزەر و سۆسی تایبەت" at bounding box center [373, 422] width 338 height 59
paste textarea "قەڕنابیت"
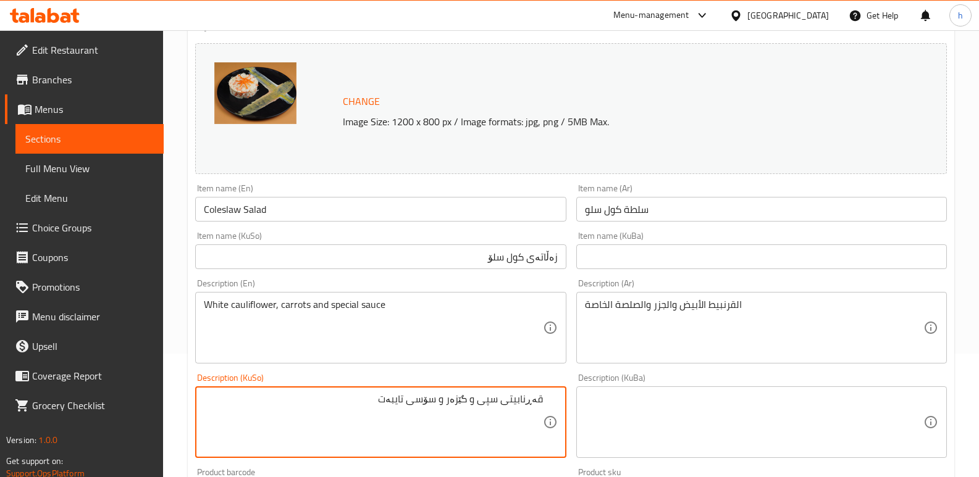
click at [473, 400] on textarea "قەڕنابیتی سپی و گێزەر و سۆسی تایبەت" at bounding box center [373, 422] width 338 height 59
type textarea "قەڕنابیتی سپی، گێزەر و سۆسی تایبەت"
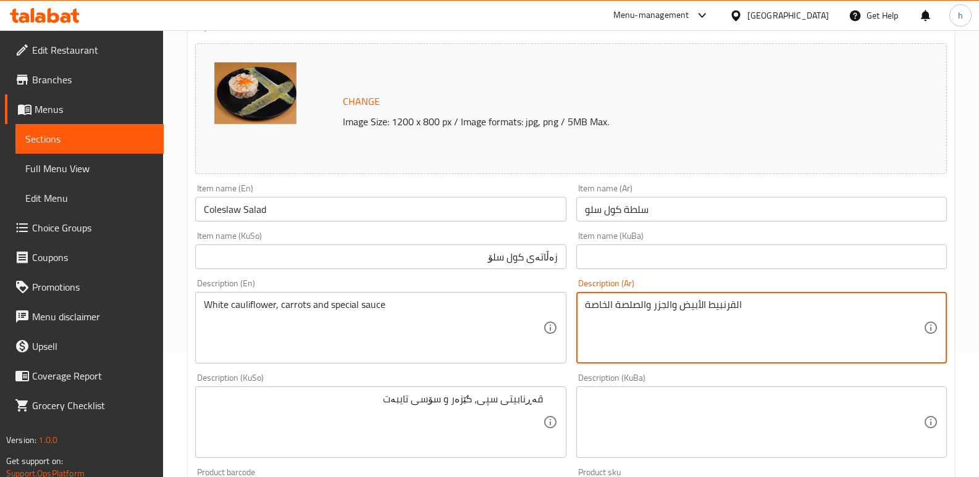
drag, startPoint x: 700, startPoint y: 296, endPoint x: 458, endPoint y: 267, distance: 243.1
click at [916, 307] on textarea "القرنبيط الأبيض والجزر والصلصة الخاصة" at bounding box center [754, 328] width 338 height 59
click at [889, 307] on textarea "قرنبيط الأبيض والجزر والصلصة الخاصة" at bounding box center [754, 328] width 338 height 59
click at [860, 306] on textarea "قرنبيط أبيض والجزر والصلصة الخاصة" at bounding box center [754, 328] width 338 height 59
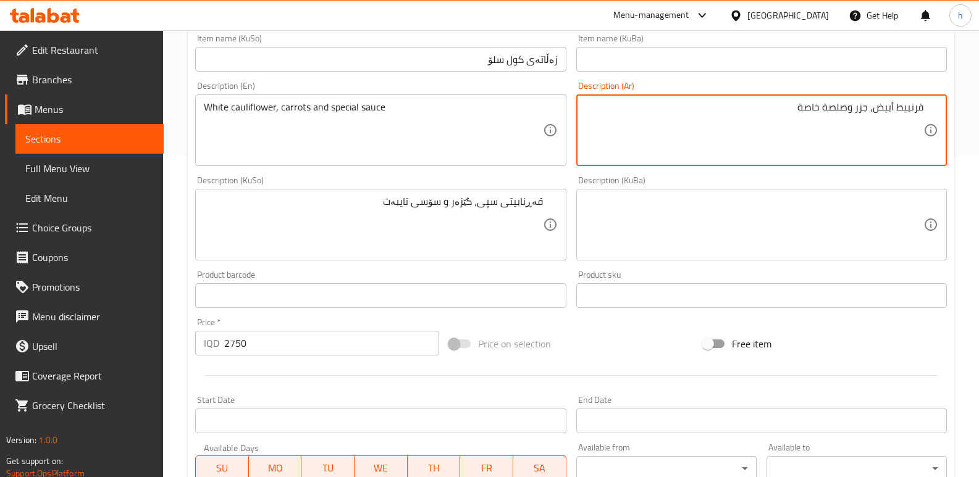
scroll to position [555, 0]
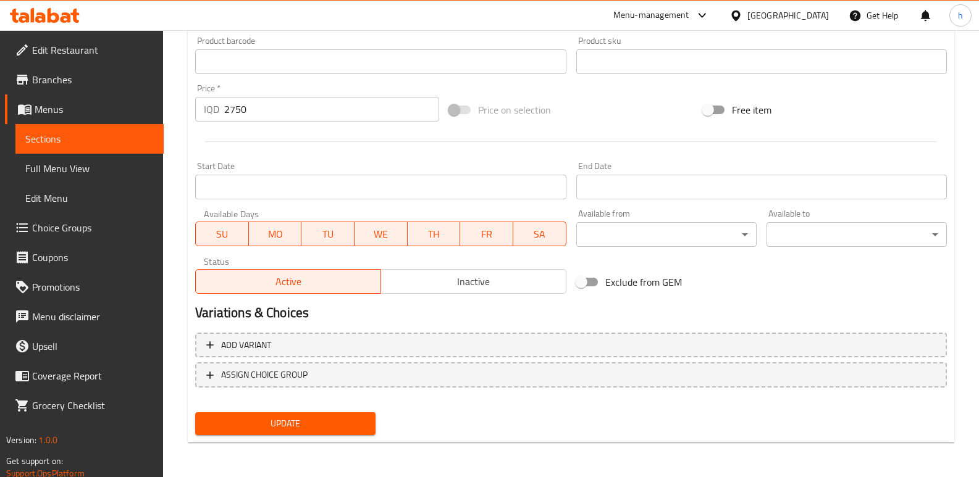
type textarea "قرنبيط أبيض، جزر وصلصة خاصة"
click at [290, 417] on span "Update" at bounding box center [285, 423] width 161 height 15
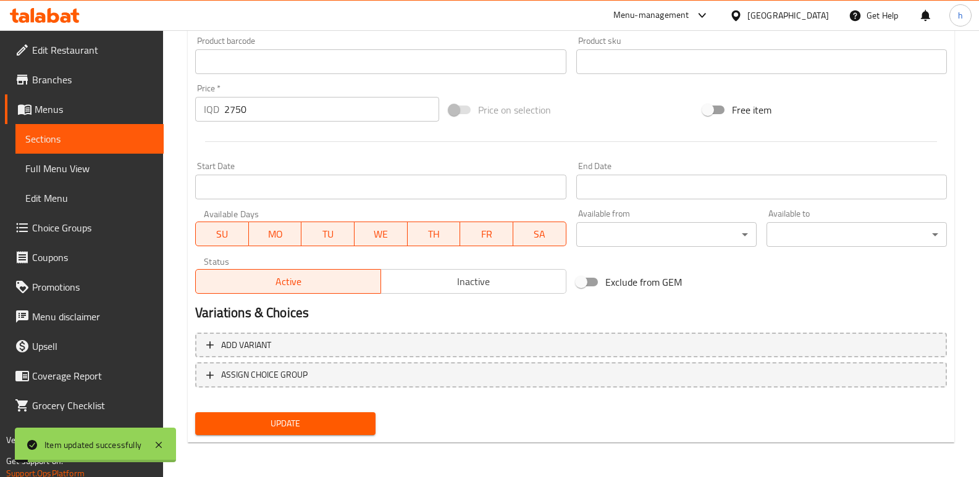
click at [102, 173] on span "Full Menu View" at bounding box center [89, 168] width 128 height 15
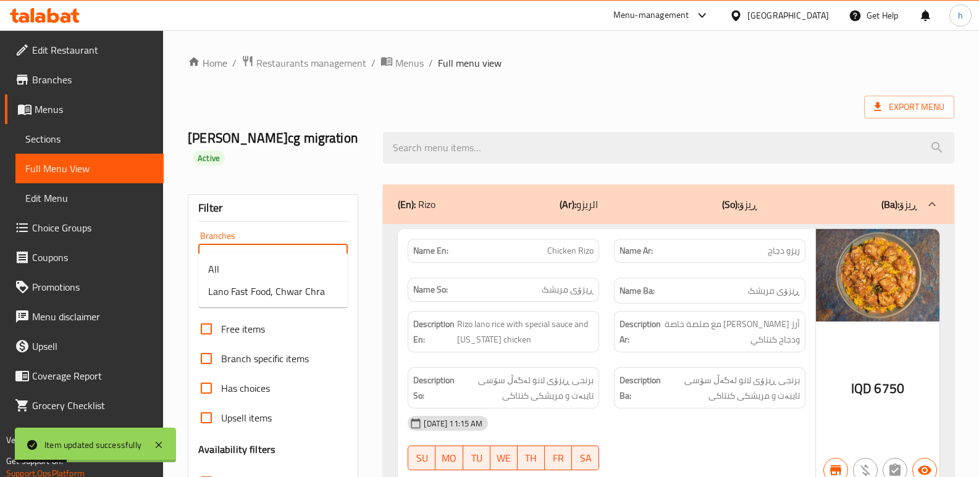
click at [247, 248] on input "Branches" at bounding box center [263, 256] width 122 height 17
click at [270, 295] on span "Lano Fast Food, Chwar Chra" at bounding box center [266, 291] width 117 height 15
type input "Lano Fast Food, Chwar Chra"
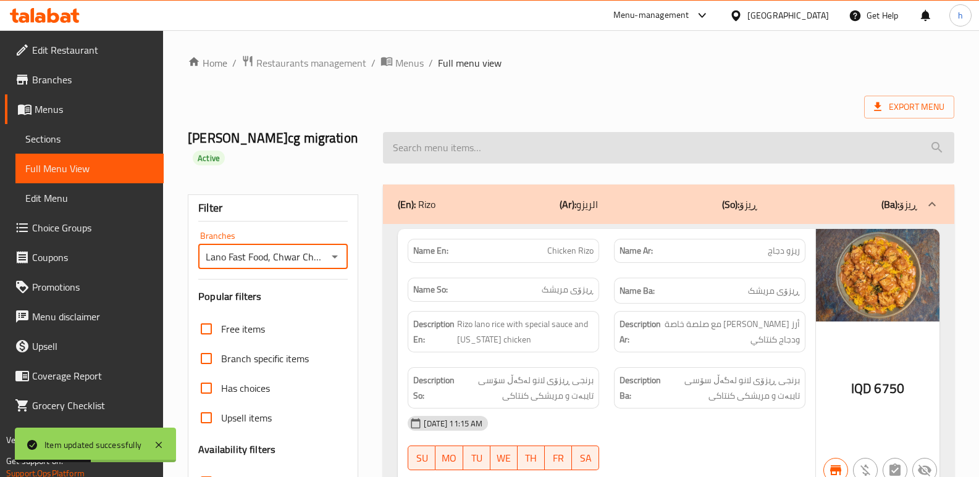
click at [480, 138] on input "search" at bounding box center [668, 147] width 571 height 31
paste input "Coleslaw Salad"
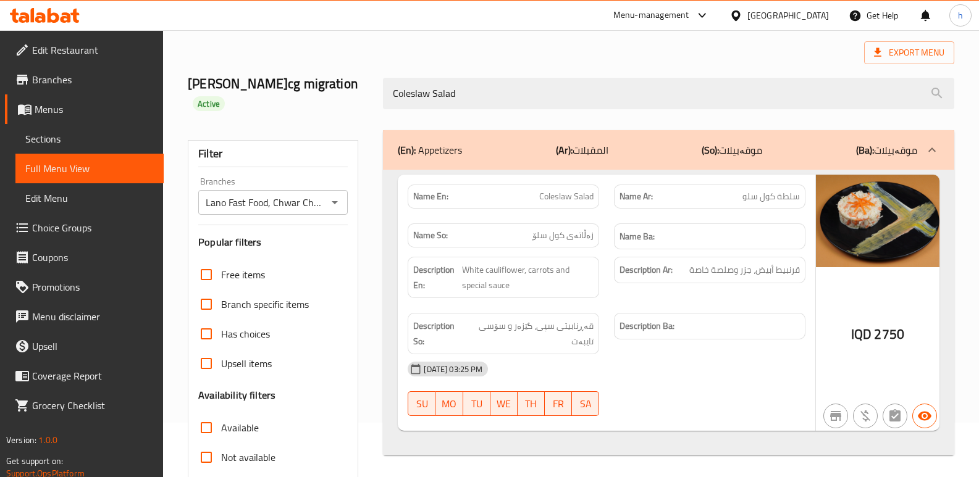
scroll to position [77, 0]
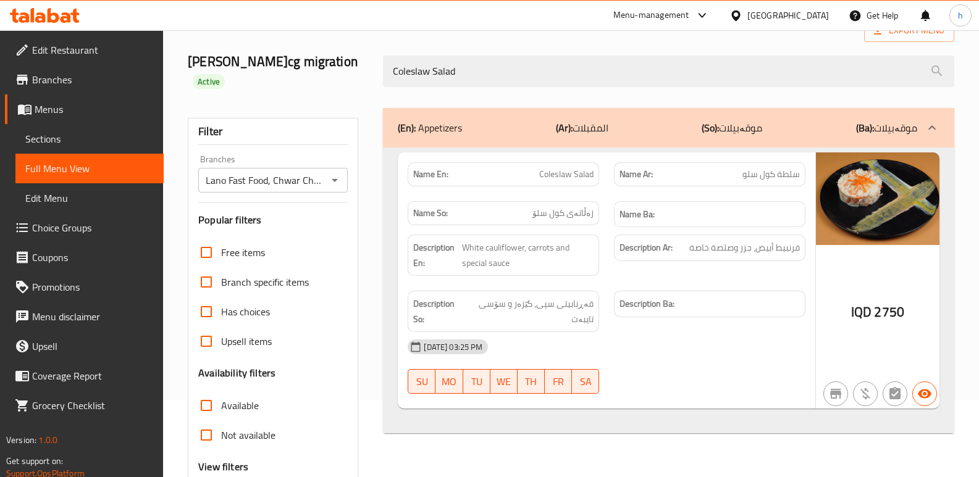
type input "Coleslaw Salad"
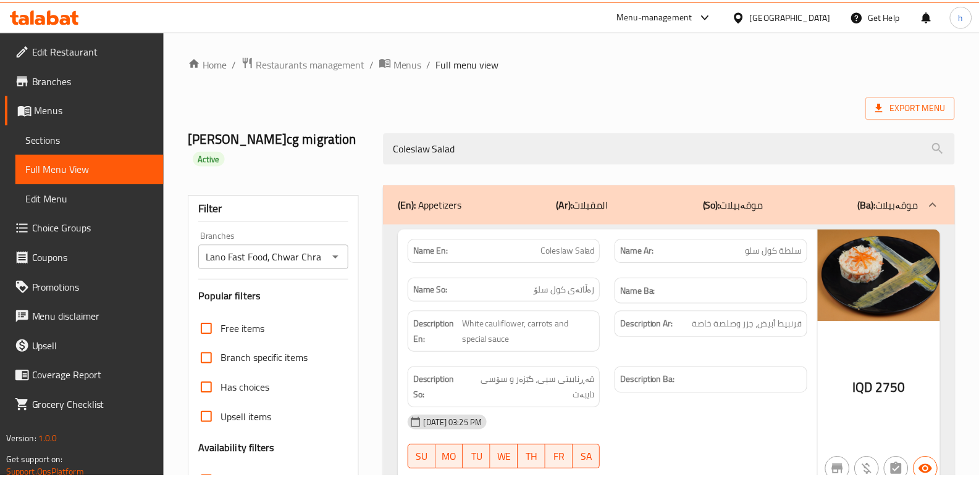
scroll to position [180, 0]
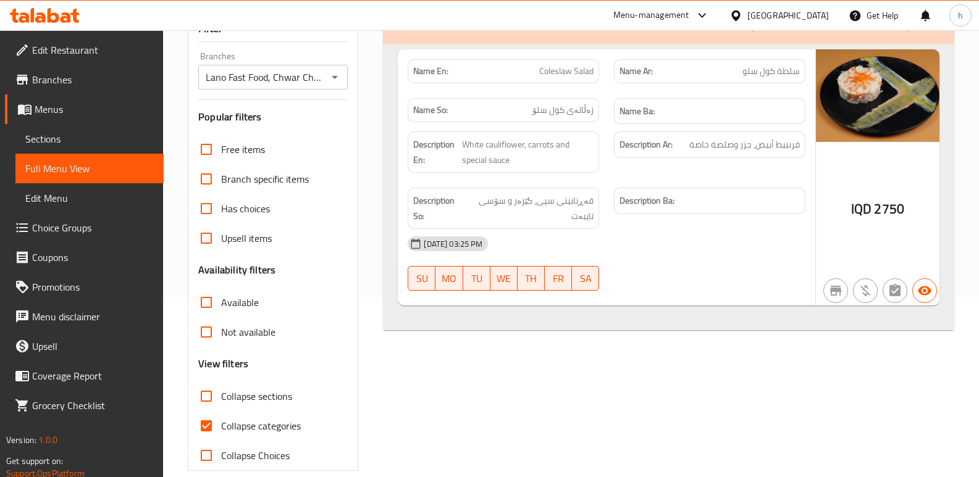
click at [66, 16] on icon at bounding box center [45, 15] width 70 height 15
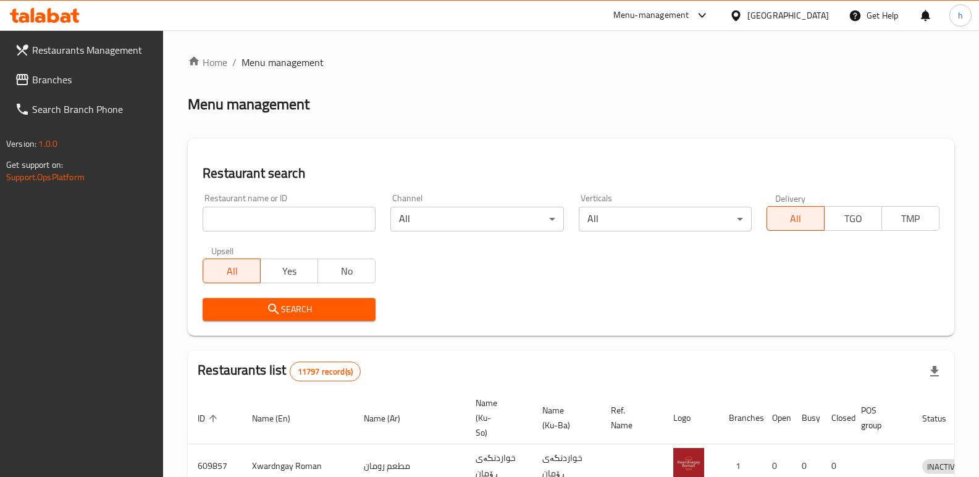
scroll to position [161, 0]
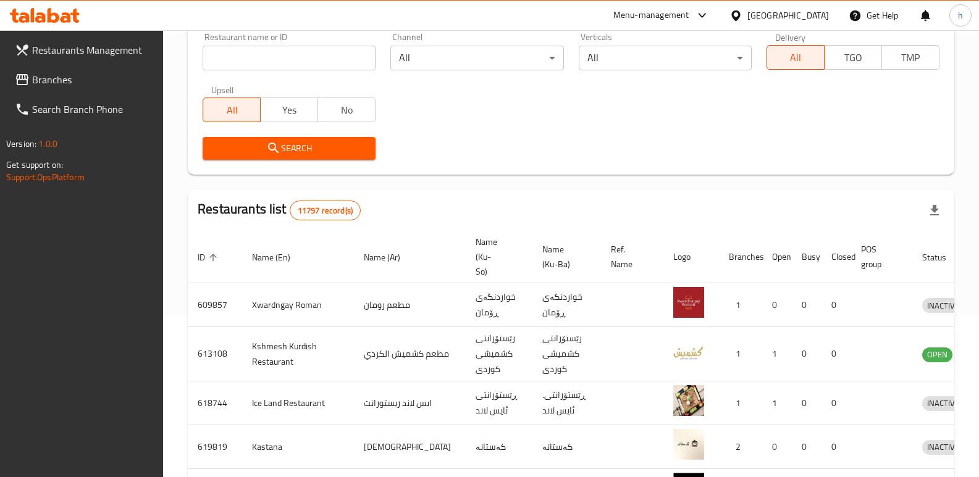
click at [277, 54] on input "search" at bounding box center [289, 58] width 173 height 25
paste input "695877"
type input "695877"
click button "Search" at bounding box center [289, 148] width 173 height 23
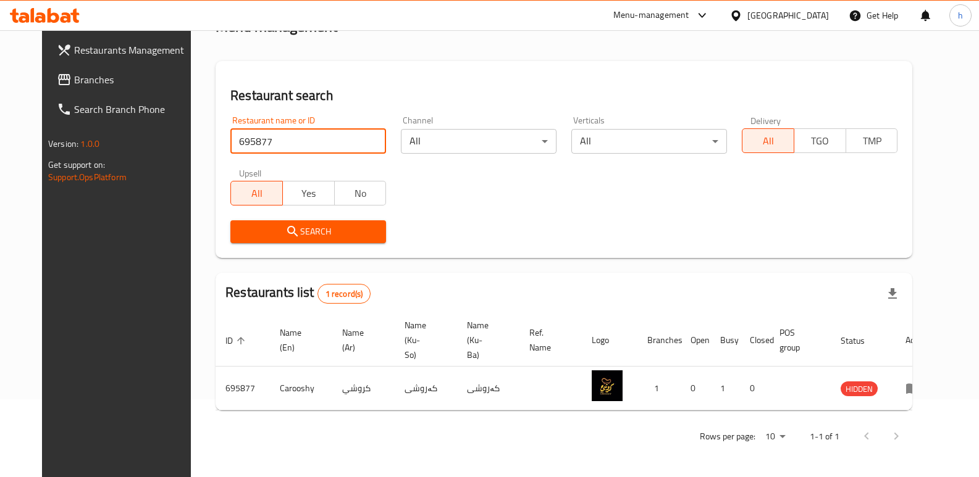
scroll to position [63, 0]
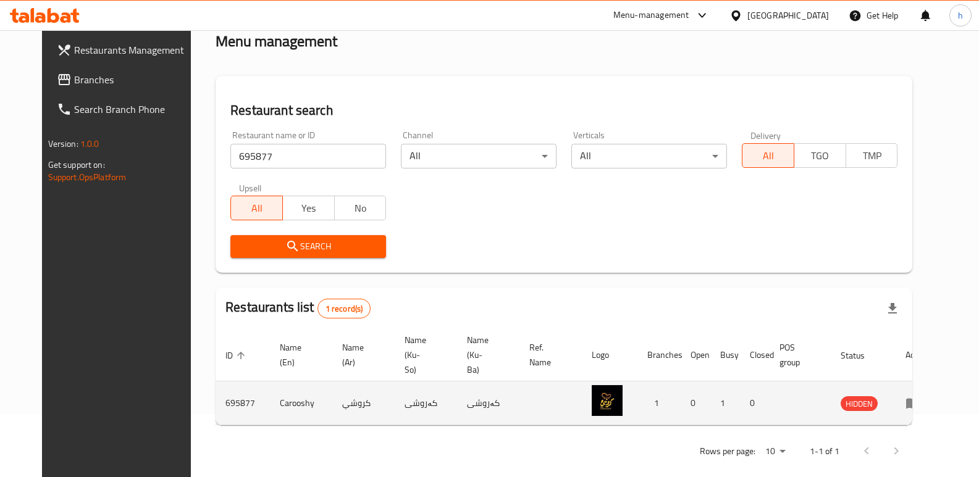
click at [918, 401] on icon "enhanced table" at bounding box center [915, 403] width 4 height 5
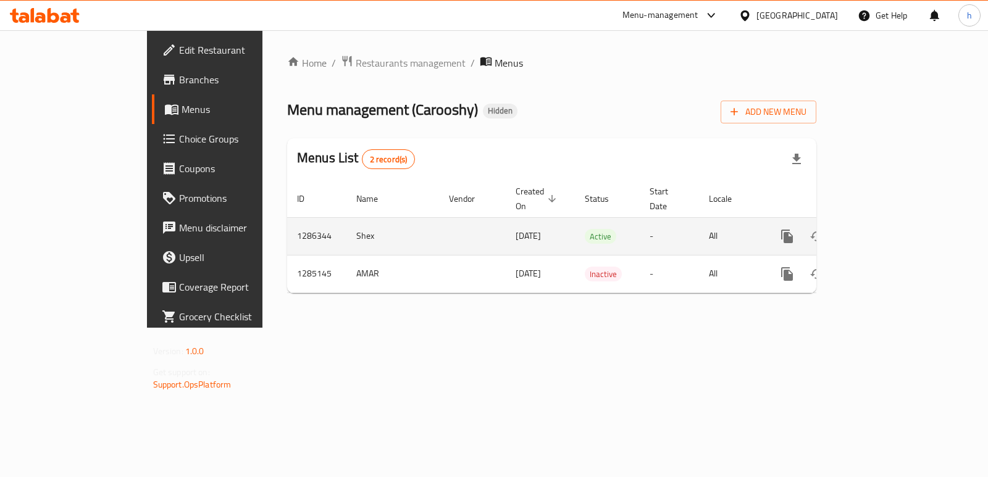
click at [882, 231] on icon "enhanced table" at bounding box center [876, 236] width 11 height 11
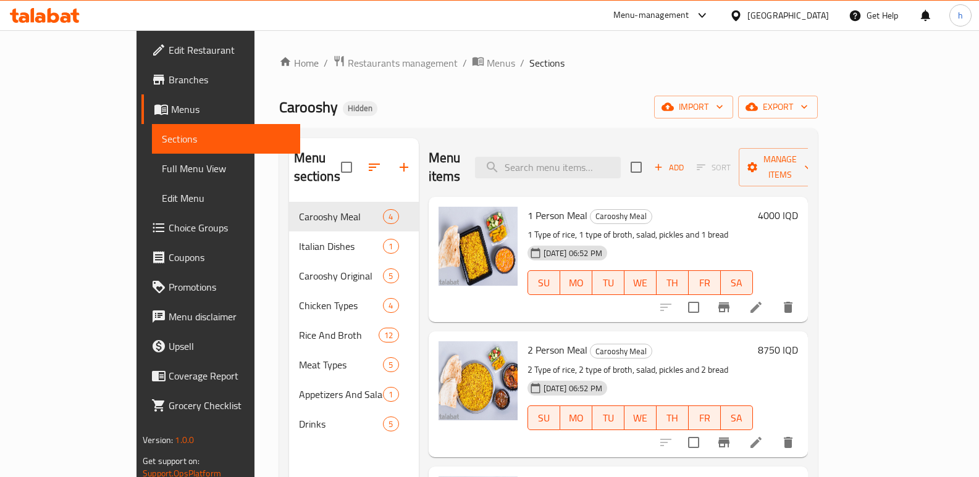
click at [169, 49] on span "Edit Restaurant" at bounding box center [230, 50] width 122 height 15
